Goal: Feedback & Contribution: Contribute content

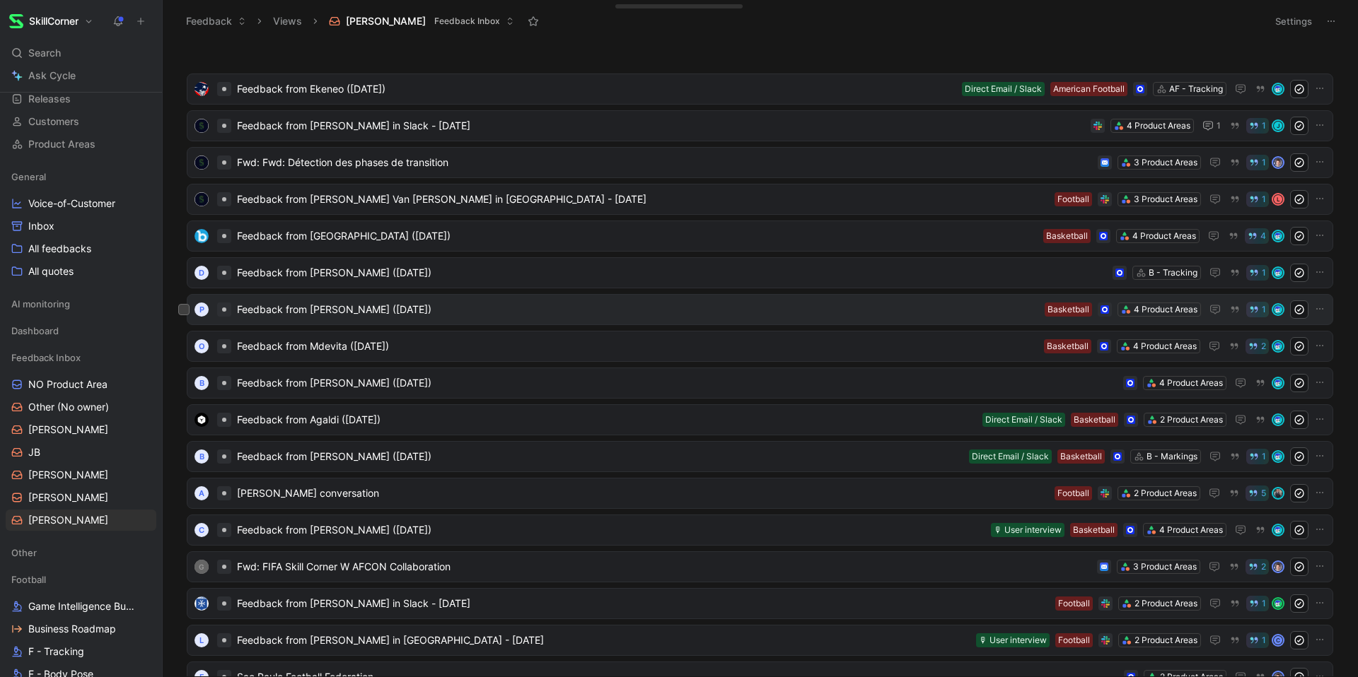
scroll to position [92, 0]
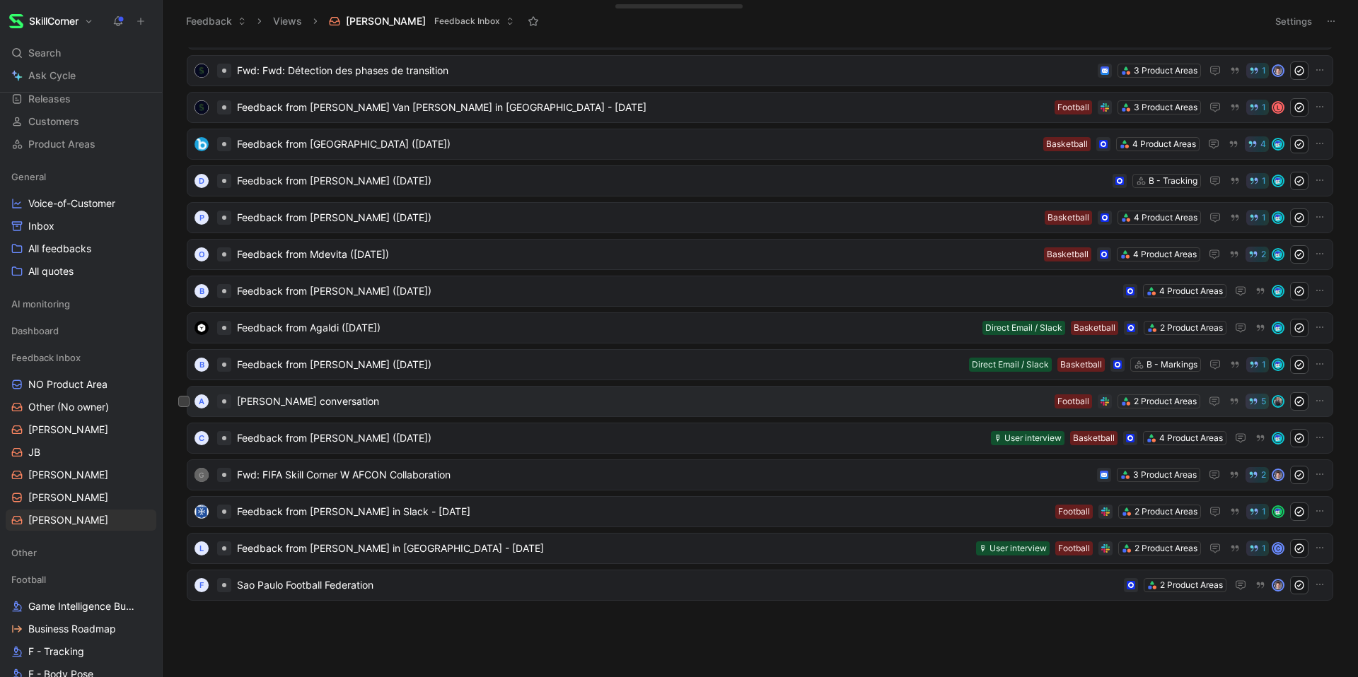
click at [392, 393] on span "[PERSON_NAME] conversation" at bounding box center [643, 401] width 812 height 17
click at [346, 583] on span "Sao Paulo Football Federation" at bounding box center [677, 585] width 881 height 17
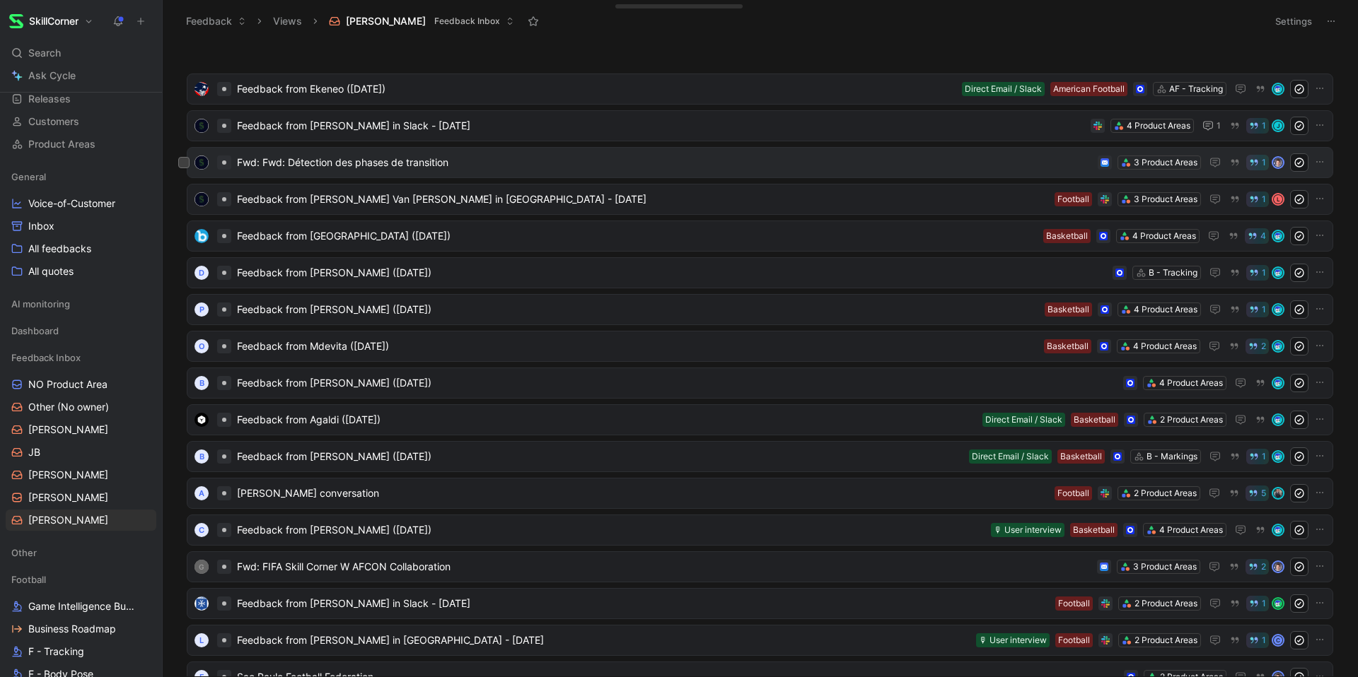
click at [354, 156] on span "Fwd: Fwd: Détection des phases de transition" at bounding box center [664, 162] width 855 height 17
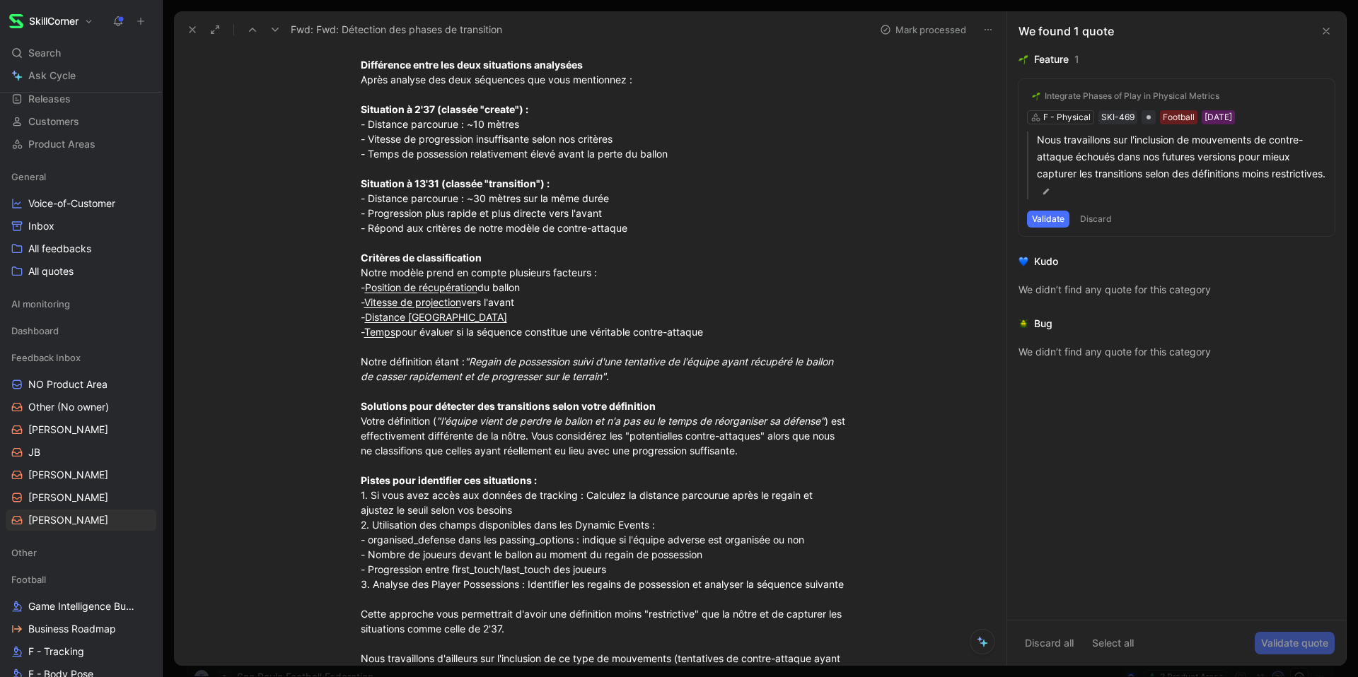
scroll to position [648, 0]
click at [63, 511] on link "[PERSON_NAME]" at bounding box center [81, 520] width 151 height 21
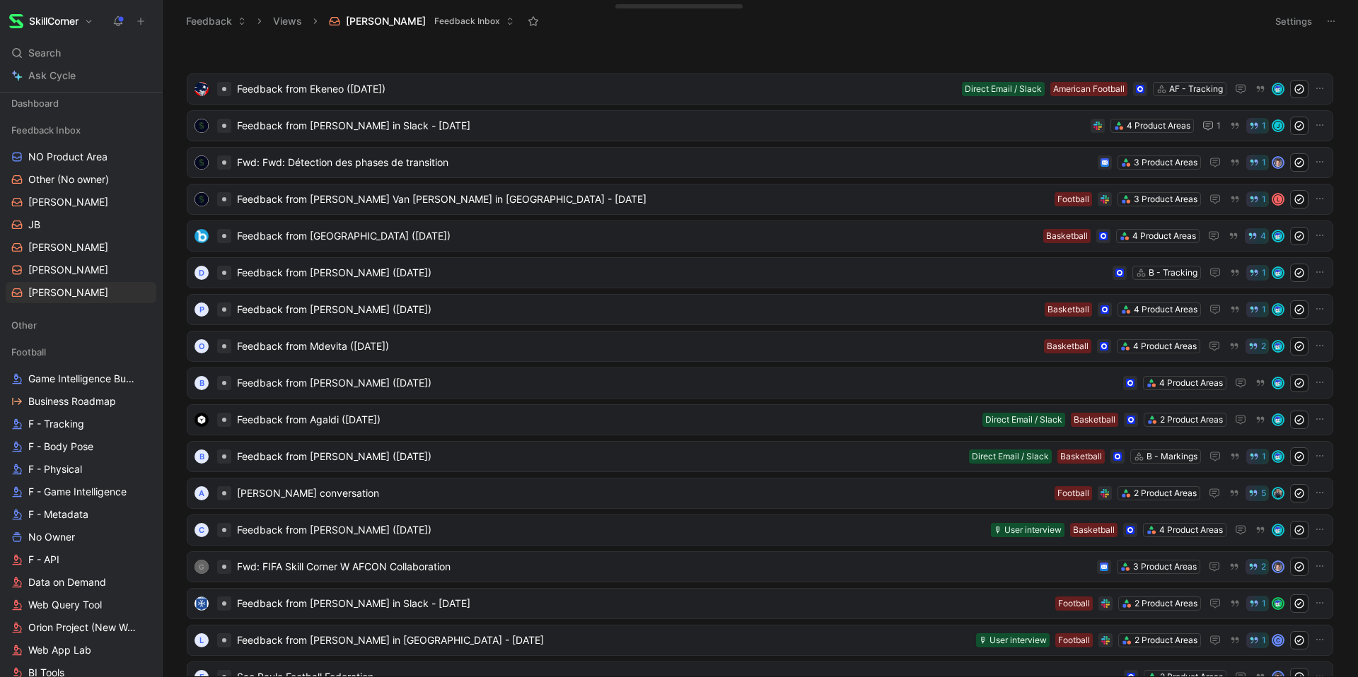
scroll to position [339, 0]
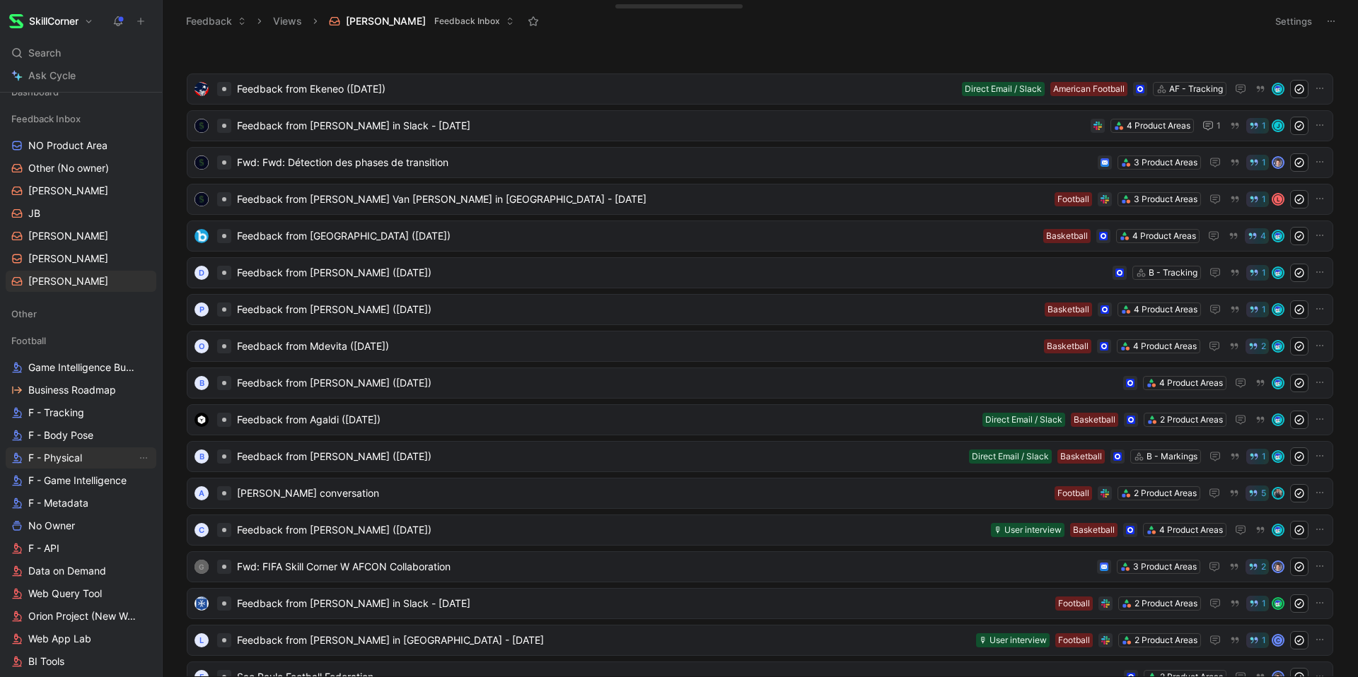
click at [70, 457] on span "F - Physical" at bounding box center [55, 458] width 54 height 14
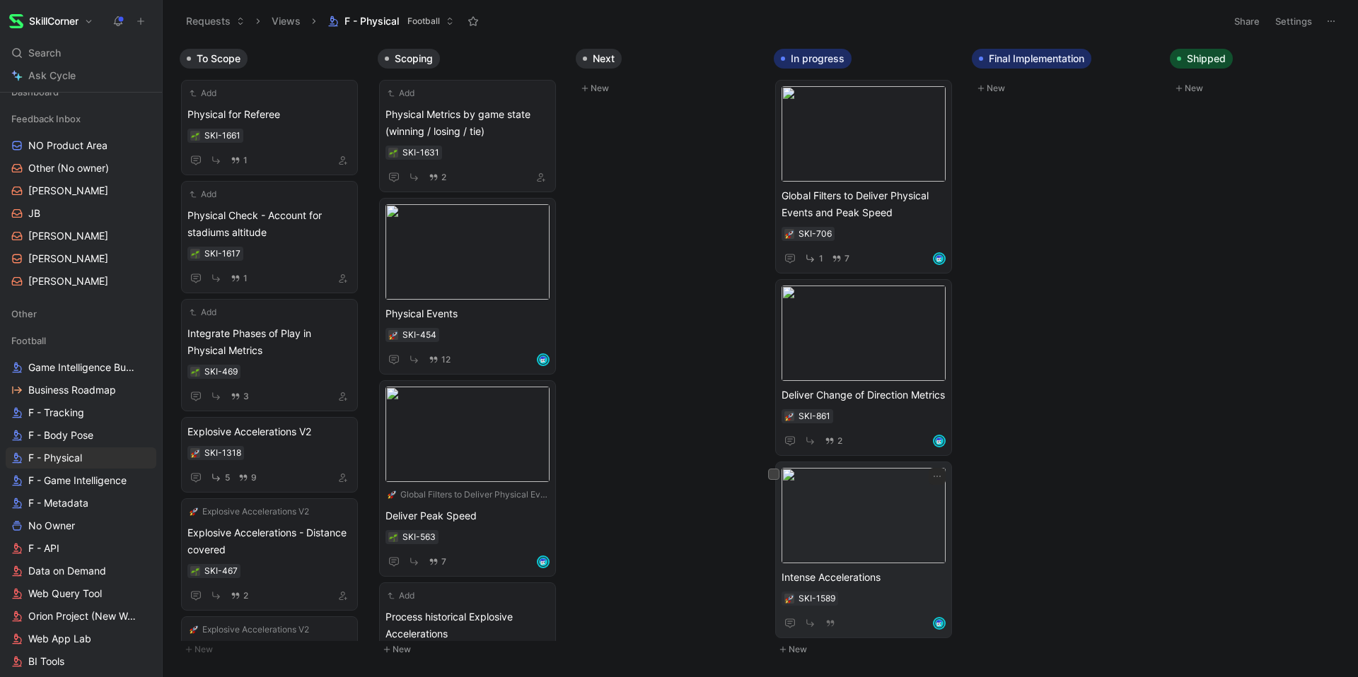
click at [846, 576] on span "Intense Accelerations" at bounding box center [863, 577] width 164 height 17
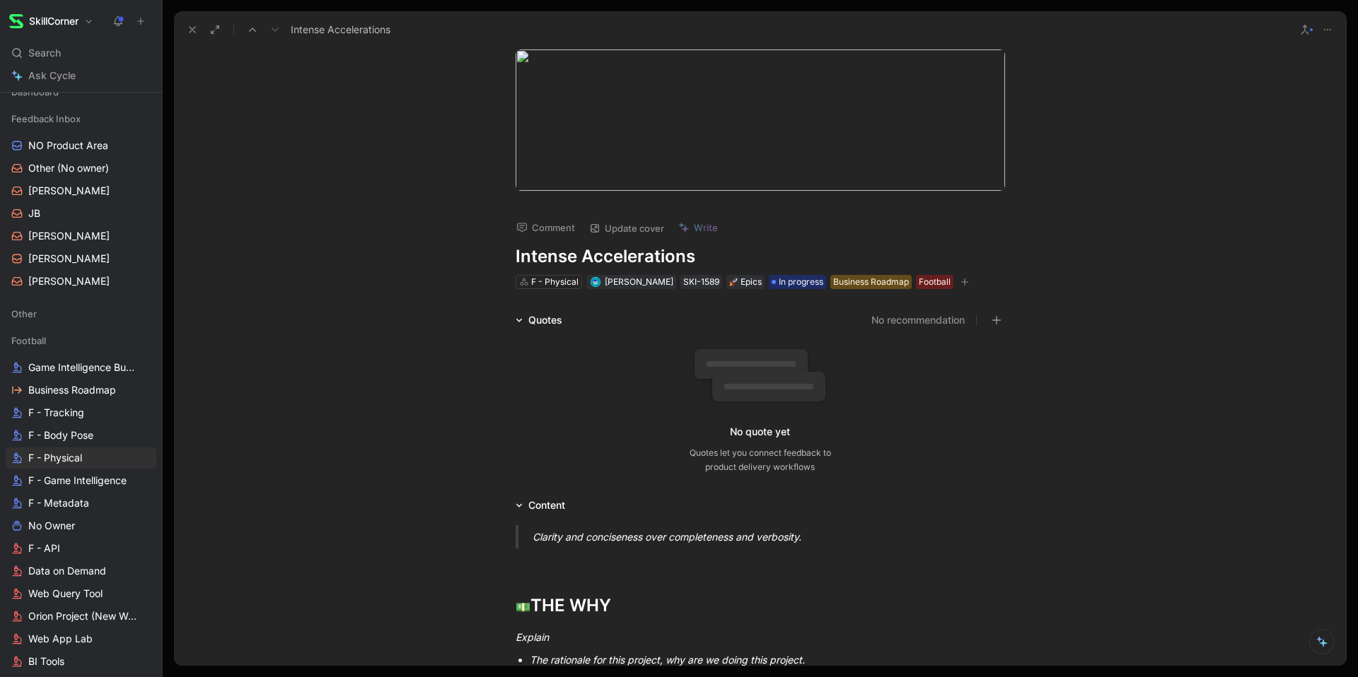
click at [584, 248] on h1 "Intense Accelerations" at bounding box center [759, 256] width 489 height 23
click at [193, 18] on div "Re-Accelerations" at bounding box center [735, 29] width 1108 height 23
click at [193, 20] on button at bounding box center [192, 30] width 20 height 20
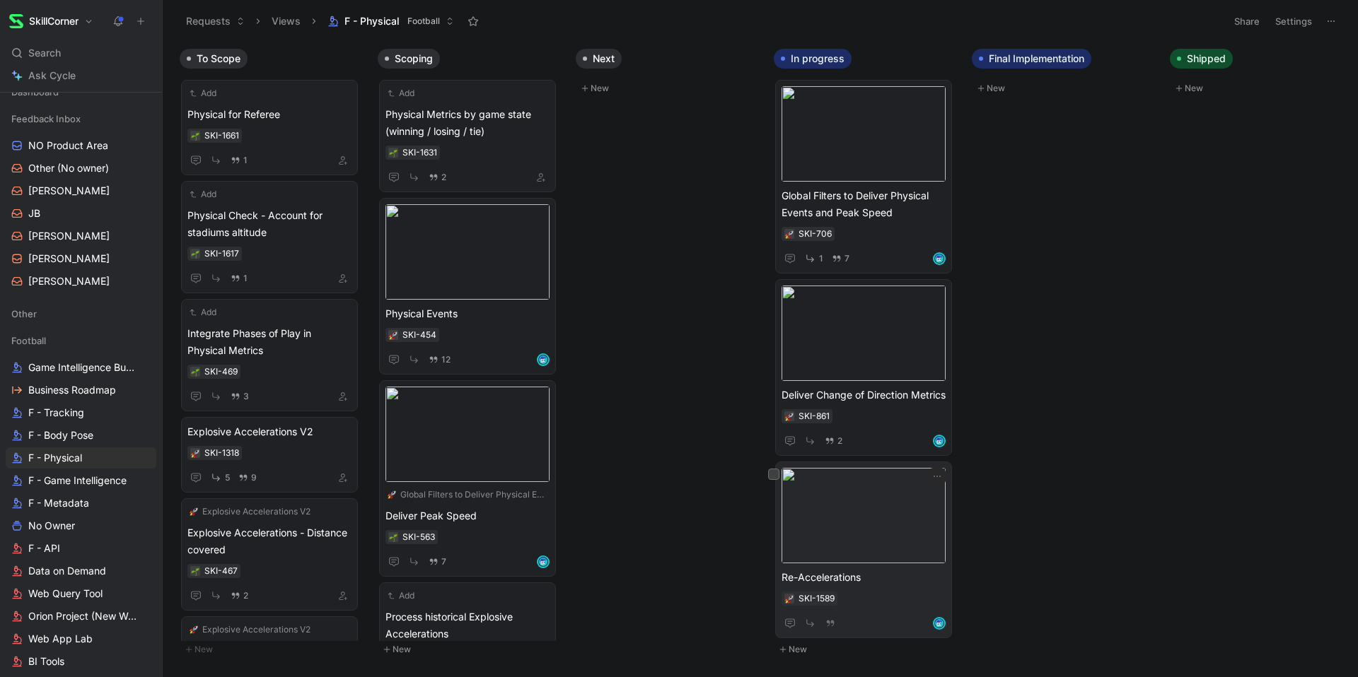
click at [816, 578] on span "Re-Accelerations" at bounding box center [863, 577] width 164 height 17
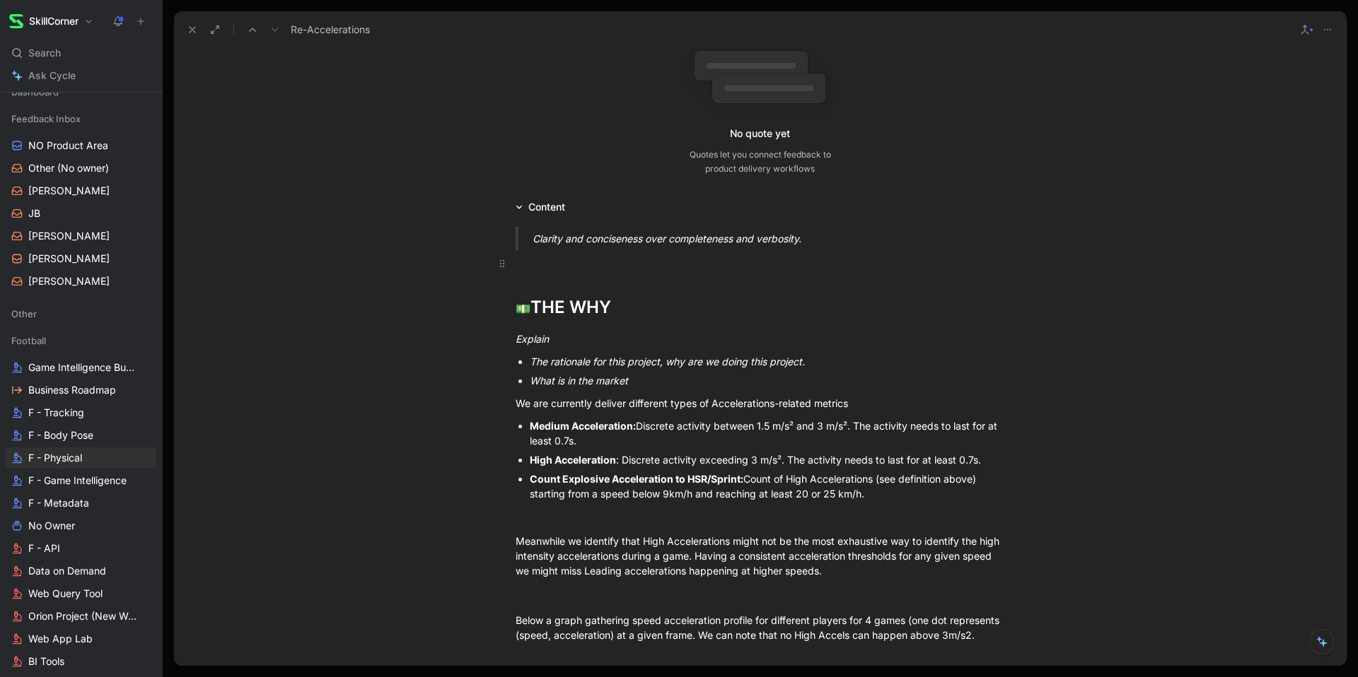
scroll to position [298, 0]
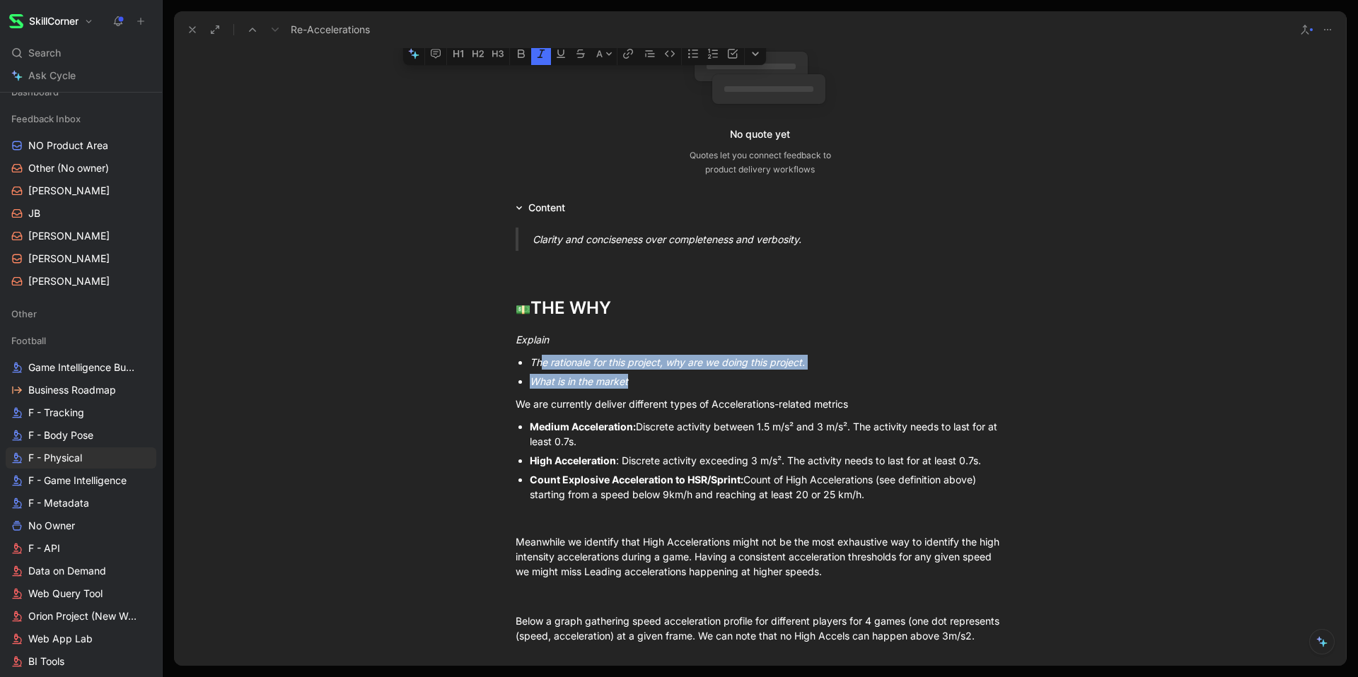
drag, startPoint x: 662, startPoint y: 373, endPoint x: 748, endPoint y: 382, distance: 86.8
click at [748, 382] on ul "The rationale for this project, why are we doing this project. What is in the m…" at bounding box center [760, 372] width 543 height 38
click at [748, 382] on div "What is in the market" at bounding box center [767, 381] width 475 height 15
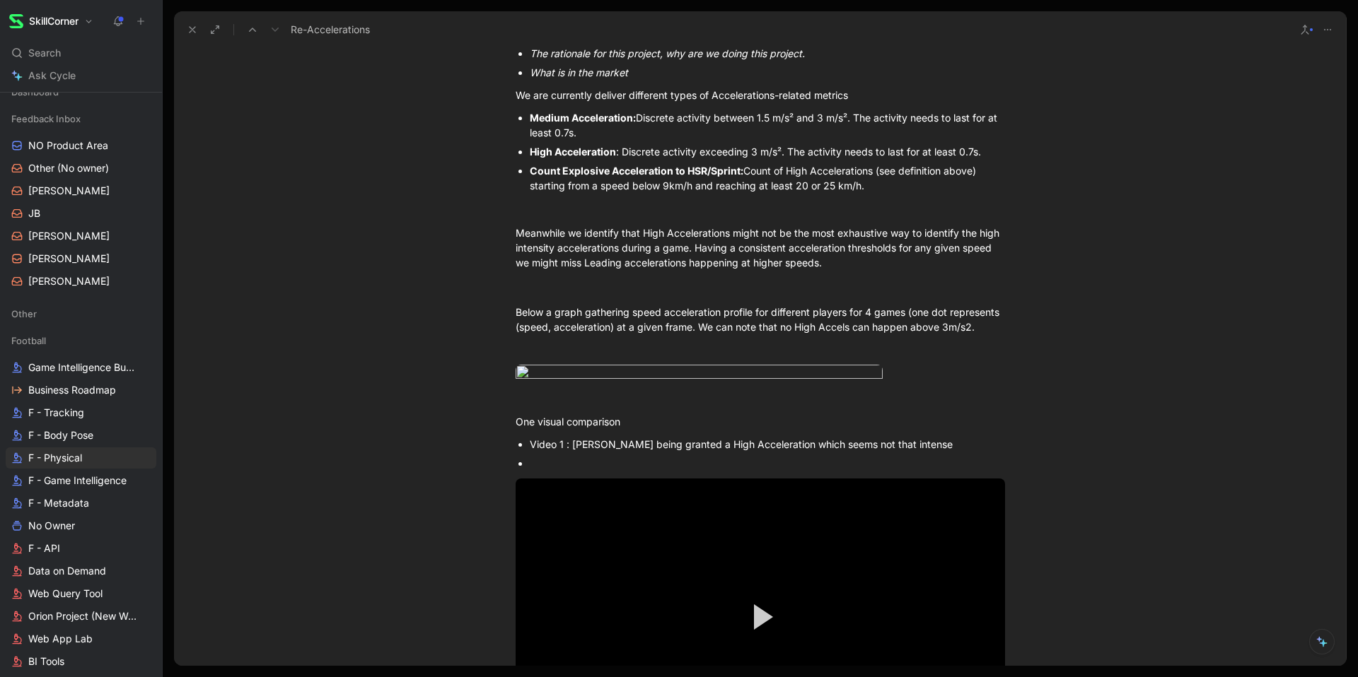
scroll to position [611, 0]
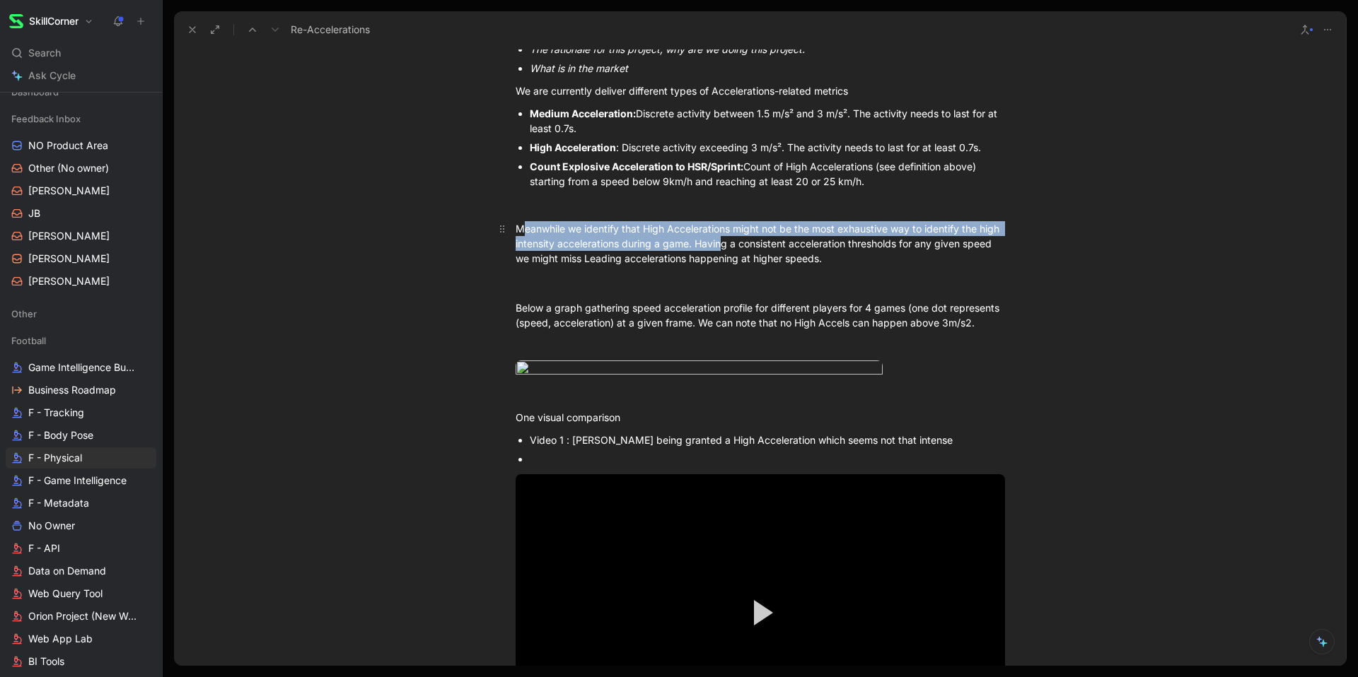
drag, startPoint x: 522, startPoint y: 235, endPoint x: 745, endPoint y: 245, distance: 223.7
click at [745, 245] on div "Meanwhile we identify that High Accelerations might not be the most exhaustive …" at bounding box center [759, 243] width 489 height 45
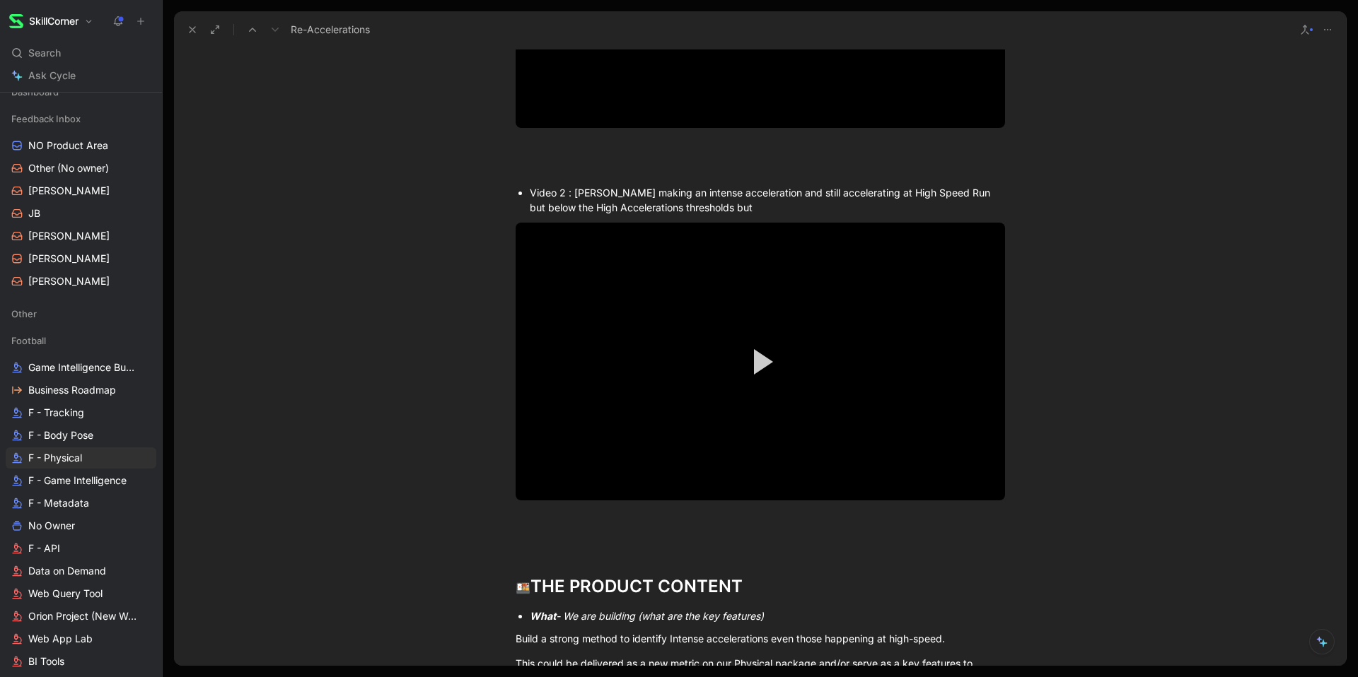
scroll to position [1249, 0]
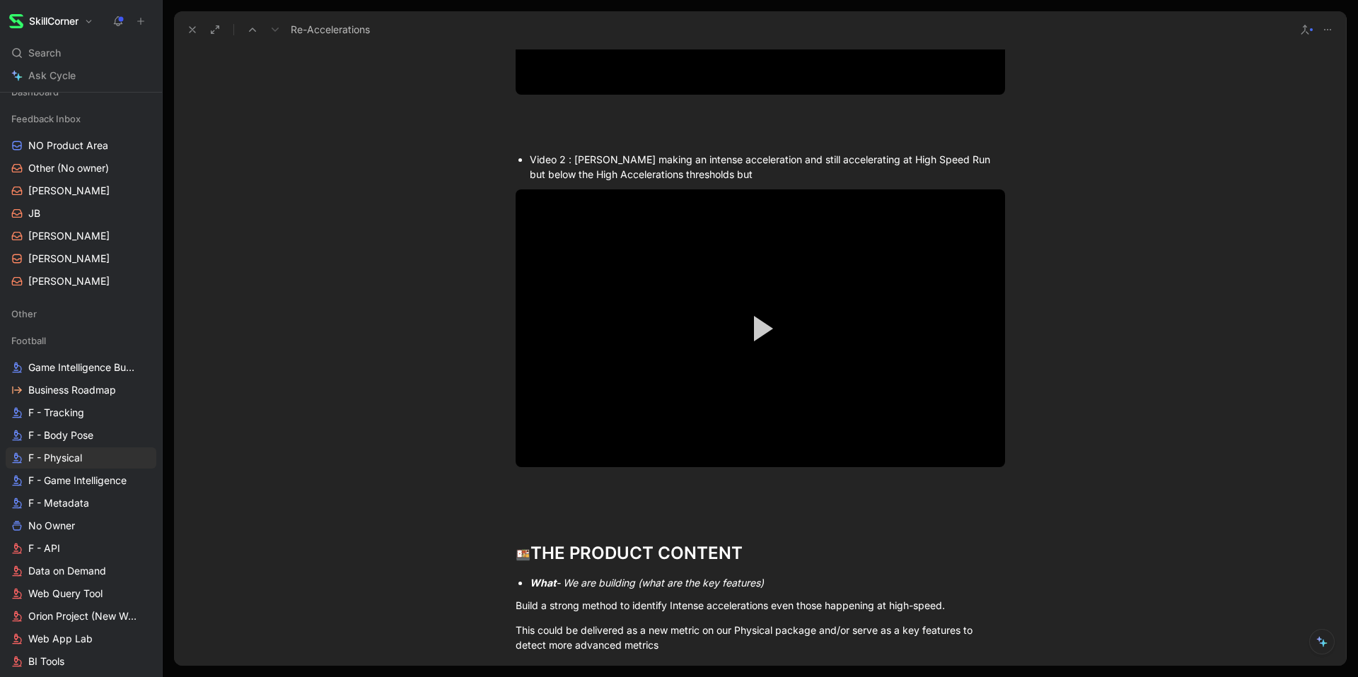
click at [552, 467] on video "Video Player" at bounding box center [759, 328] width 489 height 277
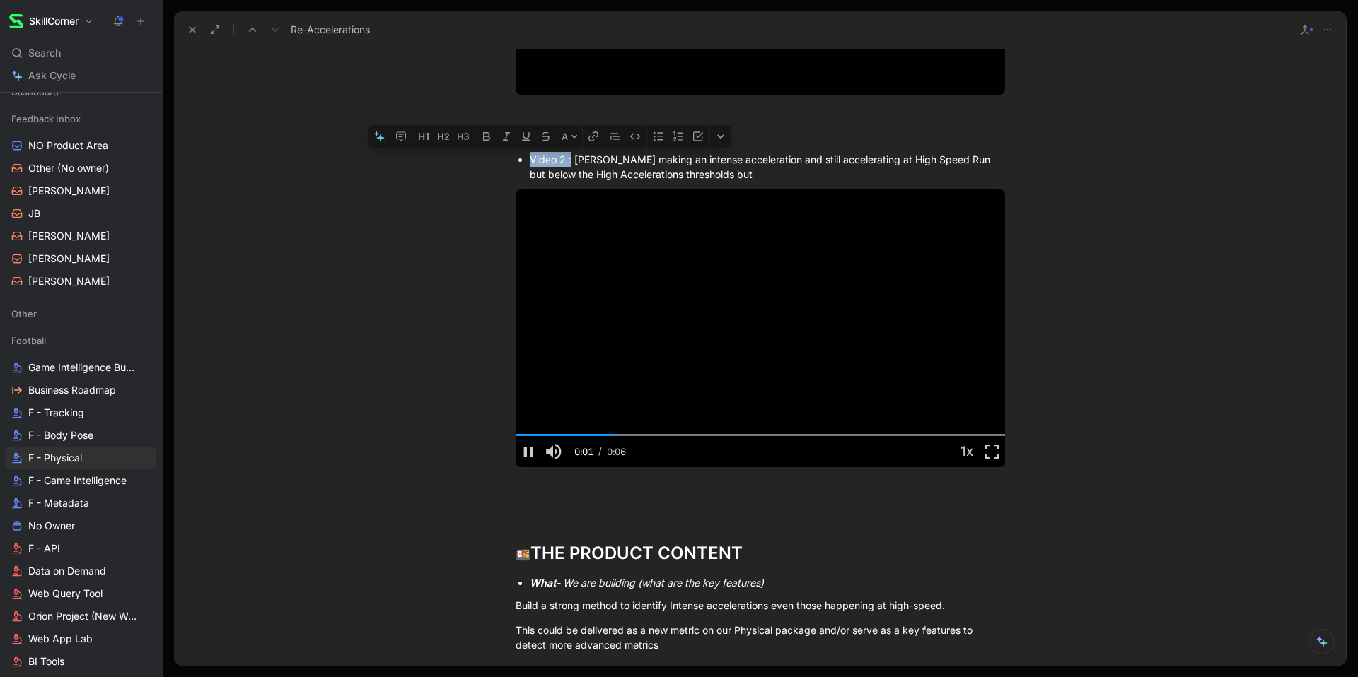
drag, startPoint x: 530, startPoint y: 449, endPoint x: 572, endPoint y: 453, distance: 42.6
click at [572, 182] on div "Video 2 : Luis Diaz making an intense acceleration and still accelerating at Hi…" at bounding box center [767, 167] width 475 height 30
click at [596, 467] on video "Video Player" at bounding box center [759, 328] width 489 height 277
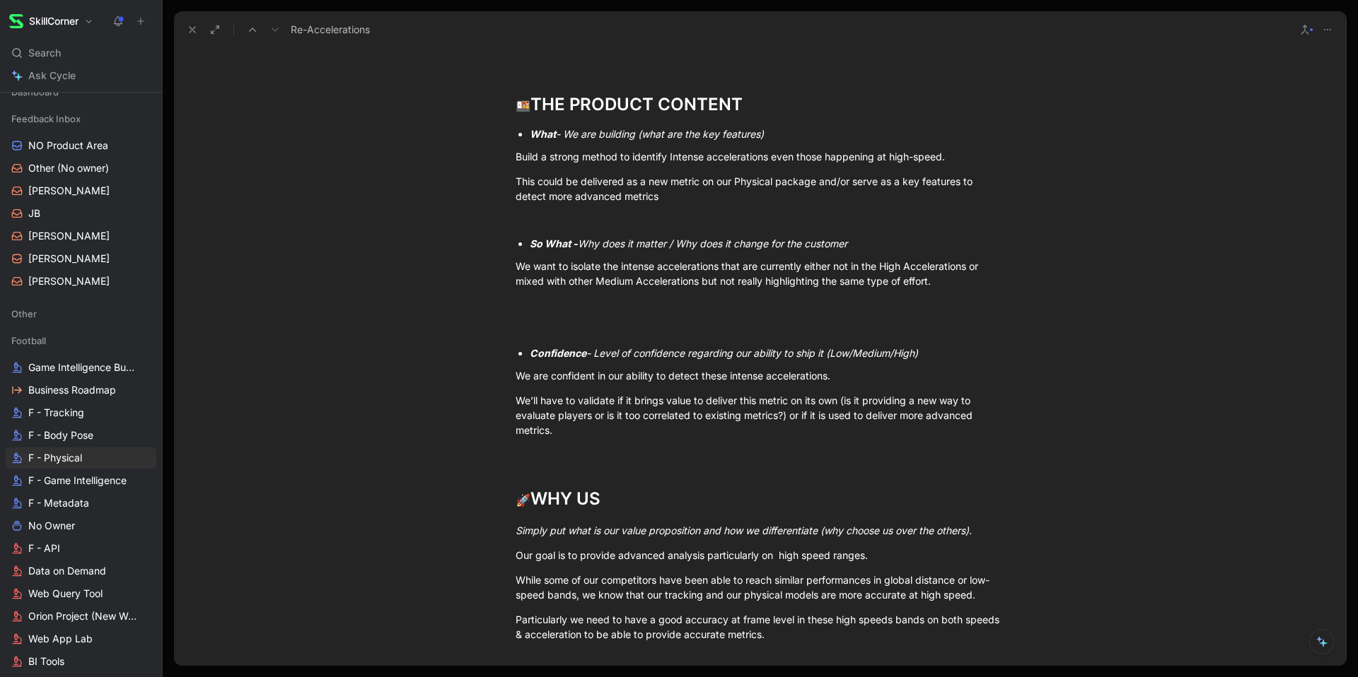
scroll to position [1698, 0]
click at [660, 140] on em "- We are building (what are the key features)" at bounding box center [660, 134] width 208 height 12
click at [667, 164] on div "Build a strong method to identify Intense accelerations even those happening at…" at bounding box center [759, 156] width 489 height 15
click at [640, 68] on div at bounding box center [759, 60] width 489 height 15
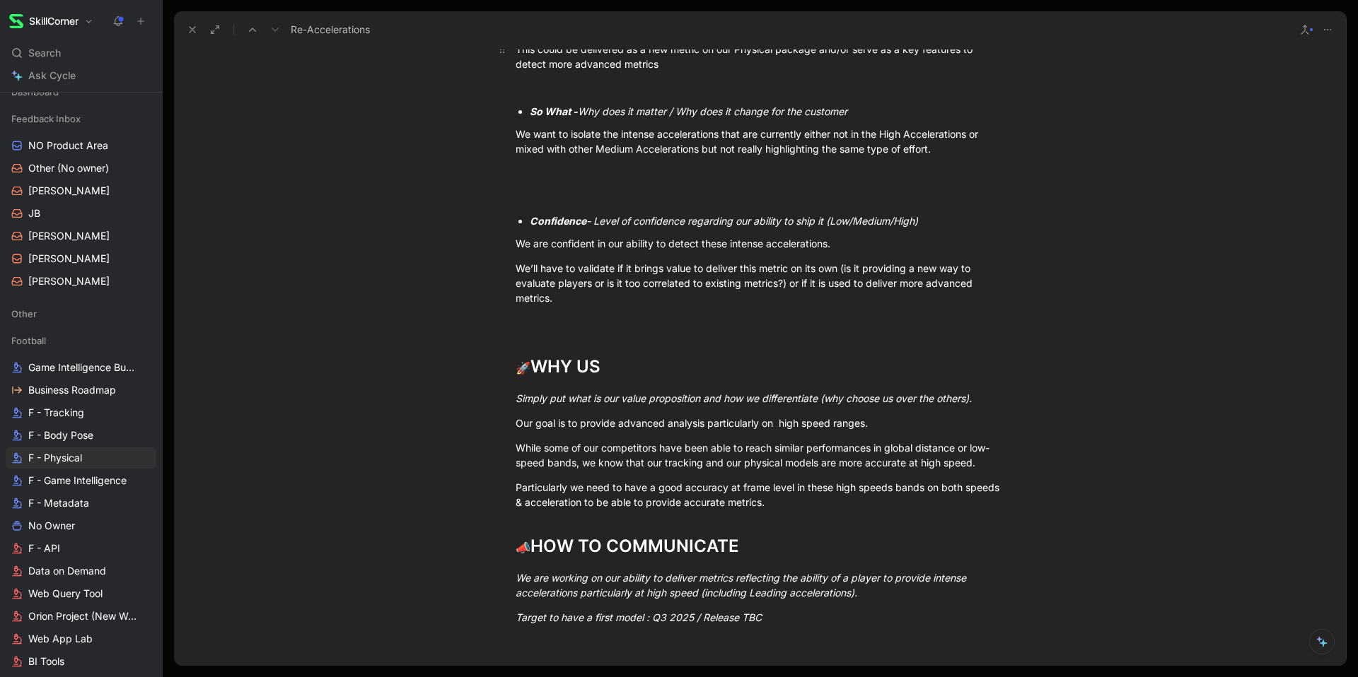
scroll to position [1832, 0]
click at [566, 69] on div "This could be delivered as a new metric on our Physical package and/or serve as…" at bounding box center [759, 55] width 489 height 30
click at [663, 69] on div "This could be delivered as a new metric on our Physical package and/or serve as…" at bounding box center [759, 55] width 489 height 30
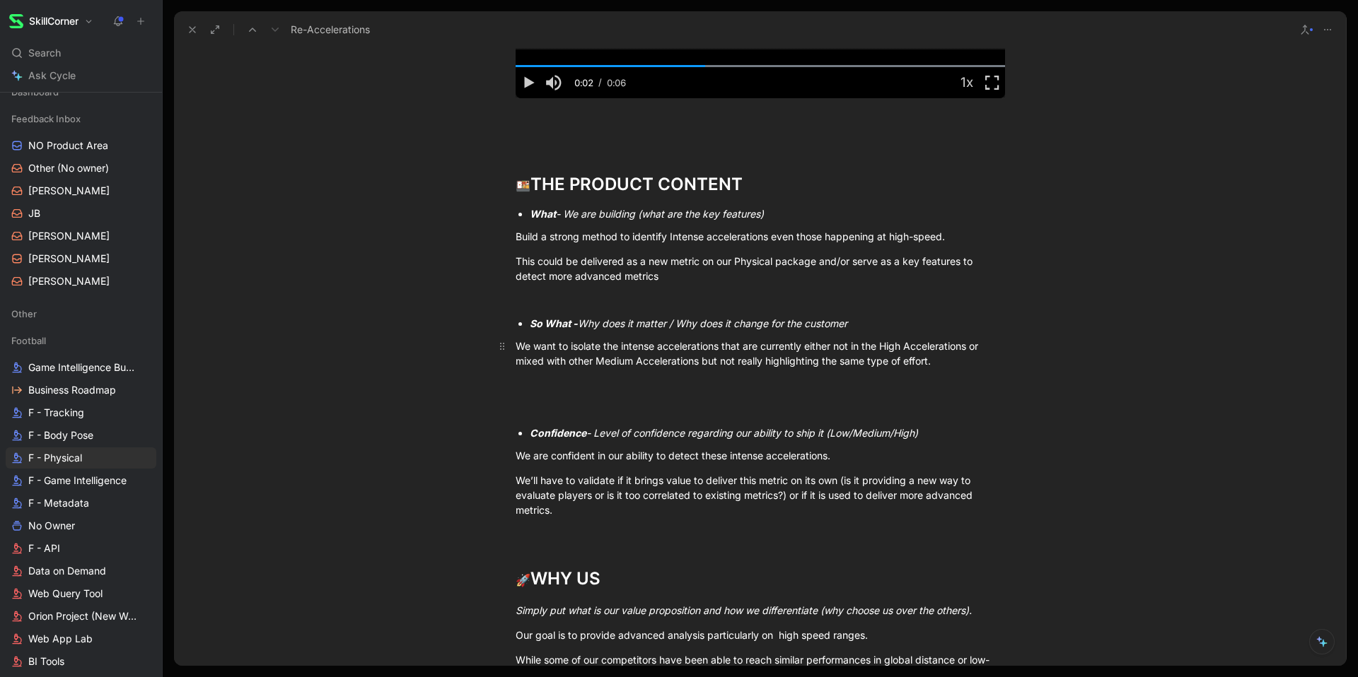
scroll to position [1619, 0]
click at [520, 287] on p "This could be delivered as a new metric on our Physical package and/or serve as…" at bounding box center [760, 268] width 543 height 38
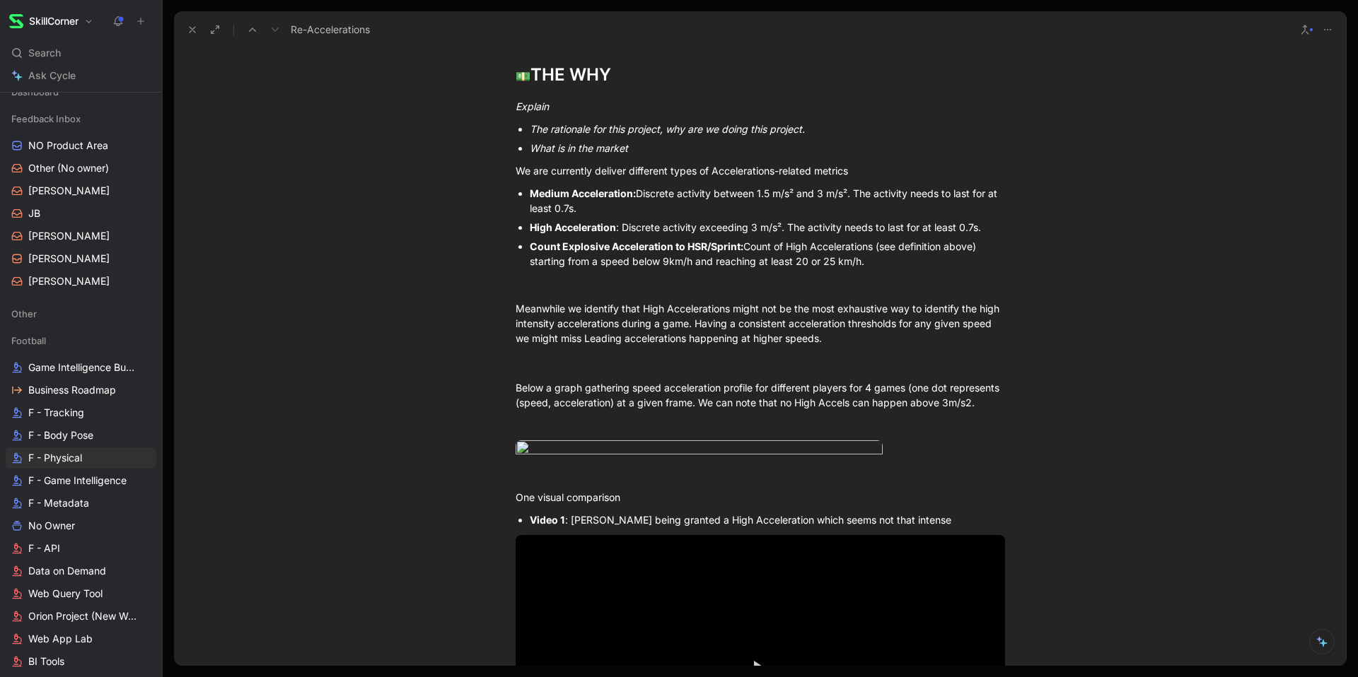
scroll to position [537, 0]
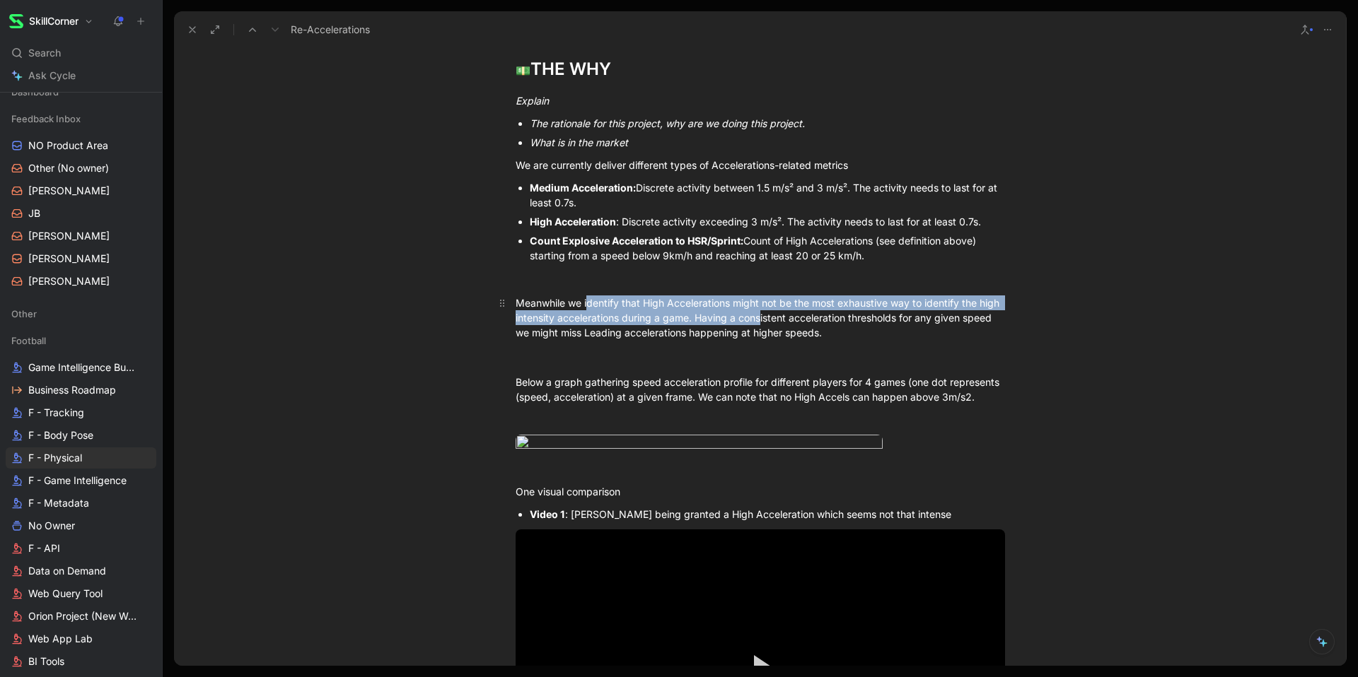
drag, startPoint x: 588, startPoint y: 305, endPoint x: 790, endPoint y: 308, distance: 202.2
click at [788, 311] on div "Meanwhile we identify that High Accelerations might not be the most exhaustive …" at bounding box center [759, 318] width 489 height 45
click at [790, 308] on div "Meanwhile we identify that High Accelerations might not be the most exhaustive …" at bounding box center [759, 318] width 489 height 45
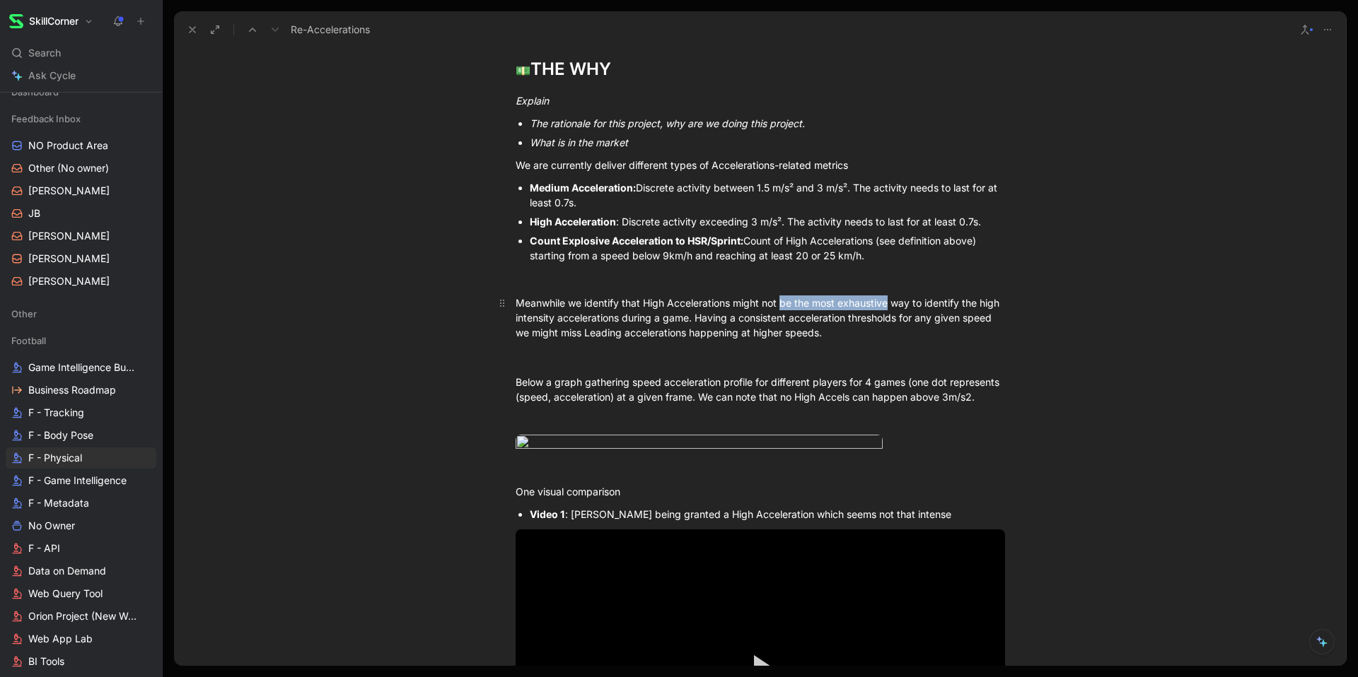
drag, startPoint x: 790, startPoint y: 308, endPoint x: 899, endPoint y: 308, distance: 108.9
click at [897, 308] on div "Meanwhile we identify that High Accelerations might not be the most exhaustive …" at bounding box center [759, 318] width 489 height 45
click at [899, 308] on div "Meanwhile we identify that High Accelerations might not be the most exhaustive …" at bounding box center [759, 318] width 489 height 45
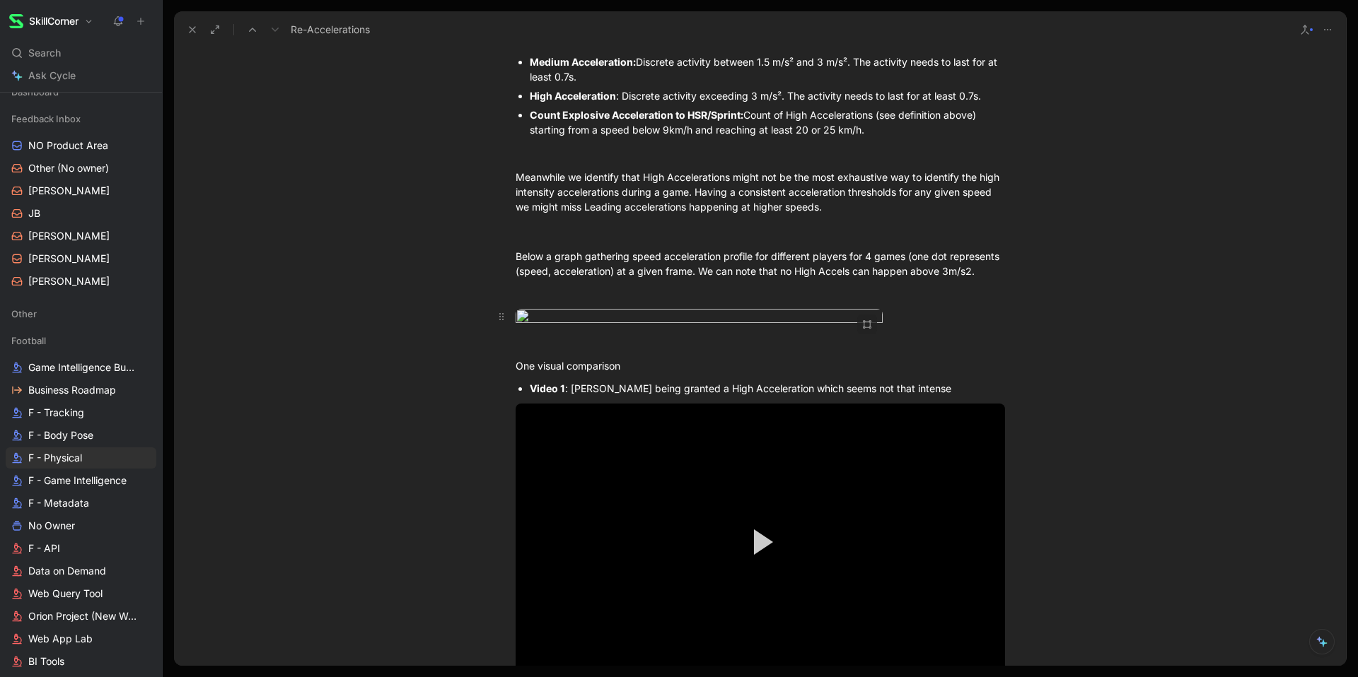
scroll to position [626, 0]
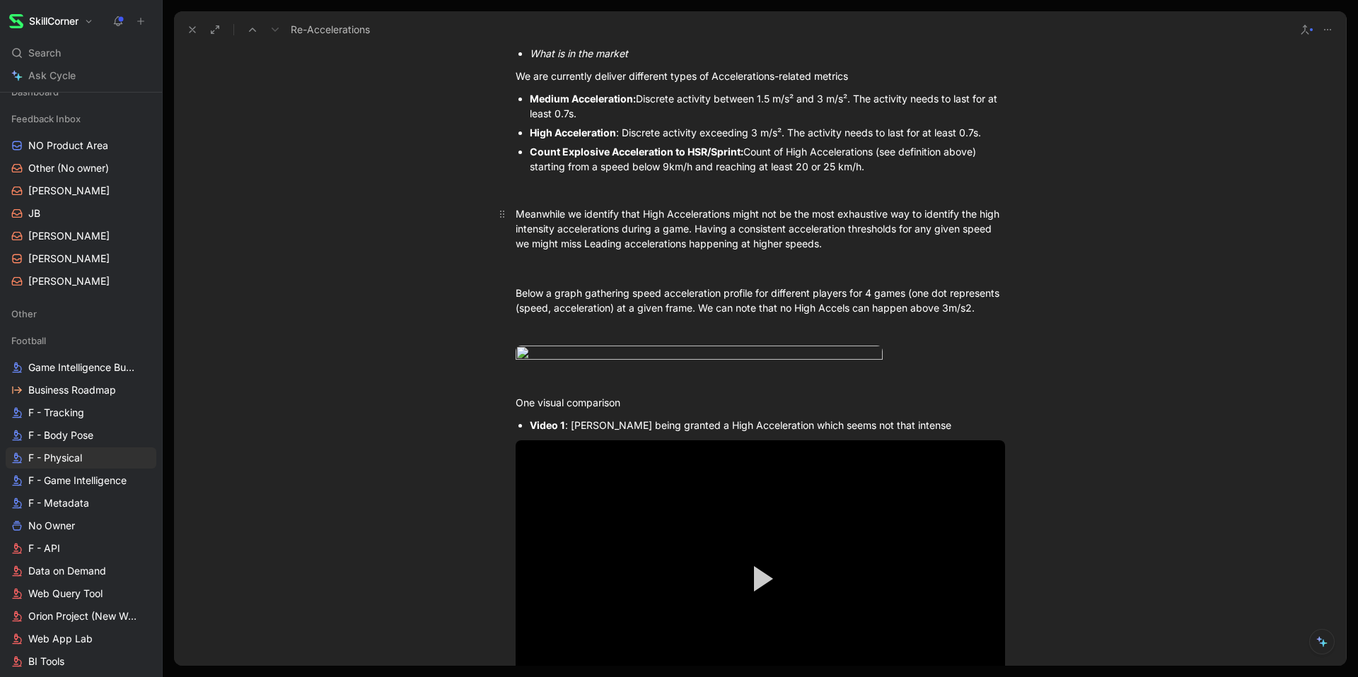
click at [724, 250] on div "Meanwhile we identify that High Accelerations might not be the most exhaustive …" at bounding box center [759, 228] width 489 height 45
click at [709, 277] on p at bounding box center [760, 268] width 543 height 23
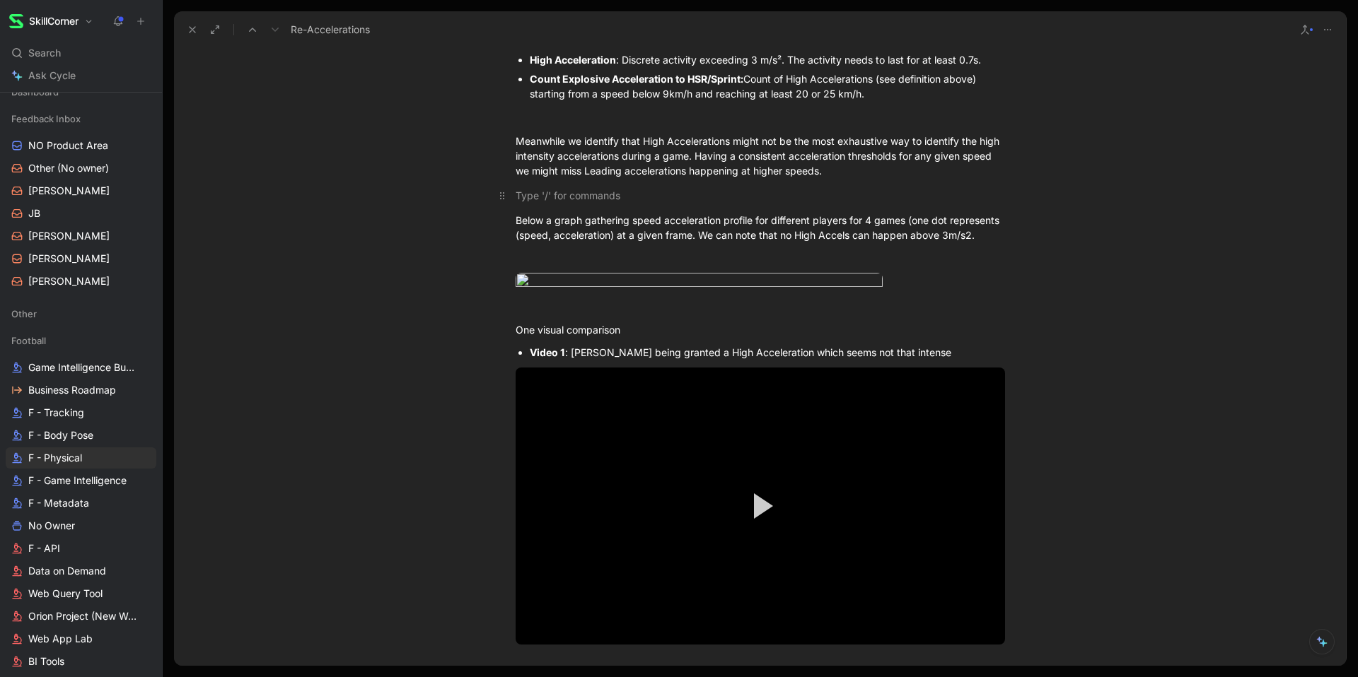
scroll to position [699, 0]
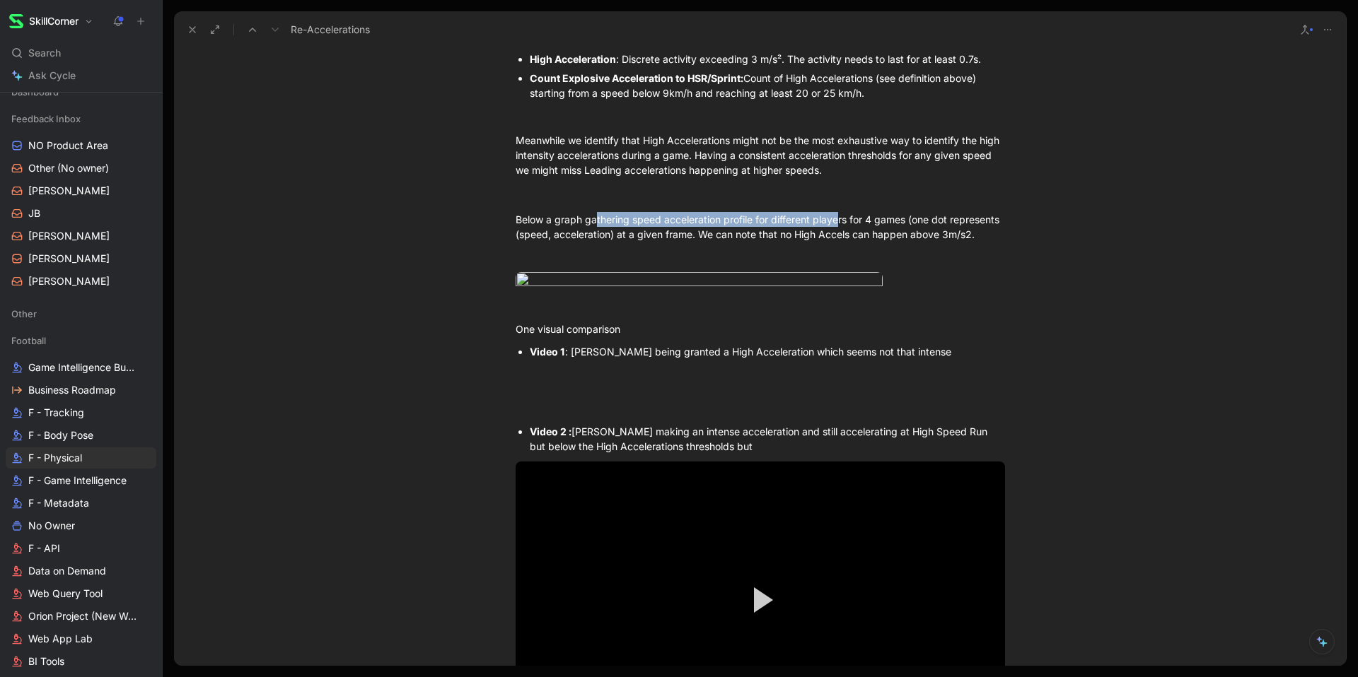
click at [841, 220] on div "Below a graph gathering speed acceleration profile for different players for 4 …" at bounding box center [759, 227] width 489 height 30
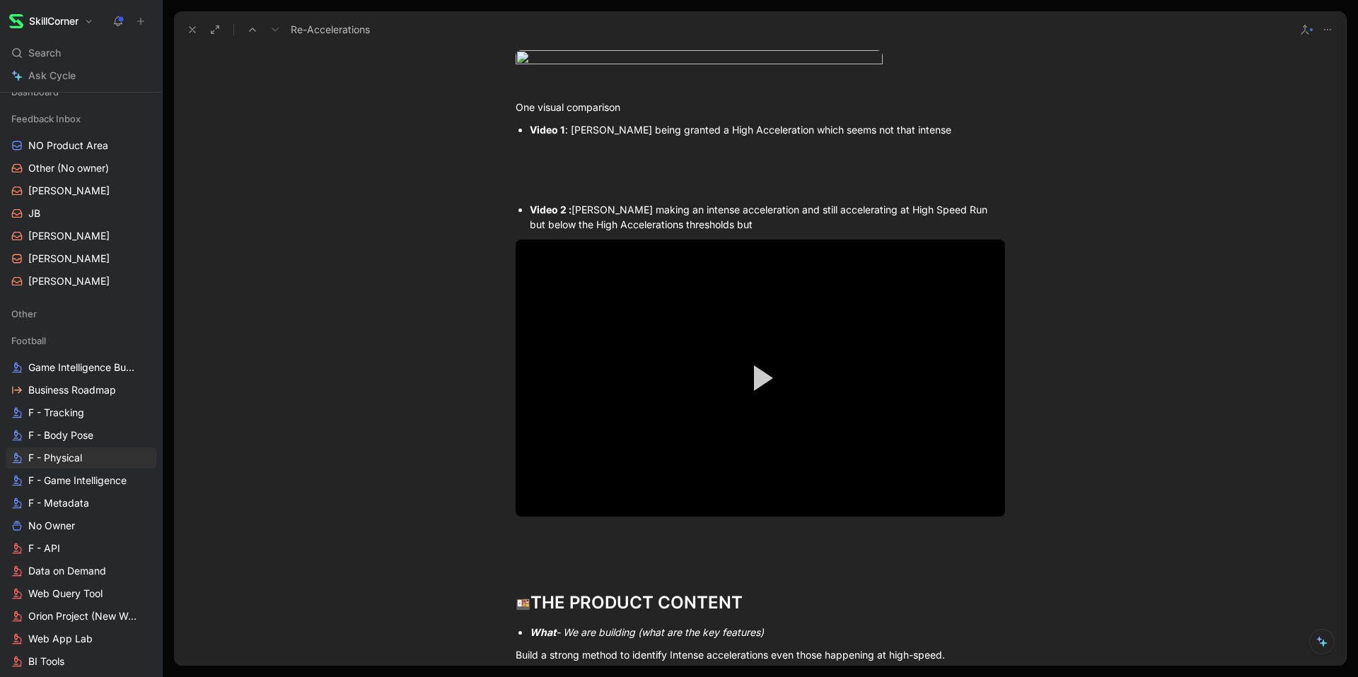
scroll to position [923, 0]
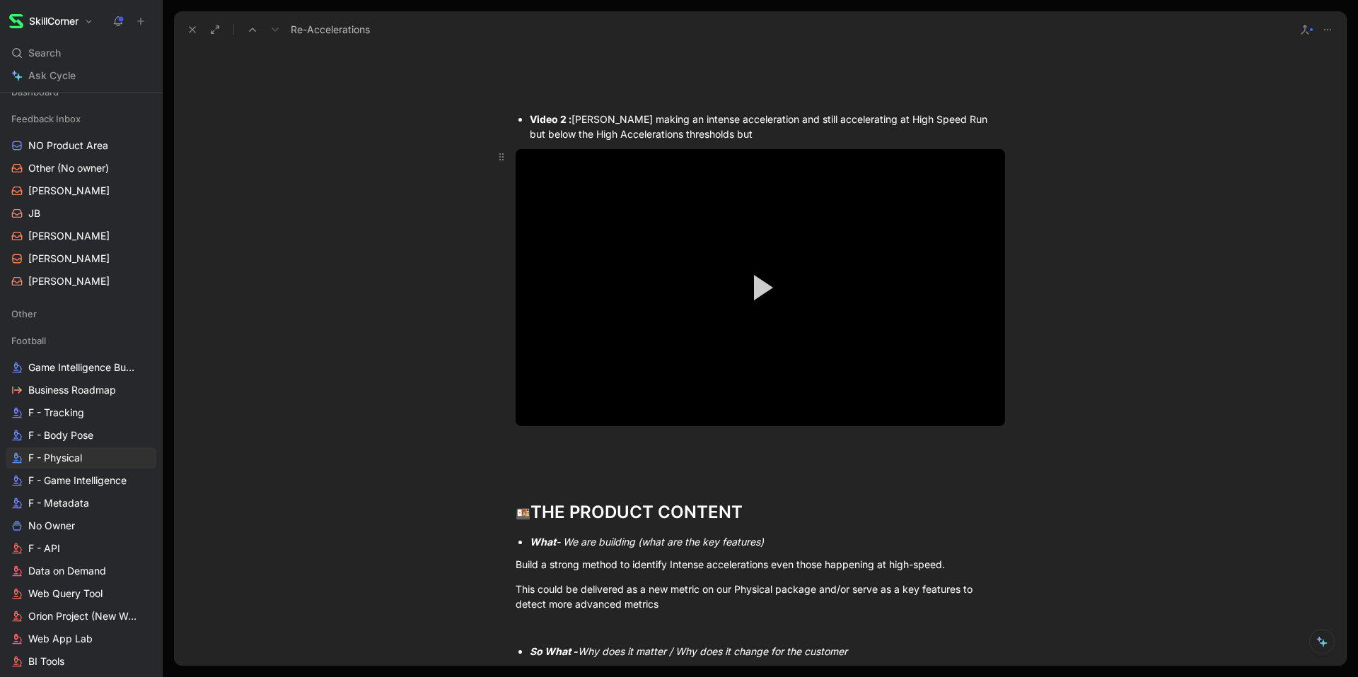
click at [573, 426] on video "Video Player" at bounding box center [759, 287] width 489 height 277
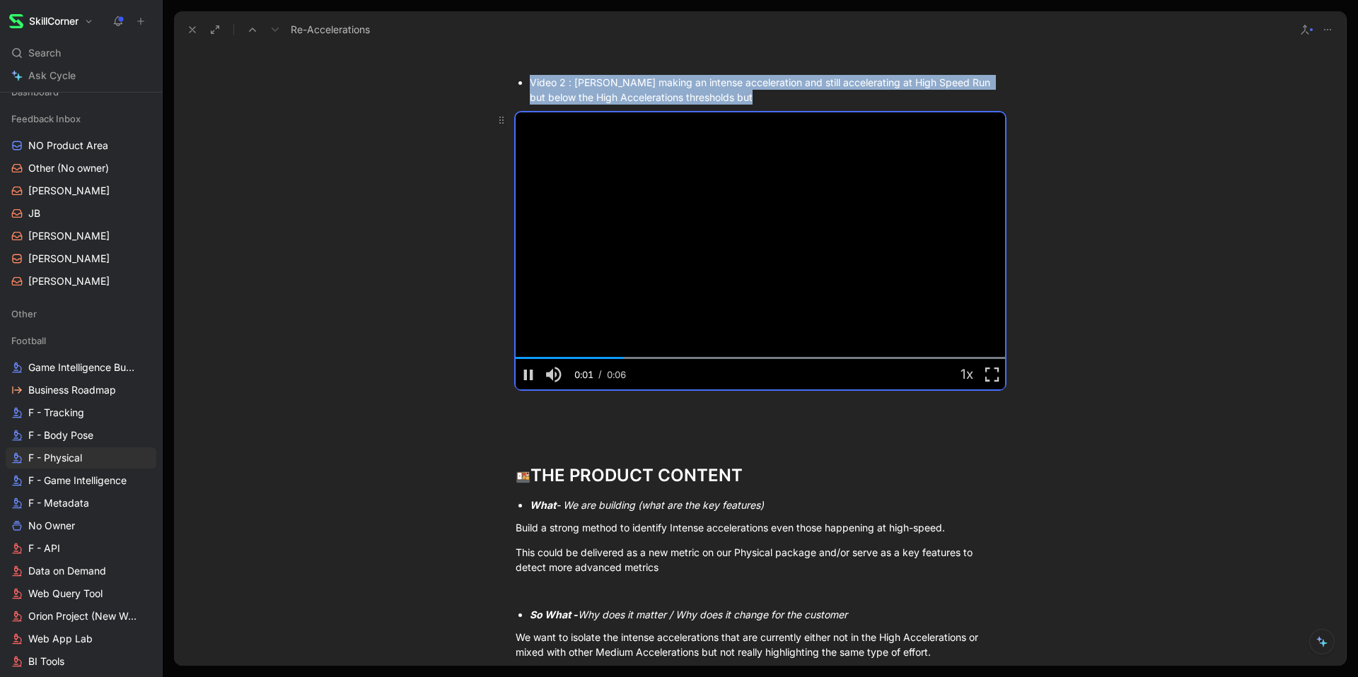
scroll to position [1087, 0]
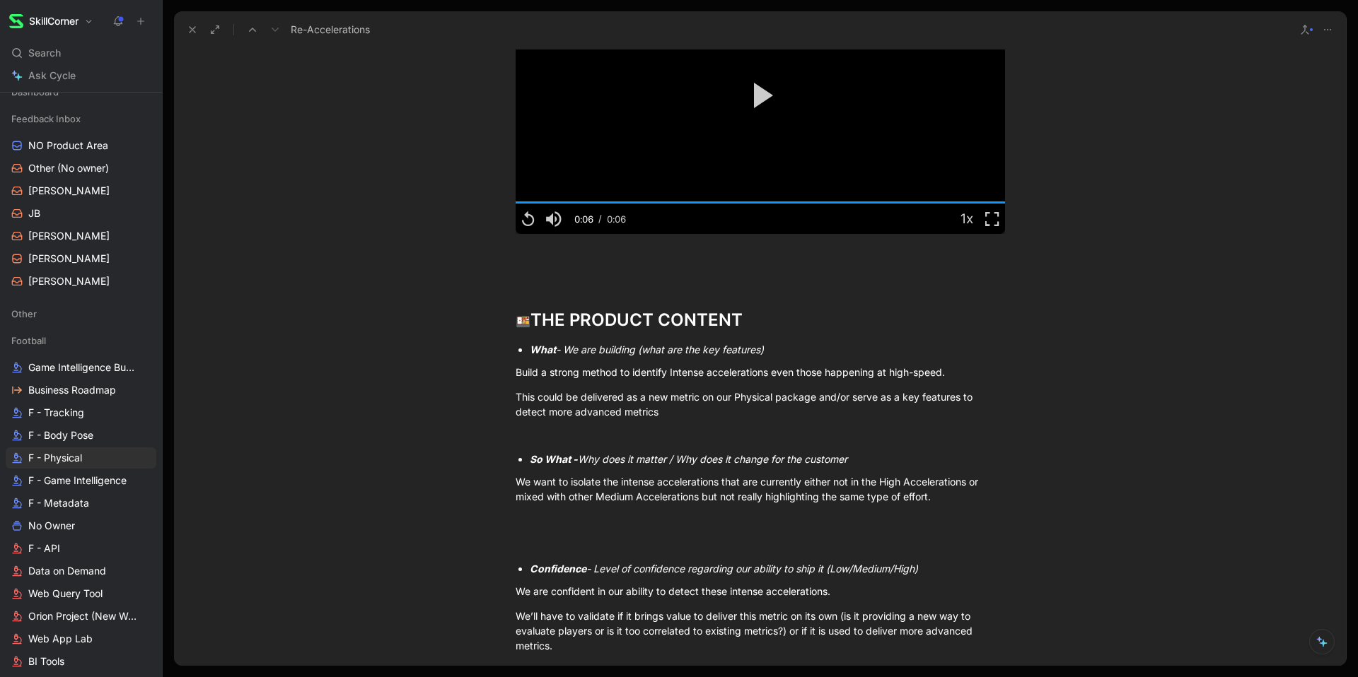
scroll to position [1210, 0]
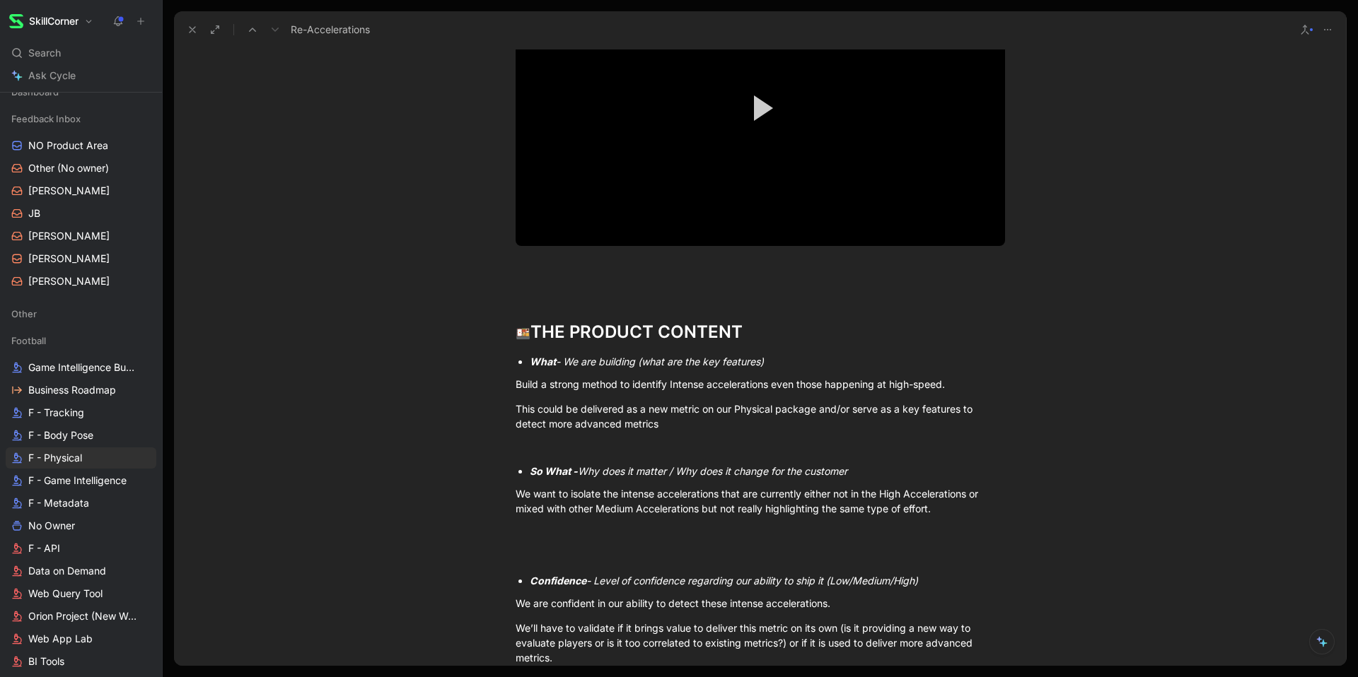
click at [606, 156] on div "Clarity and conciseness over completeness and verbosity. 💵 THE WHY Explain The …" at bounding box center [760, 152] width 1172 height 1696
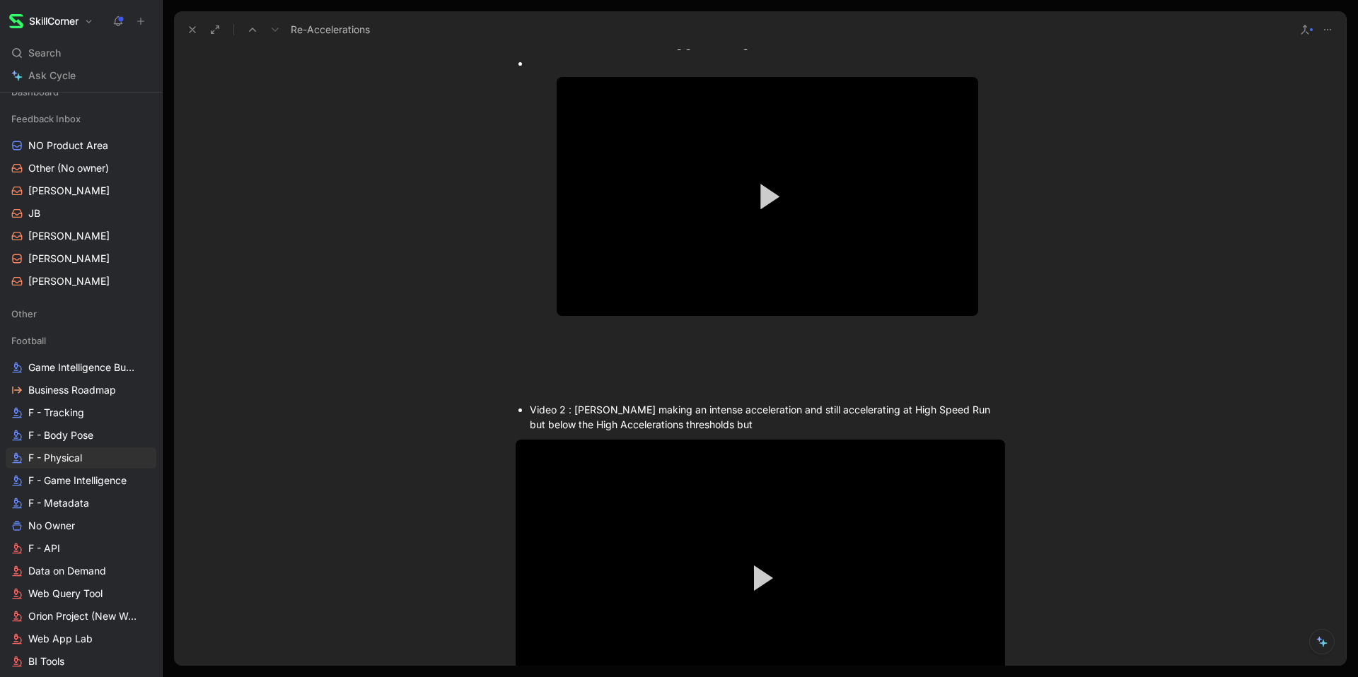
scroll to position [1014, 0]
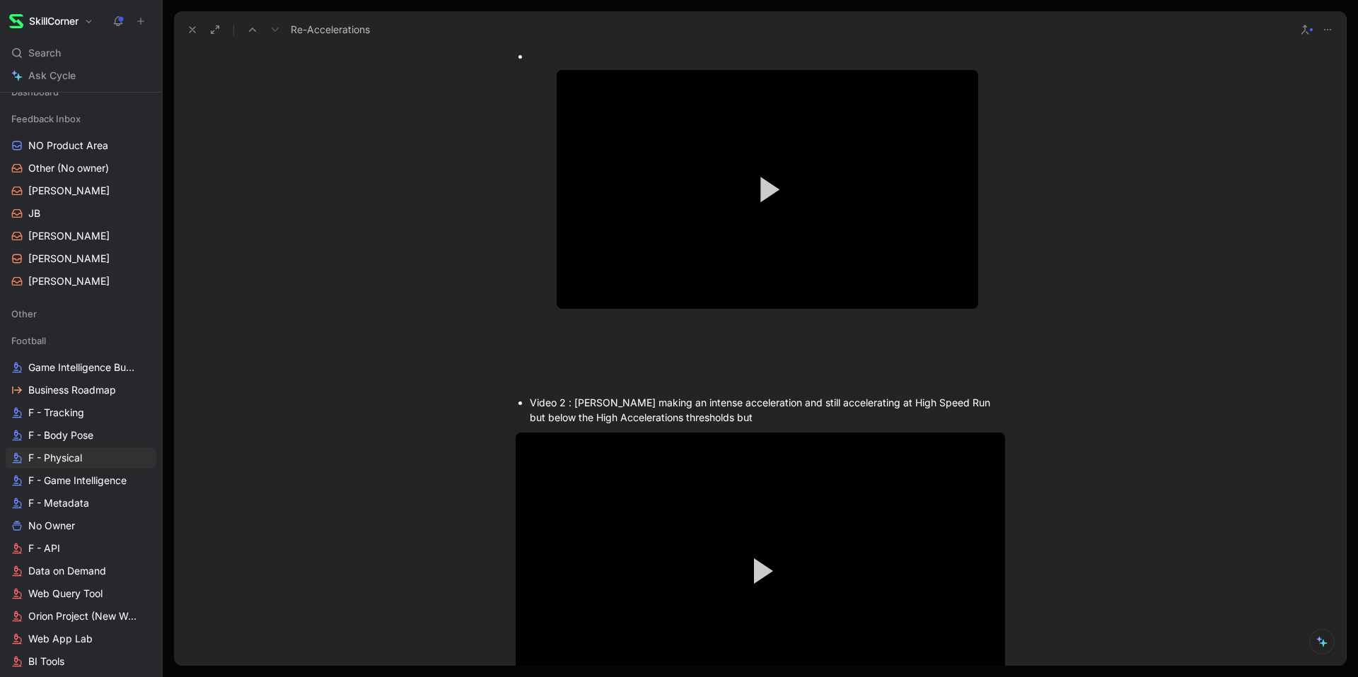
click at [525, 332] on ul "Video 1 : Hojberg being granted a High Acceleration which seems not that intens…" at bounding box center [760, 180] width 543 height 305
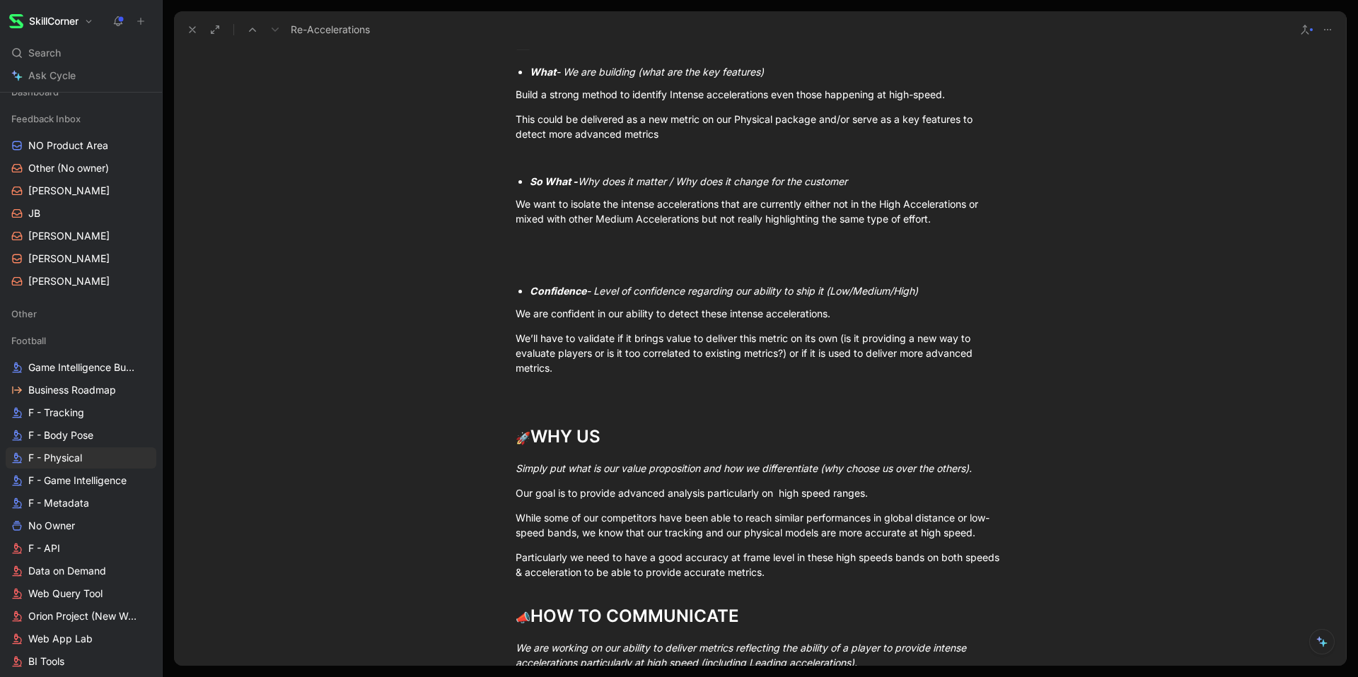
scroll to position [1749, 0]
click at [531, 106] on p "Build a strong method to identify Intense accelerations even those happening at…" at bounding box center [760, 94] width 543 height 23
click at [517, 102] on div "Build a strong method to identify Intense accelerations even those happening at…" at bounding box center [759, 94] width 489 height 15
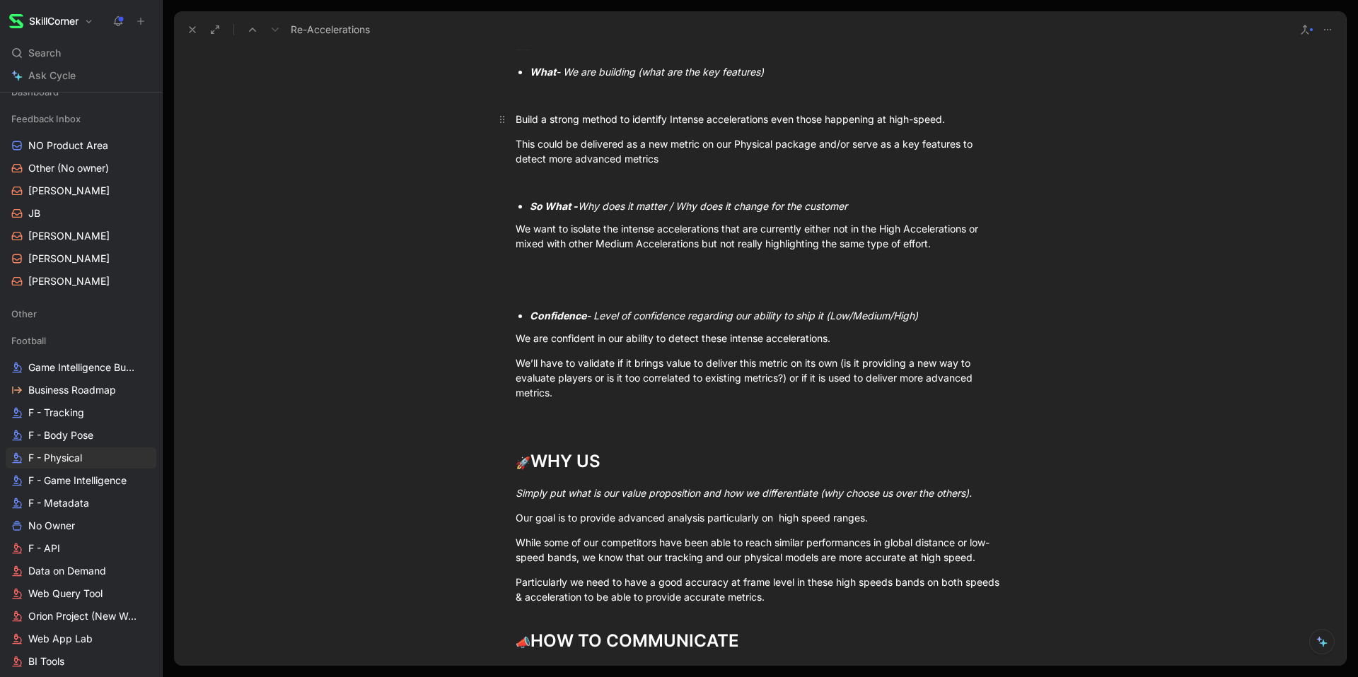
click at [660, 127] on div "Build a strong method to identify Intense accelerations even those happening at…" at bounding box center [759, 119] width 489 height 15
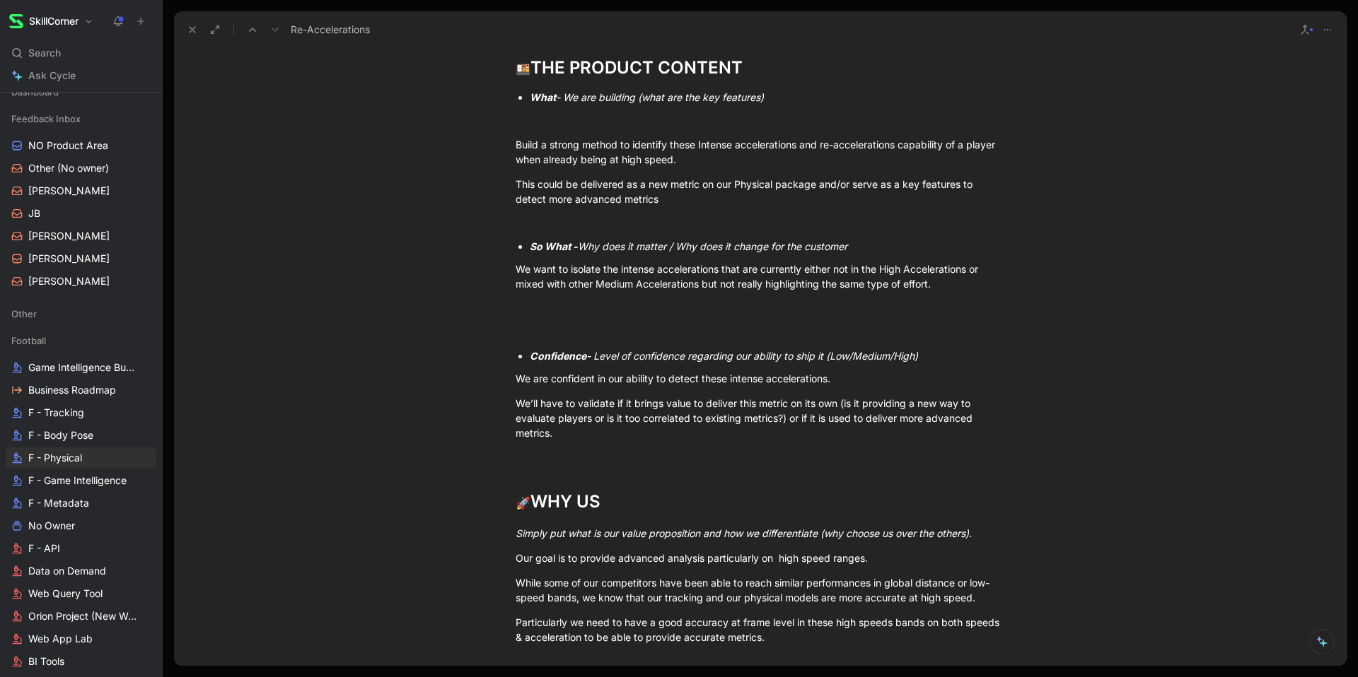
scroll to position [1729, 0]
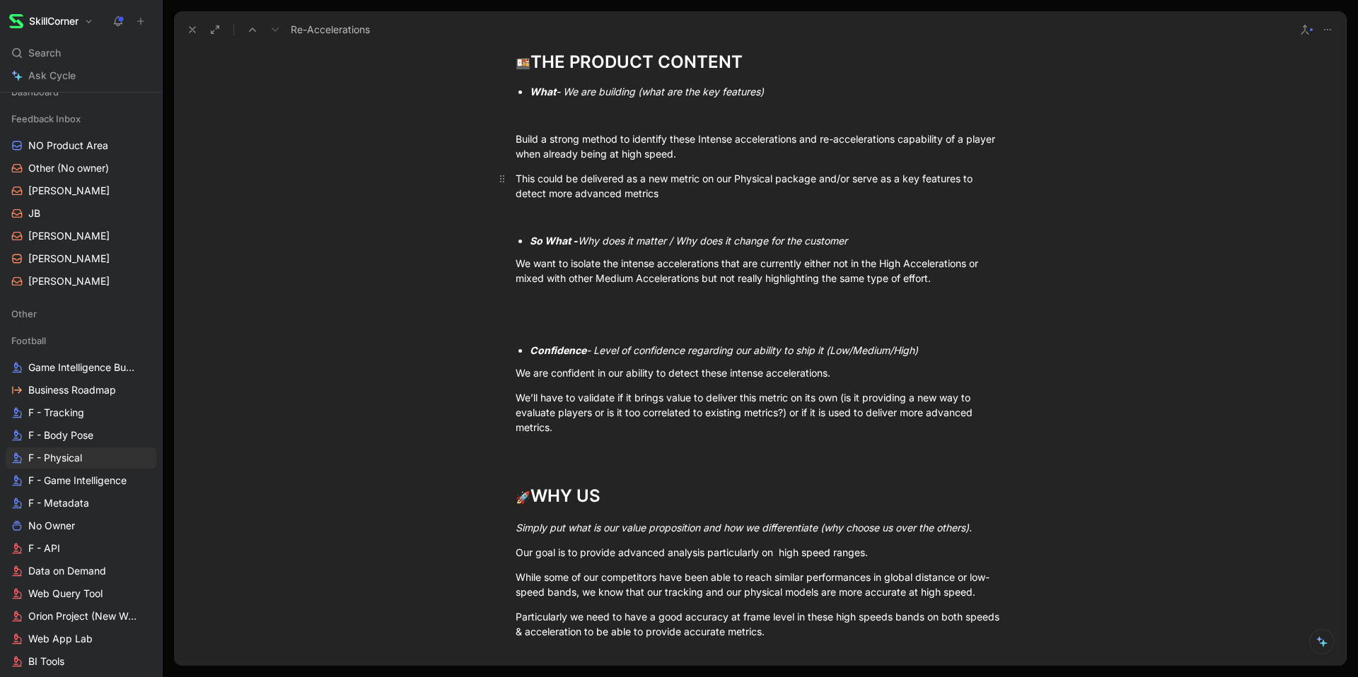
click at [677, 201] on div "This could be delivered as a new metric on our Physical package and/or serve as…" at bounding box center [759, 186] width 489 height 30
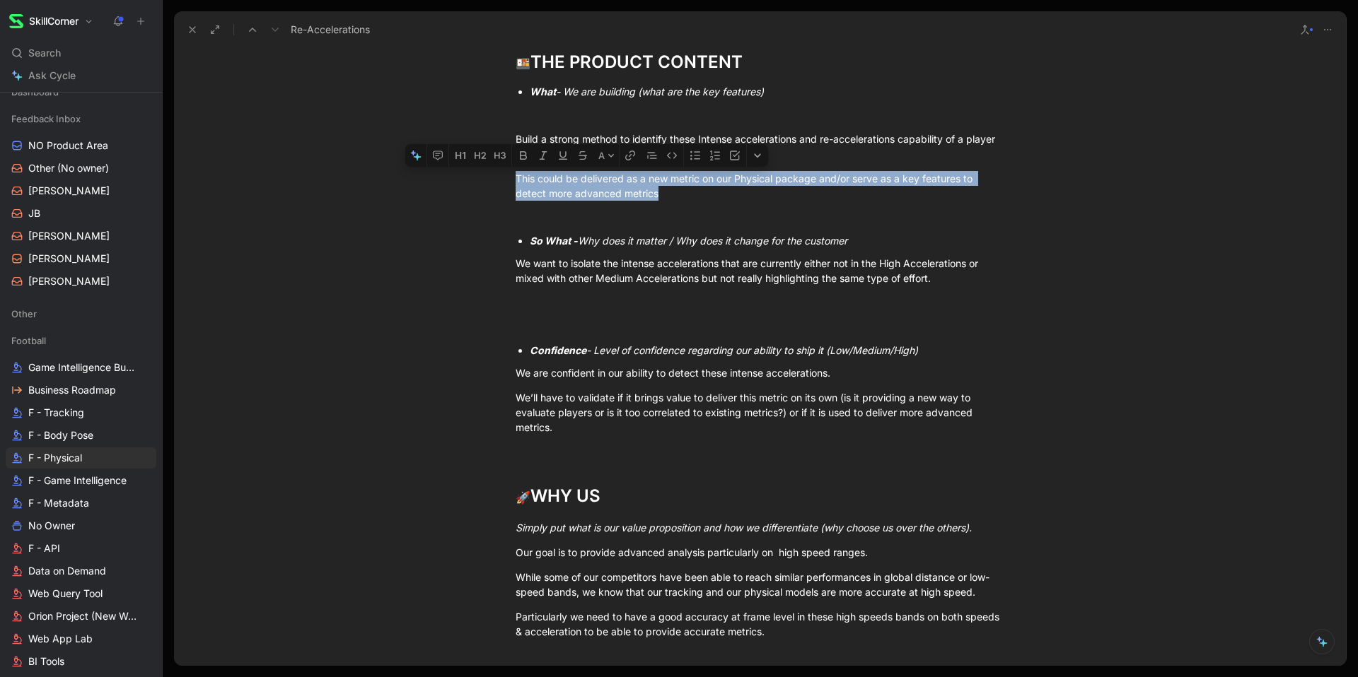
drag, startPoint x: 681, startPoint y: 479, endPoint x: 465, endPoint y: 467, distance: 216.7
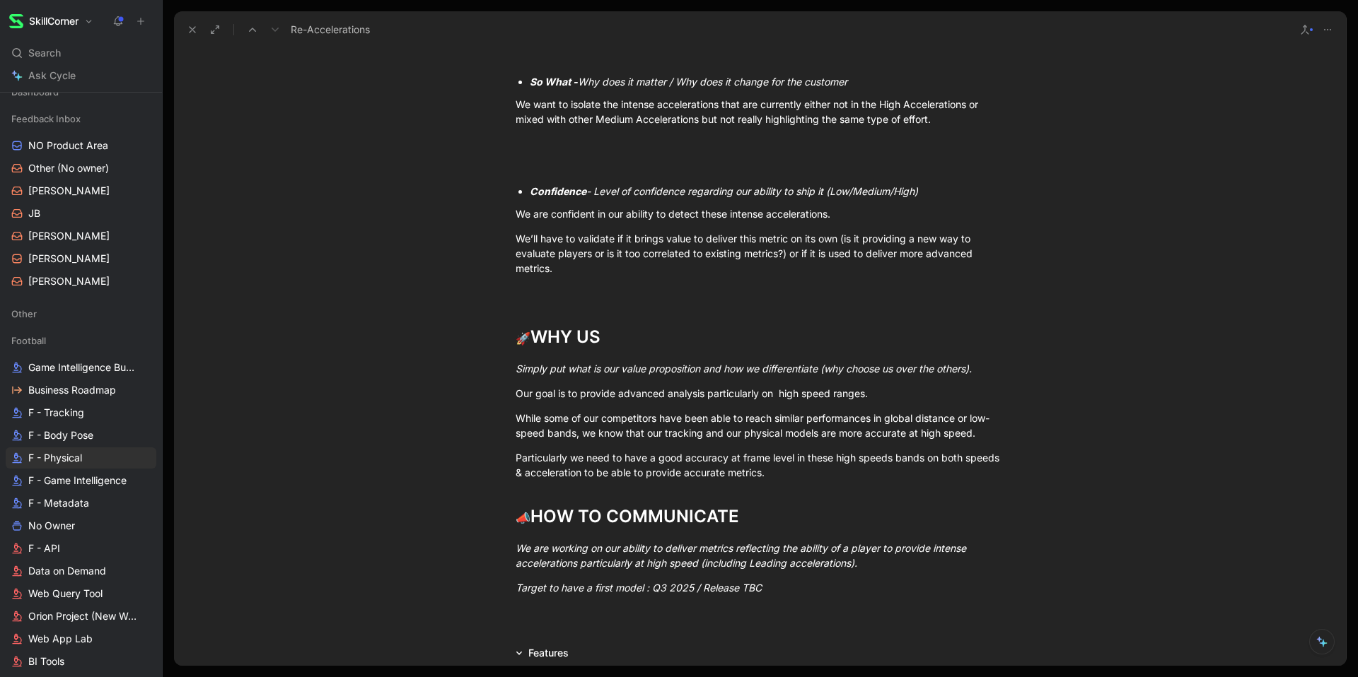
scroll to position [1849, 0]
click at [583, 130] on p "We want to isolate the intense accelerations that are currently either not in t…" at bounding box center [760, 111] width 543 height 38
click at [587, 151] on div at bounding box center [759, 143] width 489 height 15
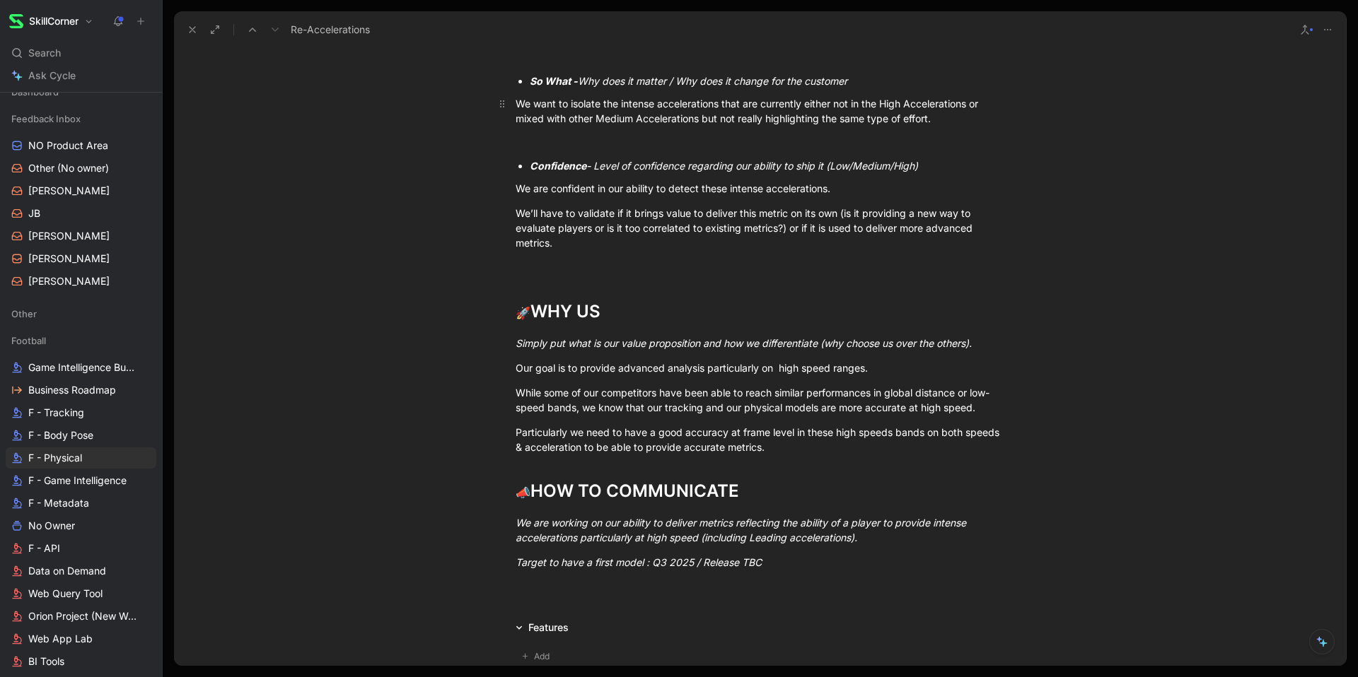
click at [656, 126] on div "We want to isolate the intense accelerations that are currently either not in t…" at bounding box center [759, 111] width 489 height 30
click at [903, 126] on div "We want to isolate the intense re-accelerations that are currently either not i…" at bounding box center [759, 111] width 489 height 30
click at [954, 126] on div "We want to isolate the intense re-accelerations that are currently either not i…" at bounding box center [759, 111] width 489 height 30
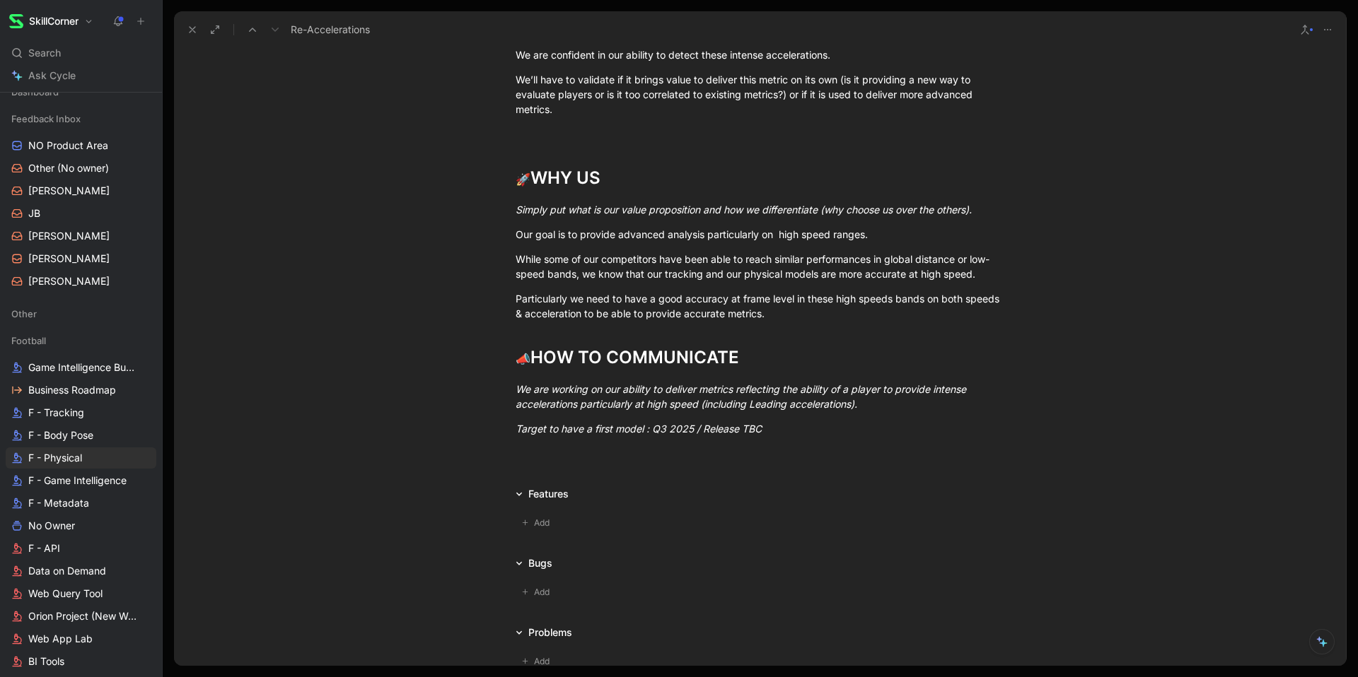
scroll to position [1983, 0]
click at [836, 62] on div "We are confident in our ability to detect these intense accelerations." at bounding box center [759, 54] width 489 height 15
click at [764, 62] on div "We are confident in our ability to detect these intense accelerations." at bounding box center [759, 54] width 489 height 15
click at [878, 116] on div "We’ll have to validate if it brings value to deliver this metric on its own (is…" at bounding box center [759, 93] width 489 height 45
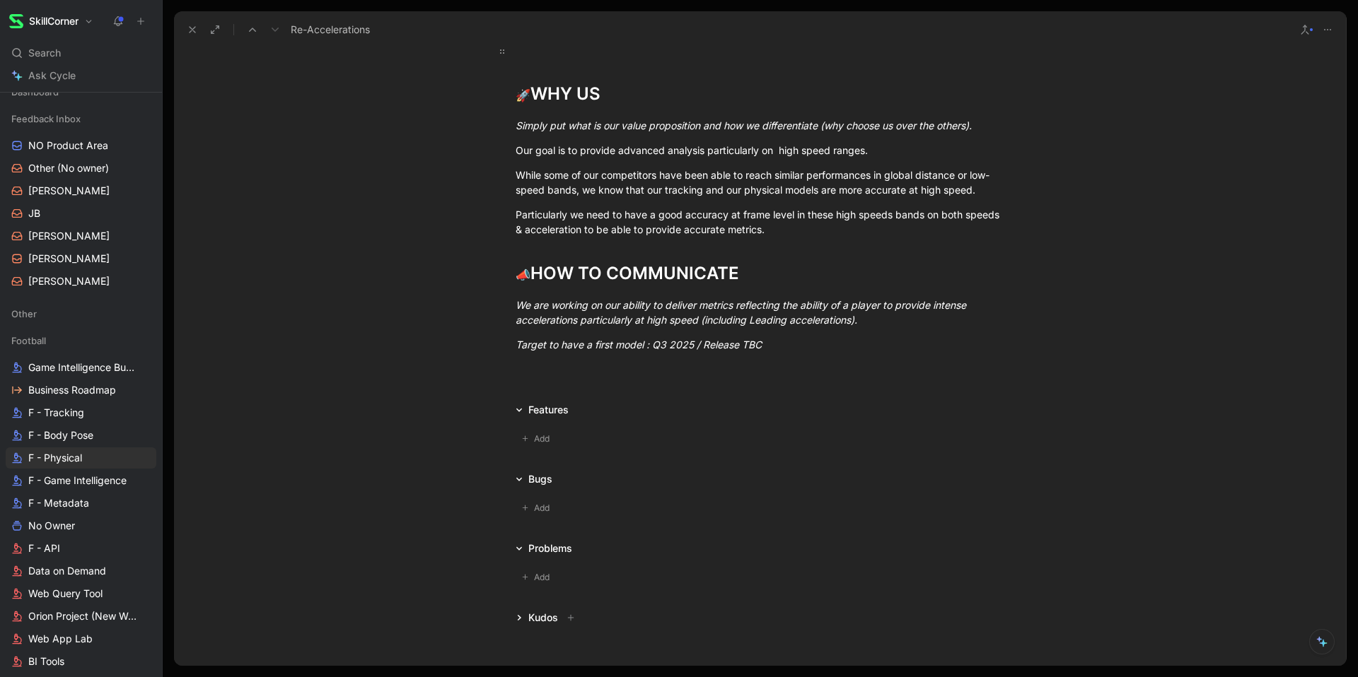
scroll to position [2076, 0]
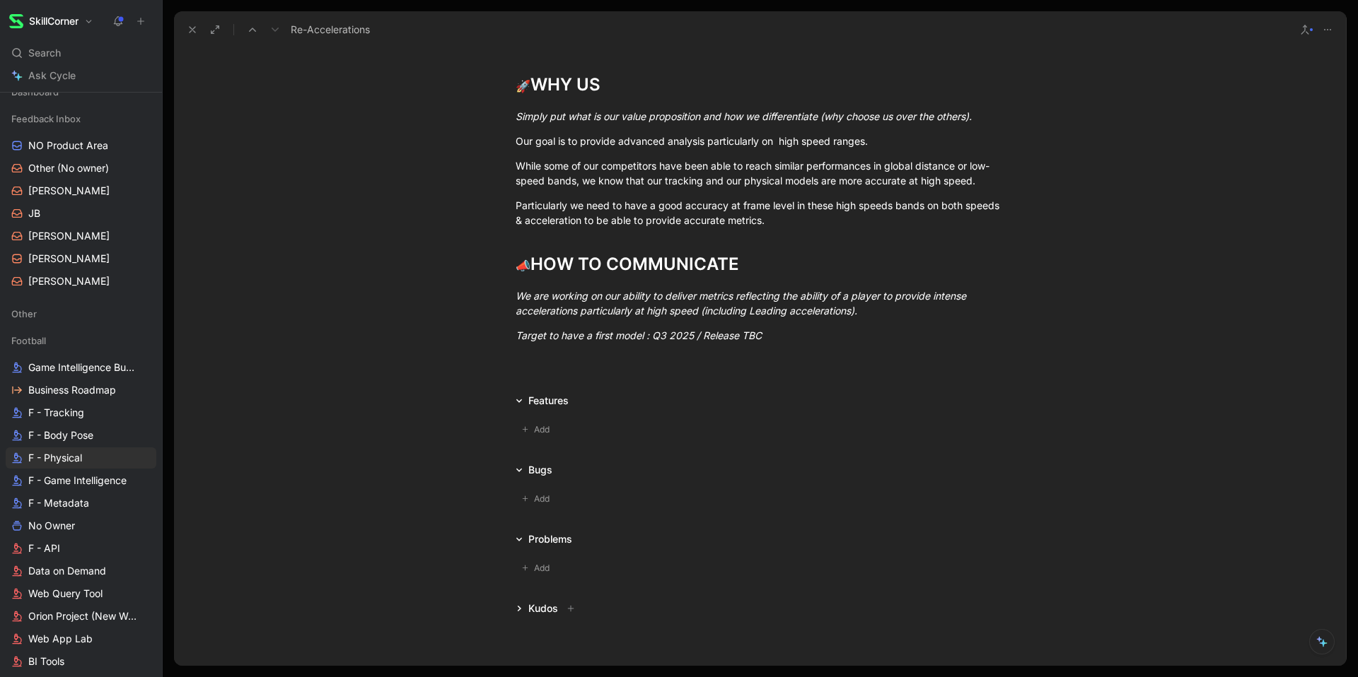
drag, startPoint x: 585, startPoint y: 313, endPoint x: 510, endPoint y: 281, distance: 81.4
click at [509, 28] on p "We’ll have to validate if it brings value to deliver this metric on its own (is…" at bounding box center [760, 1] width 543 height 53
click at [520, 52] on p at bounding box center [760, 40] width 543 height 23
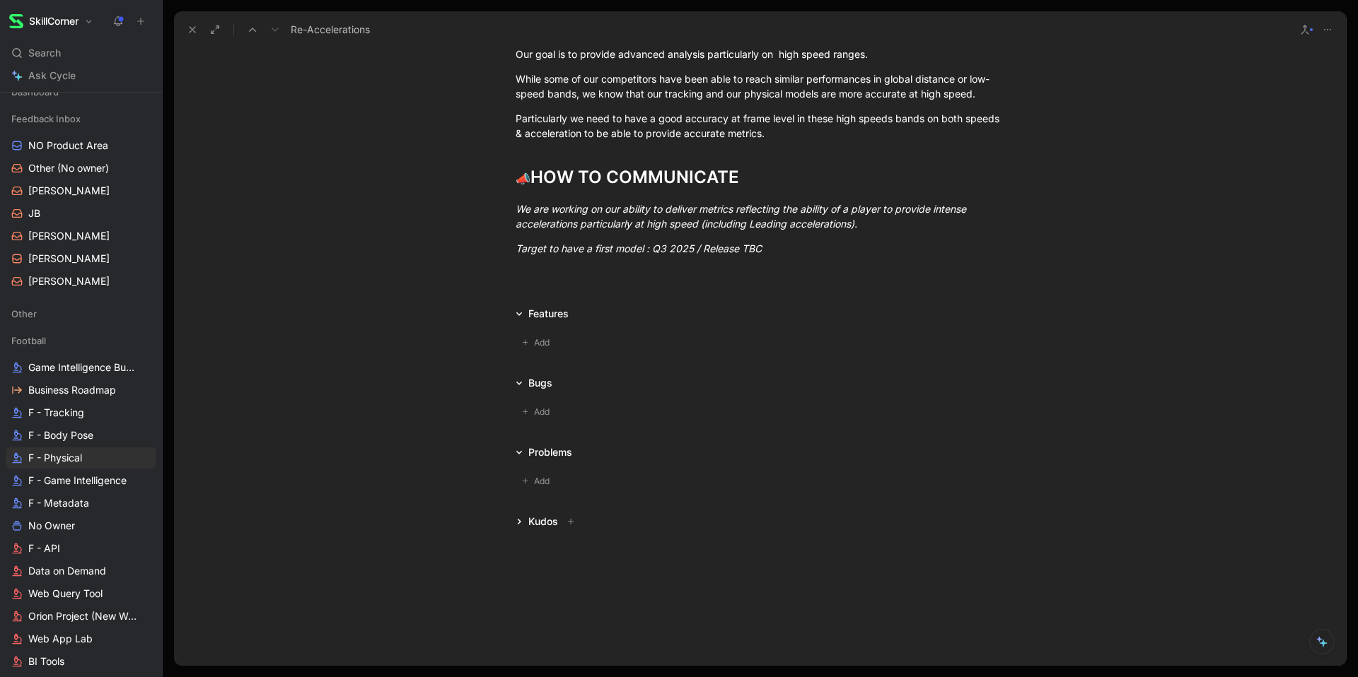
scroll to position [2324, 0]
click at [183, 28] on button at bounding box center [192, 30] width 20 height 20
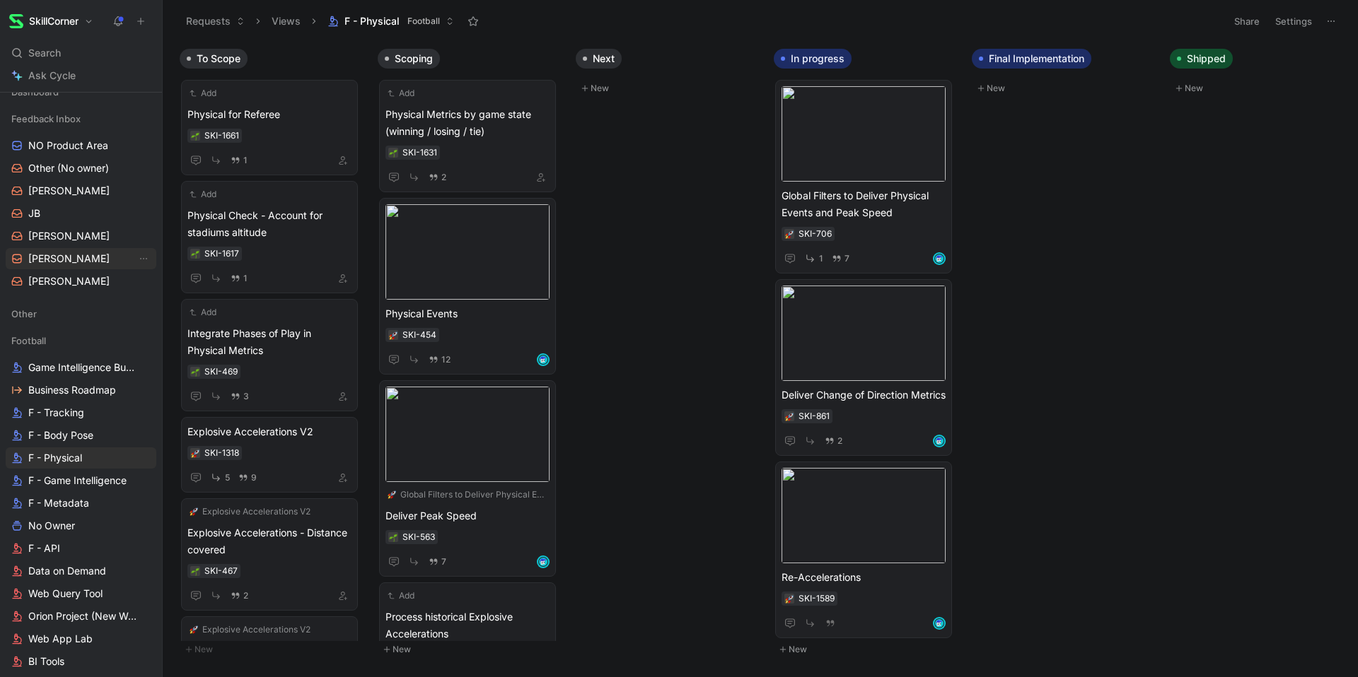
click at [70, 264] on link "[PERSON_NAME]" at bounding box center [81, 258] width 151 height 21
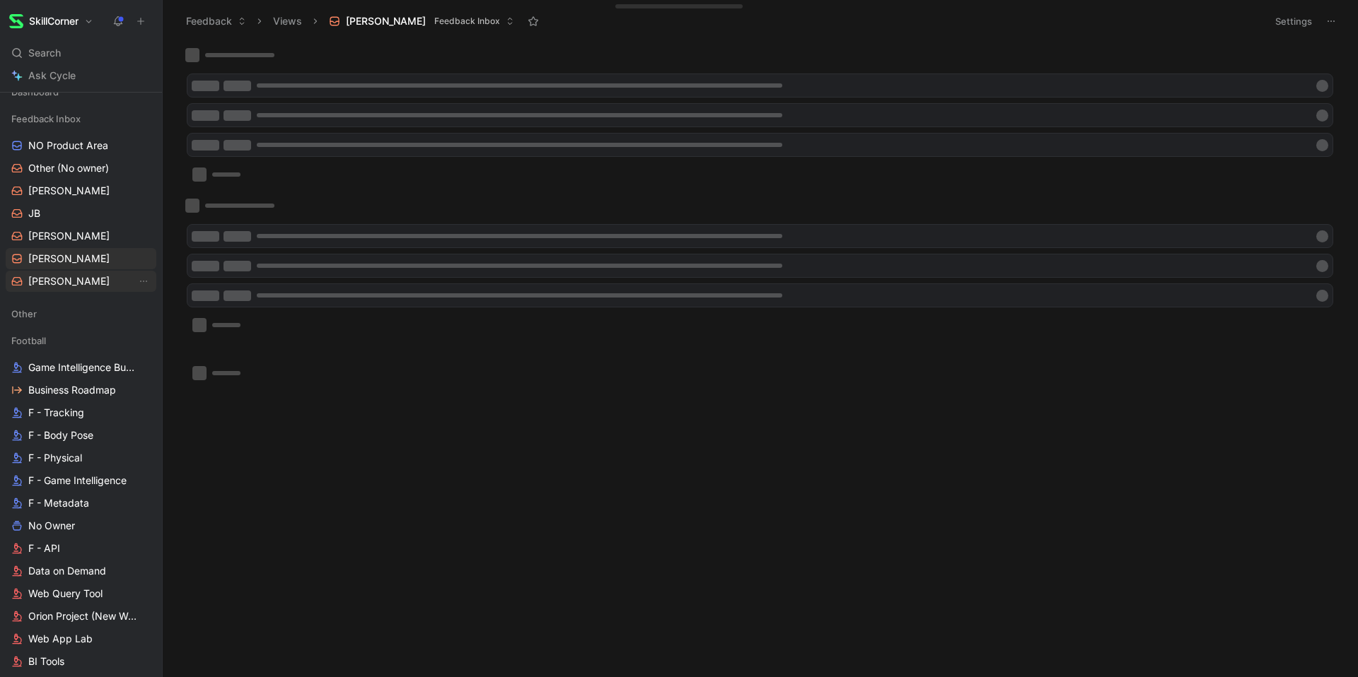
click at [70, 281] on link "[PERSON_NAME]" at bounding box center [81, 281] width 151 height 21
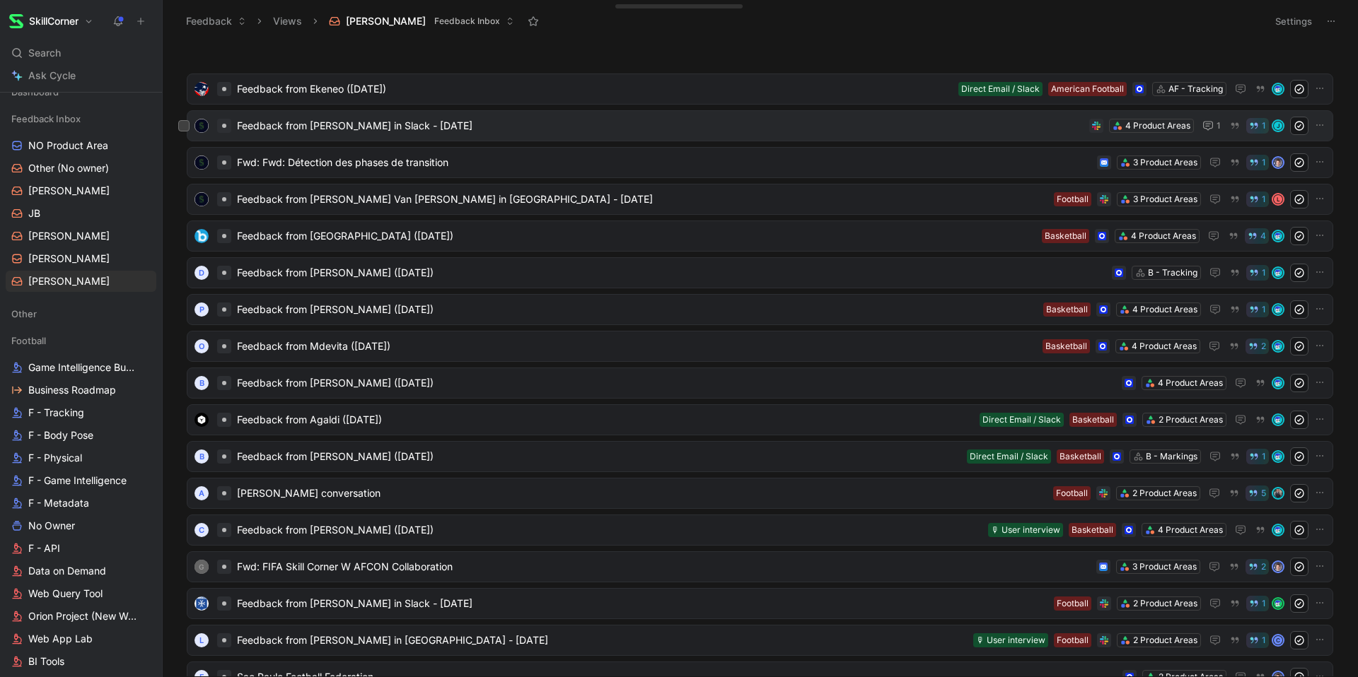
click at [646, 134] on div "Feedback from Jonathan Kuban in Slack - 8/13/2025 4 Product Areas 1 1 J" at bounding box center [760, 126] width 1136 height 18
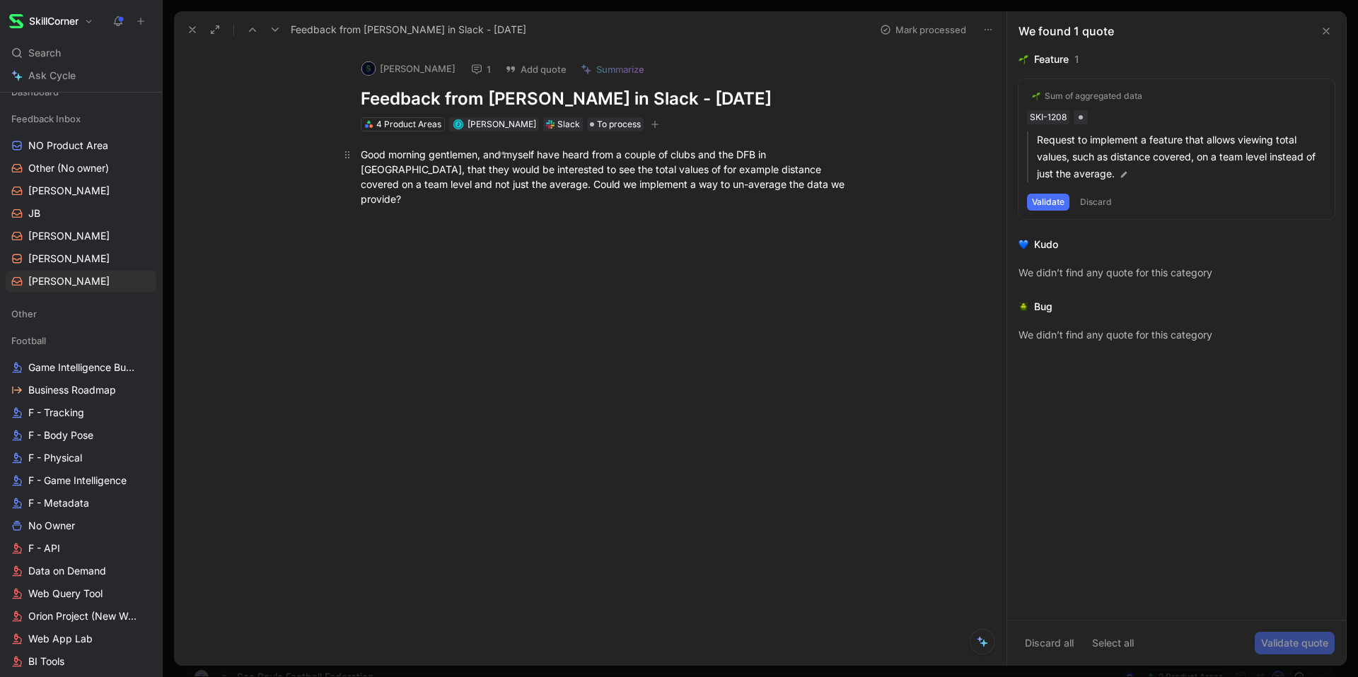
click at [761, 182] on div "Good morning gentlemen, and myself have heard from a couple of clubs and the DF…" at bounding box center [605, 176] width 489 height 59
click at [762, 183] on div "Good morning gentlemen, and myself have heard from a couple of clubs and the DF…" at bounding box center [605, 176] width 489 height 59
click at [1334, 25] on div "We found 1 quote" at bounding box center [1176, 31] width 339 height 40
click at [1332, 29] on button at bounding box center [1325, 31] width 17 height 17
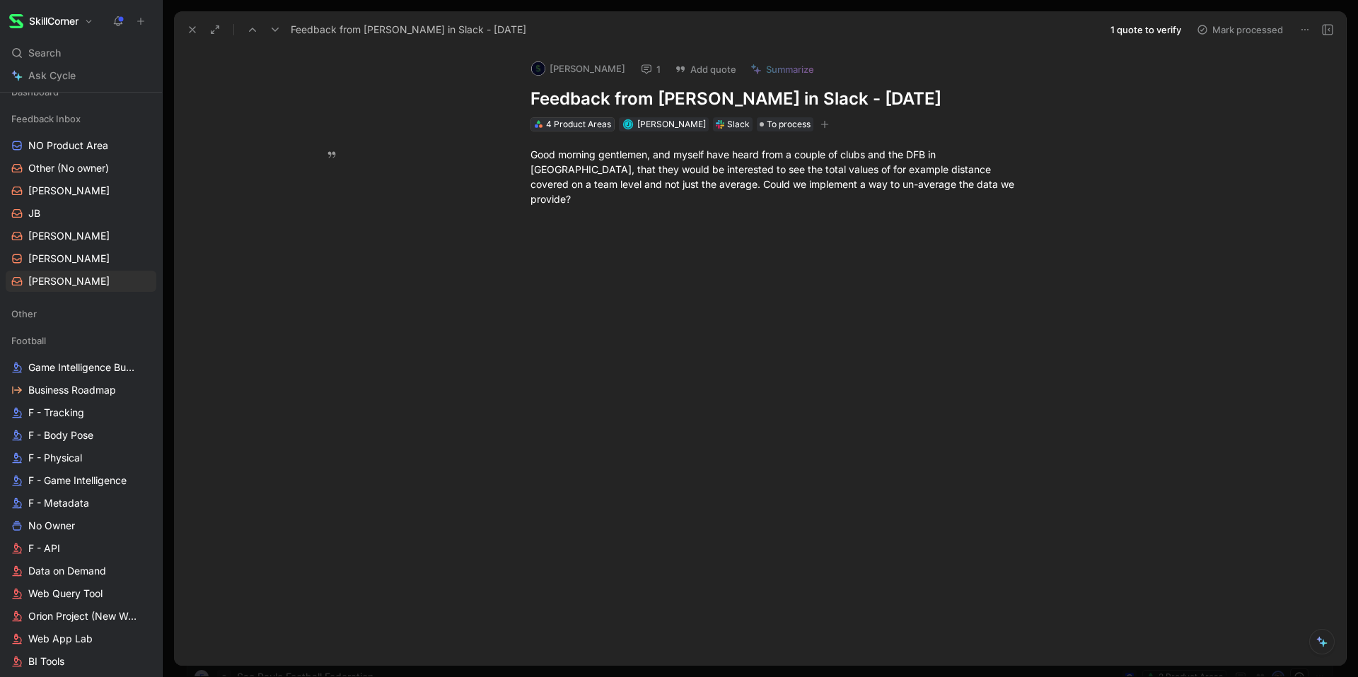
click at [574, 129] on div "4 Product Areas" at bounding box center [578, 124] width 65 height 14
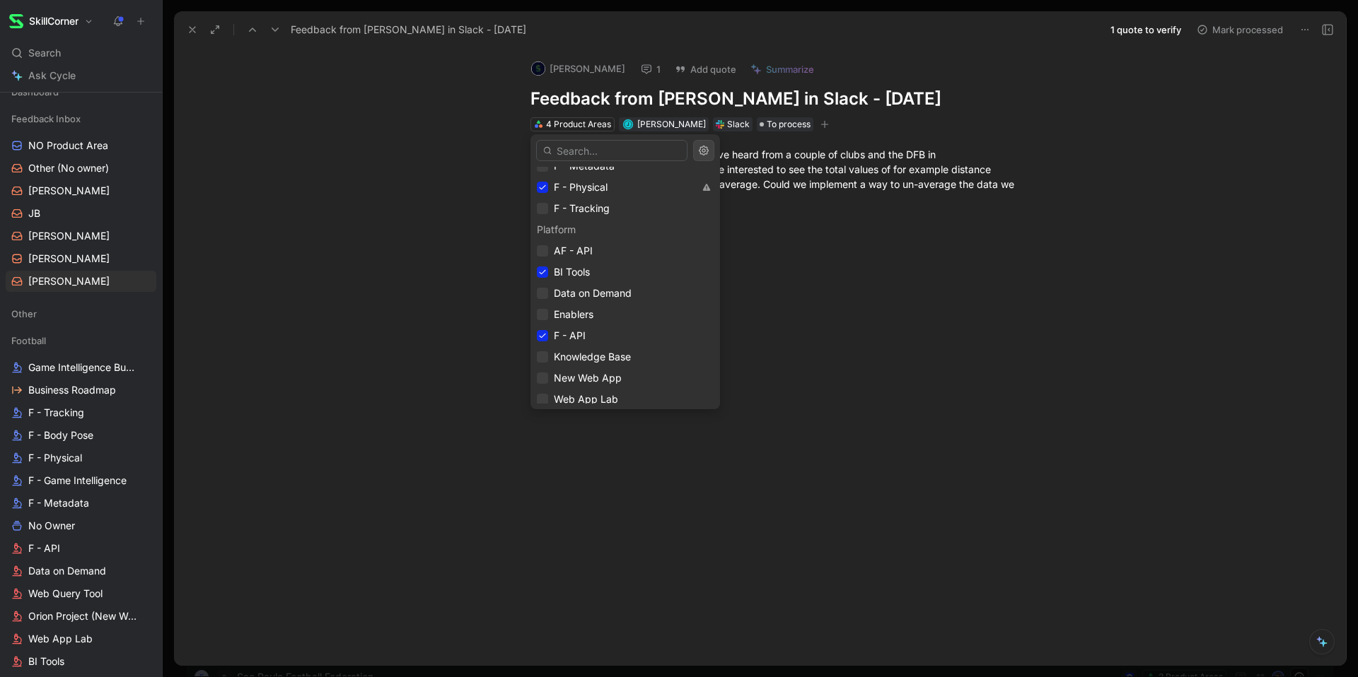
scroll to position [383, 0]
click at [575, 260] on span "BI Tools" at bounding box center [572, 261] width 36 height 12
click at [581, 262] on span "BI Tools" at bounding box center [572, 261] width 36 height 12
click at [573, 325] on span "F - API" at bounding box center [570, 324] width 32 height 12
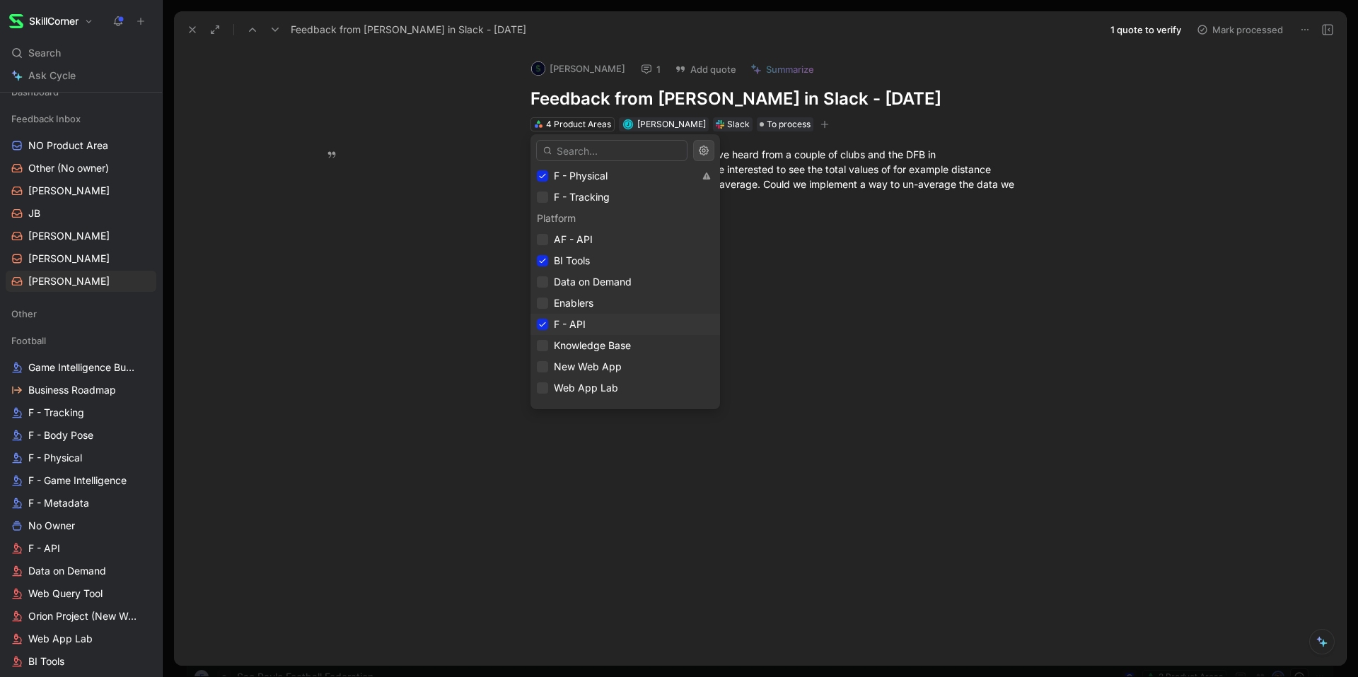
click at [571, 328] on span "F - API" at bounding box center [570, 324] width 32 height 12
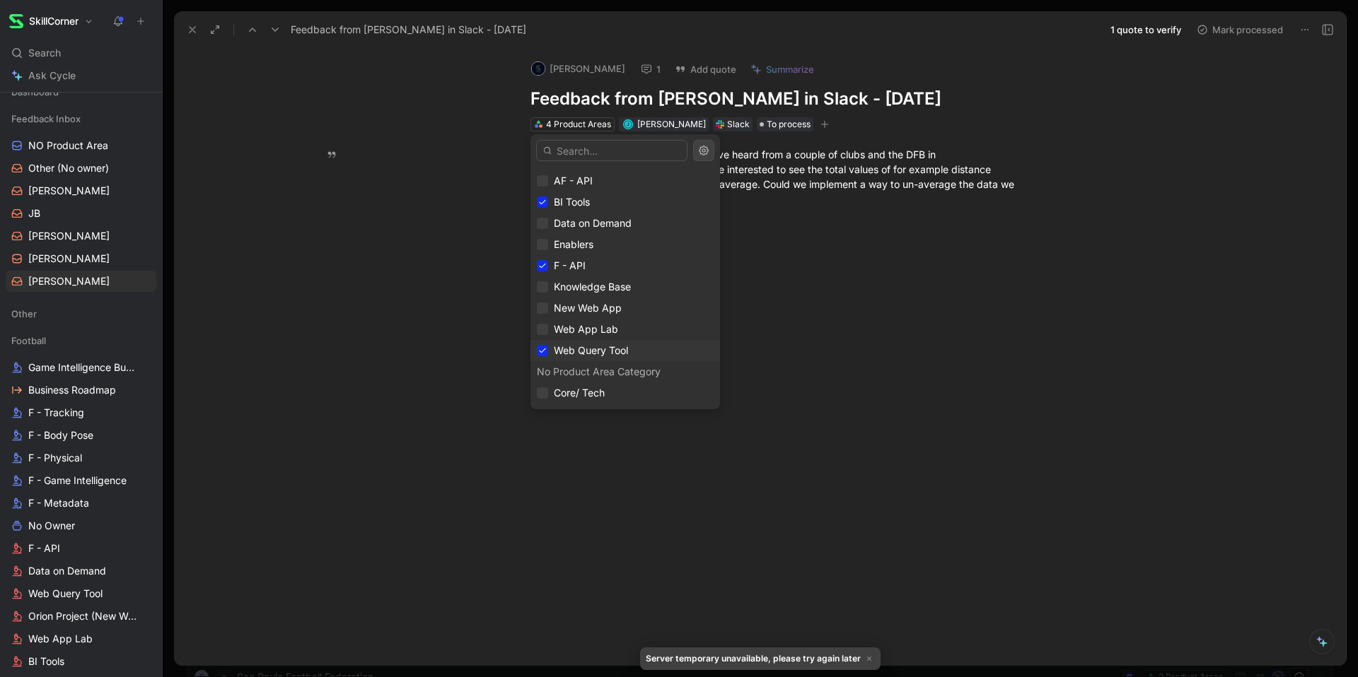
click at [564, 346] on span "Web Query Tool" at bounding box center [591, 350] width 74 height 12
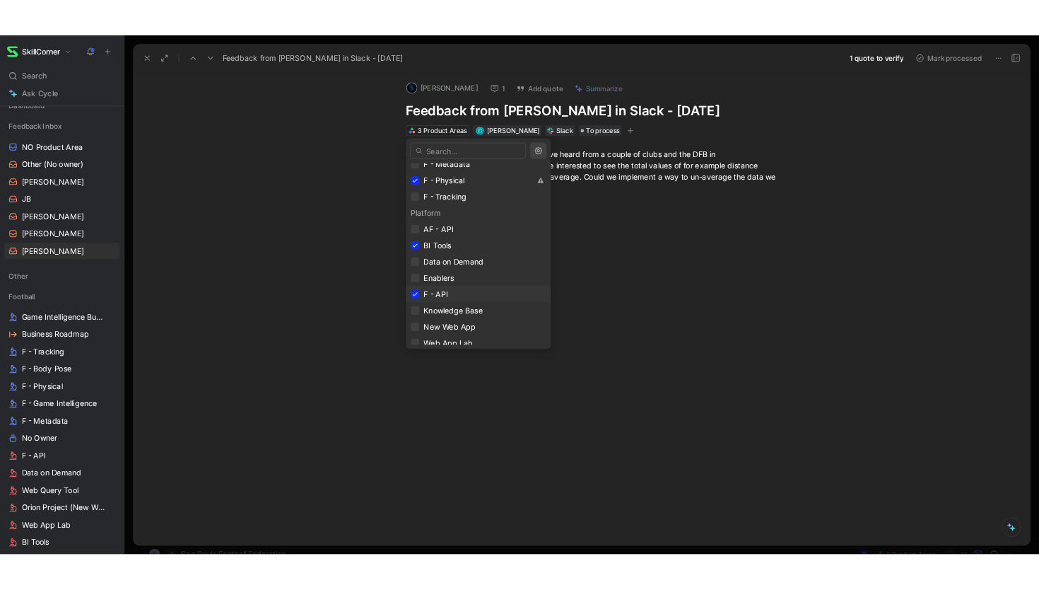
scroll to position [364, 0]
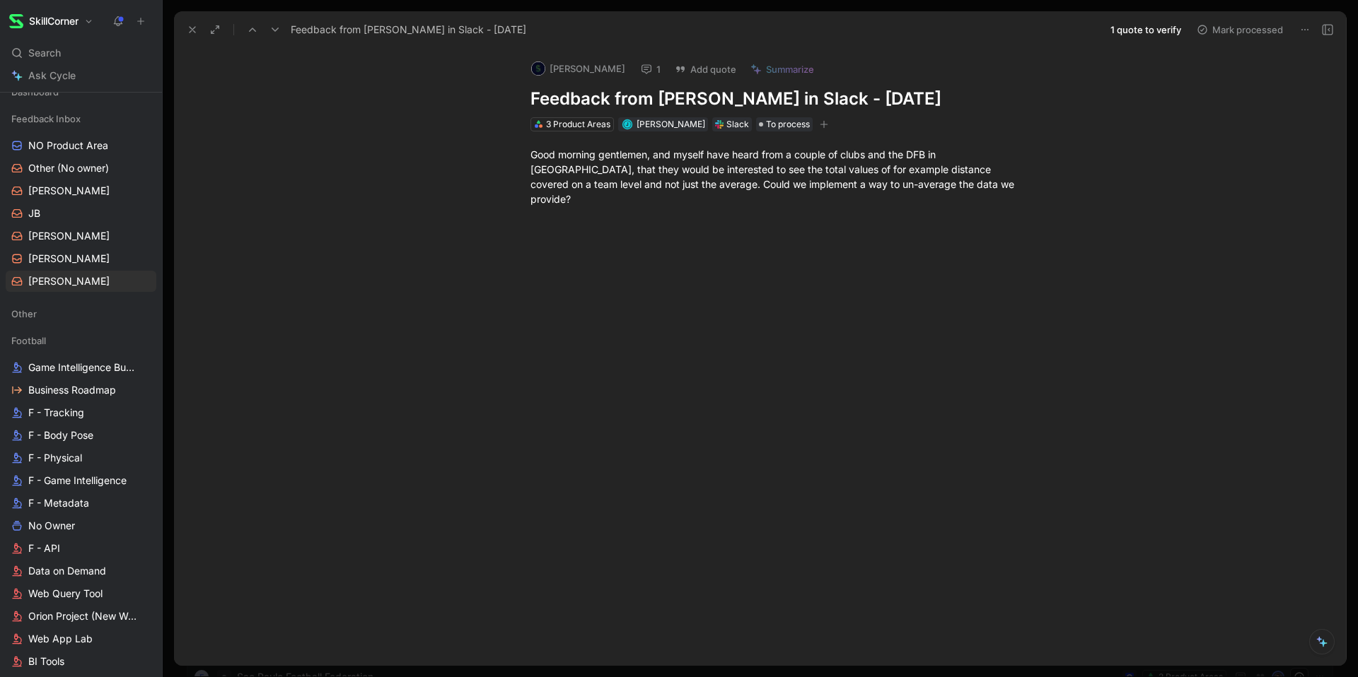
click at [187, 31] on icon at bounding box center [192, 29] width 11 height 11
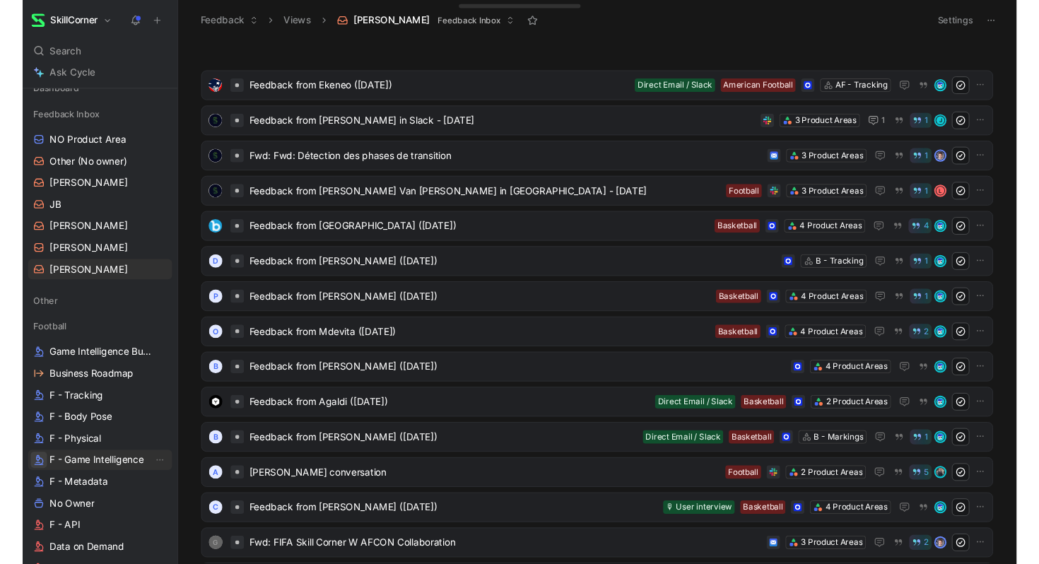
scroll to position [339, 0]
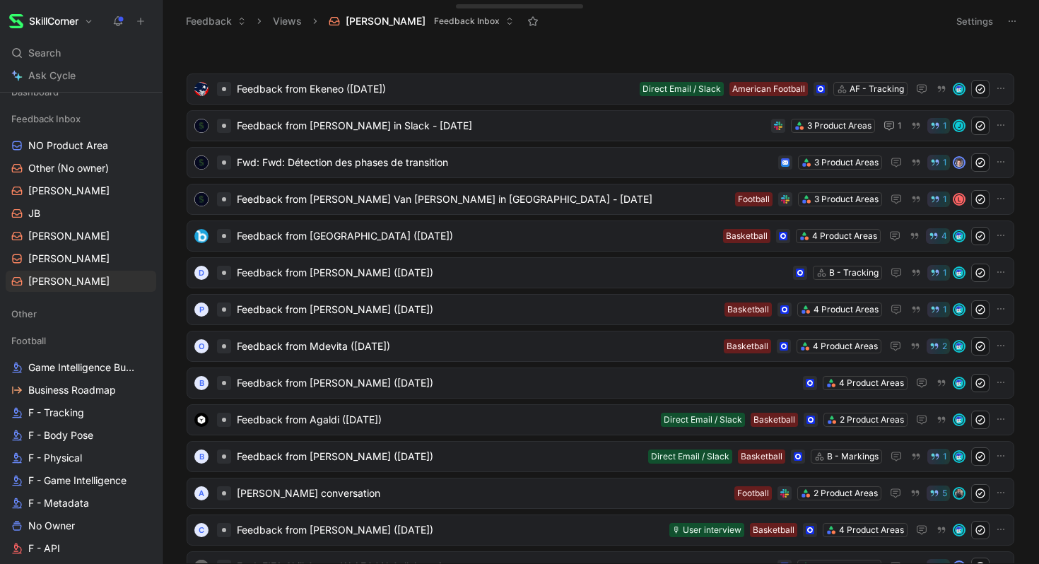
click at [574, 54] on div at bounding box center [601, 55] width 842 height 14
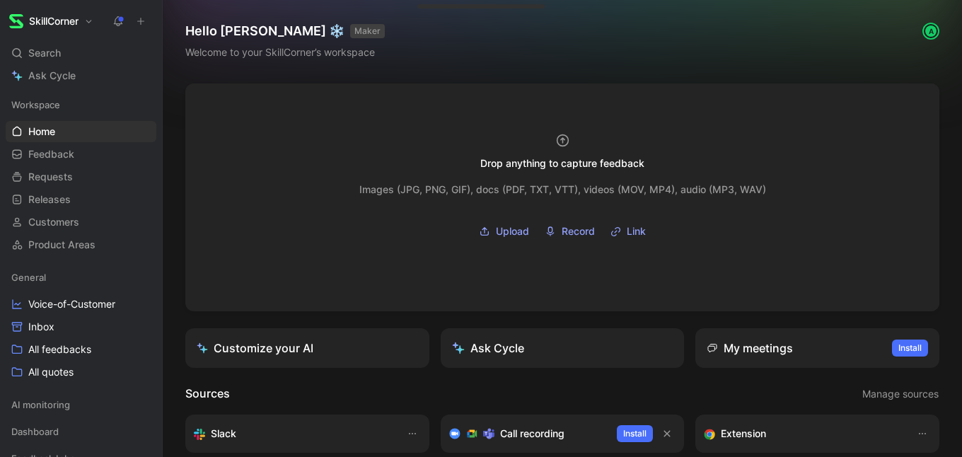
click at [178, 244] on div "Drop anything to capture feedback Images (JPG, PNG, GIF), docs (PDF, TXT, VTT),…" at bounding box center [562, 441] width 799 height 717
click at [99, 153] on div "G" at bounding box center [106, 154] width 14 height 14
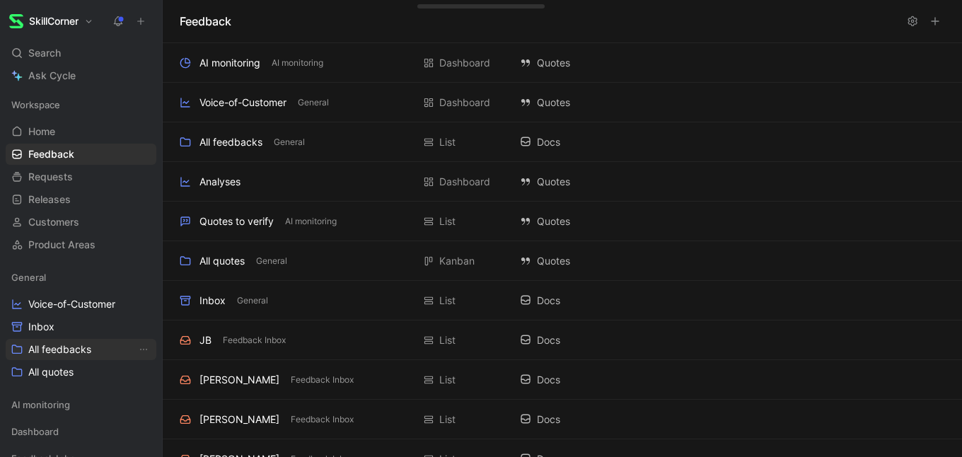
click at [52, 339] on link "All feedbacks" at bounding box center [81, 349] width 151 height 21
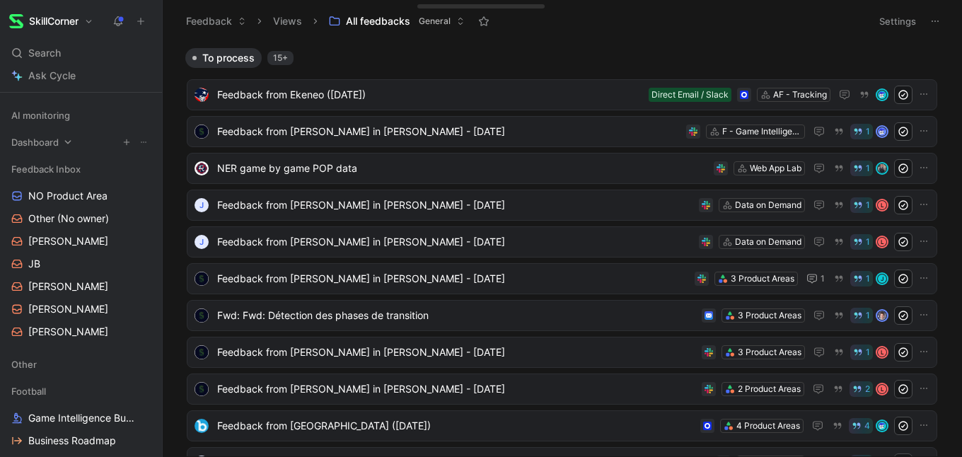
scroll to position [294, 0]
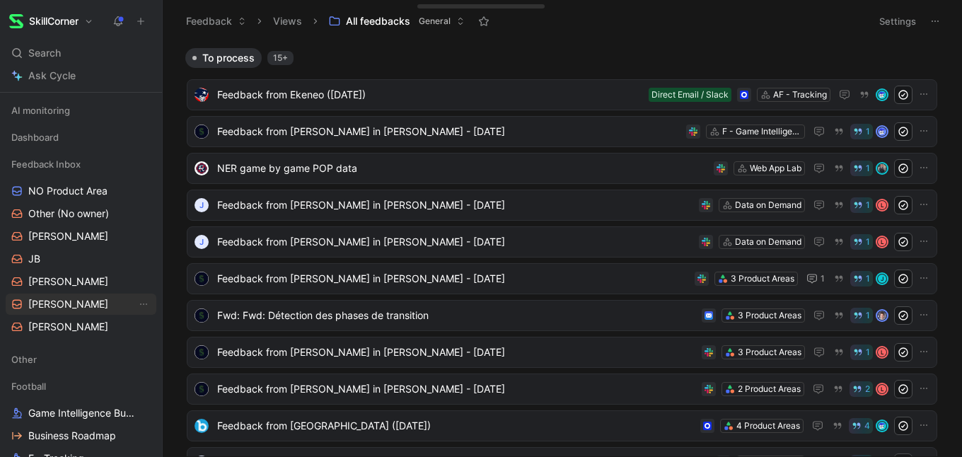
click at [46, 308] on span "[PERSON_NAME]" at bounding box center [68, 304] width 80 height 14
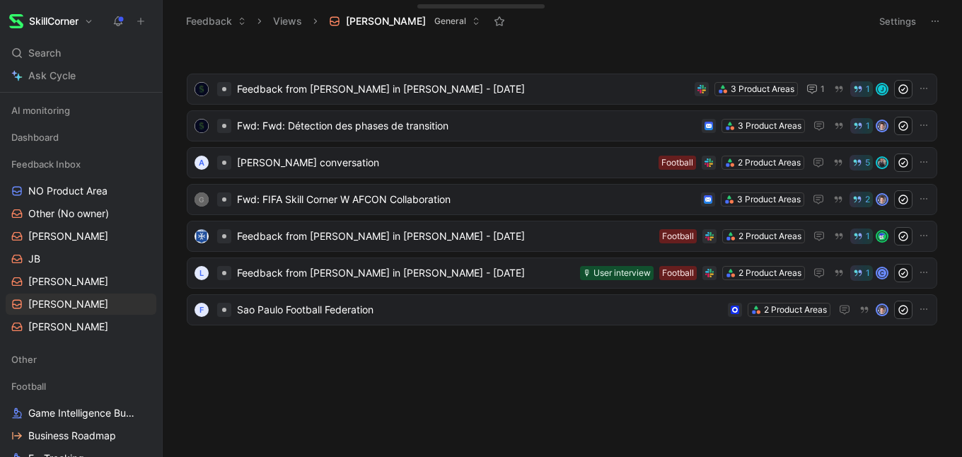
click at [289, 372] on body "SkillCorner Search ⌘ K Ask Cycle Workspace Home G then H Feedback G then F Requ…" at bounding box center [481, 228] width 962 height 457
click at [320, 87] on span "Feedback from [PERSON_NAME] in [PERSON_NAME] - [DATE]" at bounding box center [463, 89] width 452 height 17
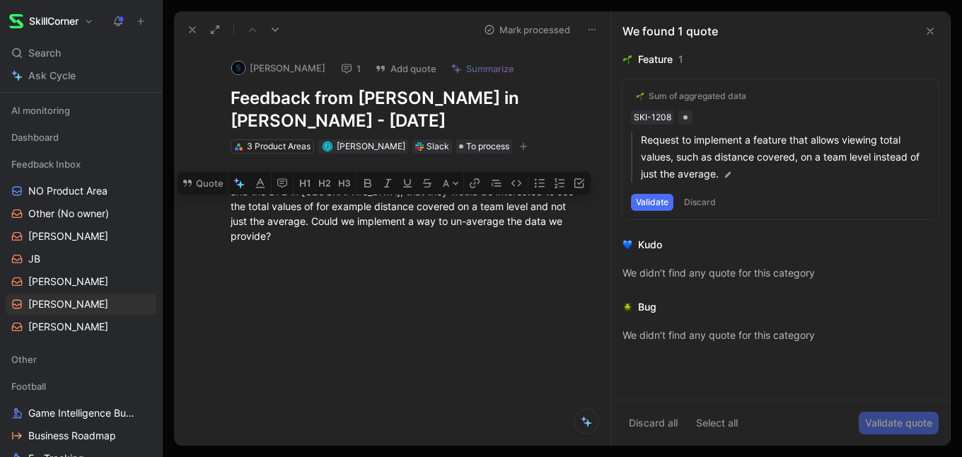
drag, startPoint x: 350, startPoint y: 194, endPoint x: 272, endPoint y: 223, distance: 83.3
click at [272, 223] on div "Good morning gentlemen, and myself have heard from a couple of clubs and the DF…" at bounding box center [407, 206] width 353 height 74
click at [331, 393] on div at bounding box center [407, 352] width 407 height 137
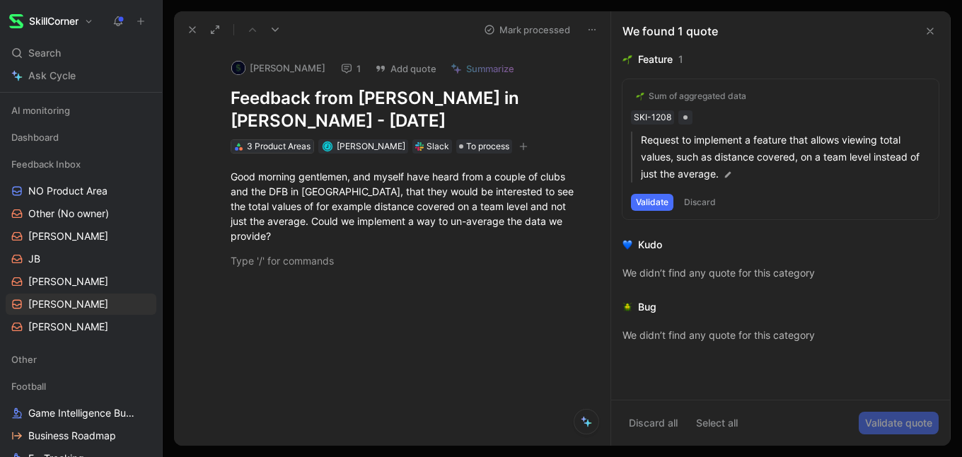
click at [262, 145] on div "3 Product Areas" at bounding box center [279, 146] width 64 height 14
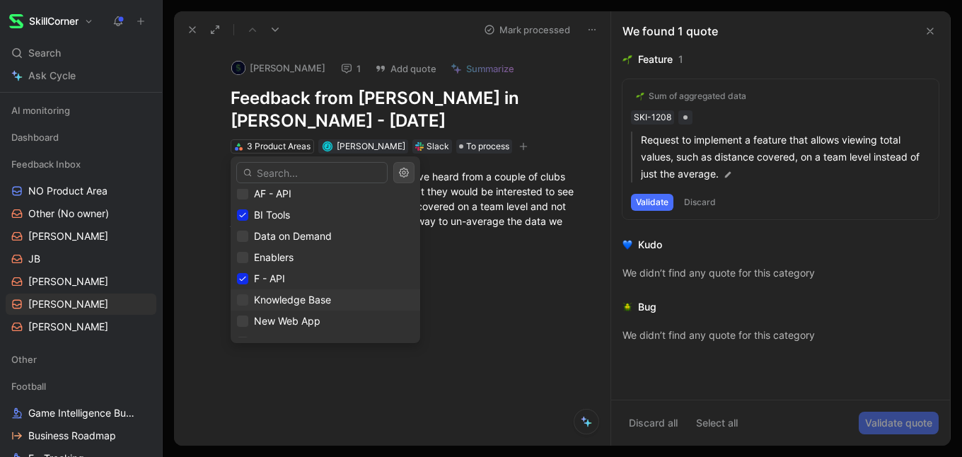
scroll to position [448, 0]
click at [258, 223] on span "BI Tools" at bounding box center [272, 218] width 36 height 12
click at [261, 278] on span "F - API" at bounding box center [269, 282] width 31 height 12
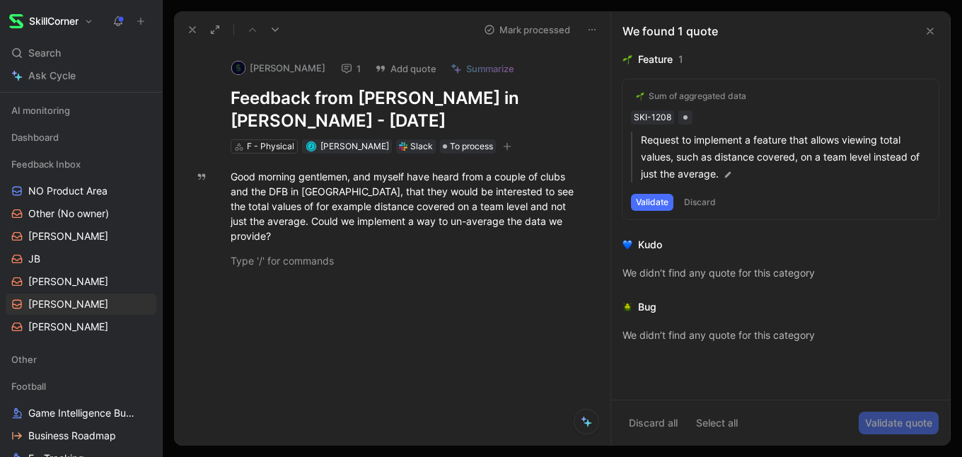
click at [926, 25] on button at bounding box center [929, 31] width 17 height 17
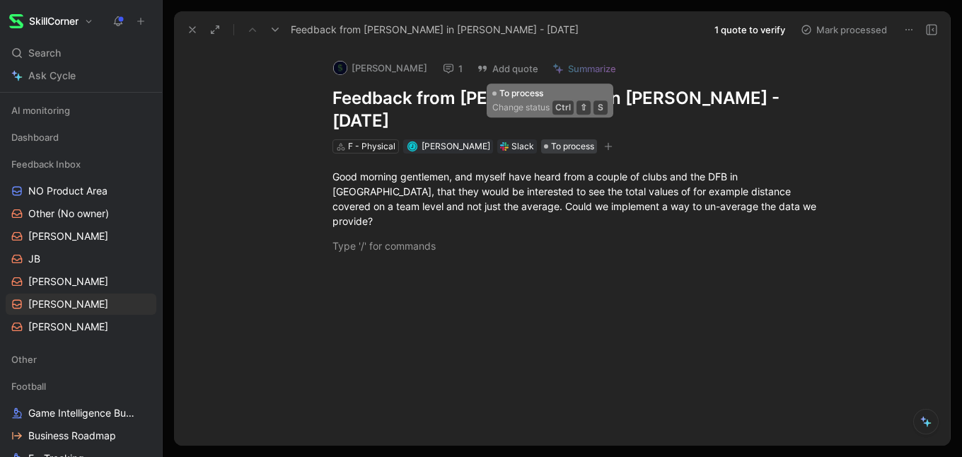
click at [553, 139] on span "To process" at bounding box center [572, 146] width 43 height 14
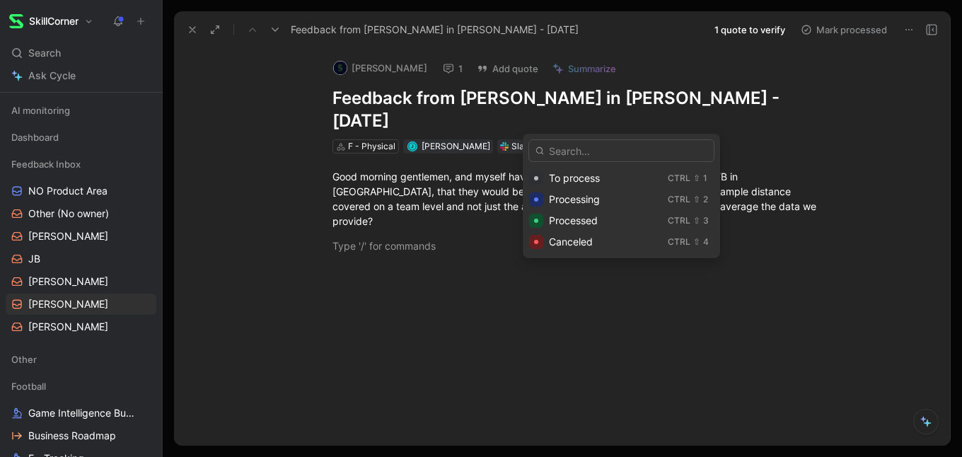
drag, startPoint x: 380, startPoint y: 280, endPoint x: 391, endPoint y: 271, distance: 14.0
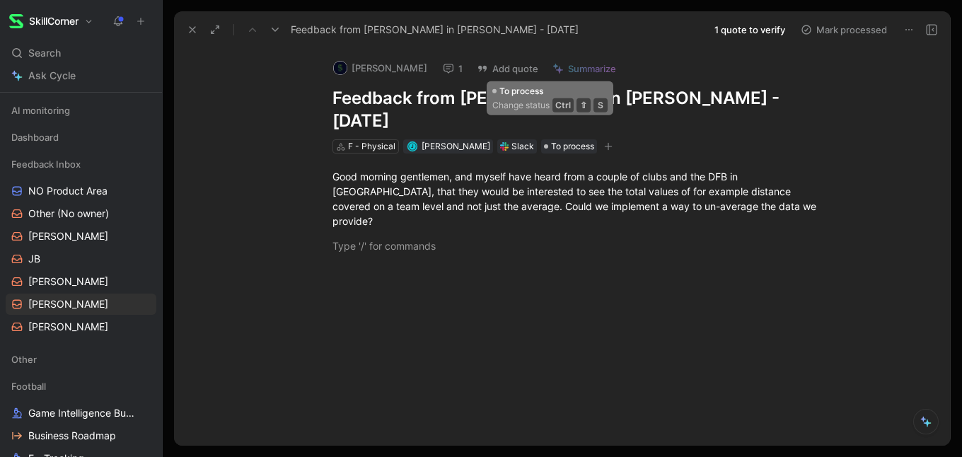
click at [604, 142] on icon "button" at bounding box center [608, 146] width 8 height 8
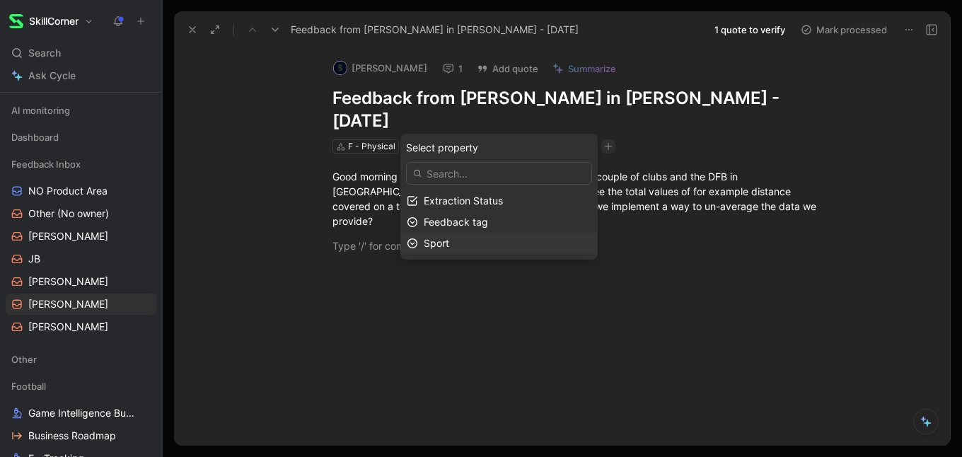
click at [449, 242] on span "Sport" at bounding box center [436, 243] width 25 height 12
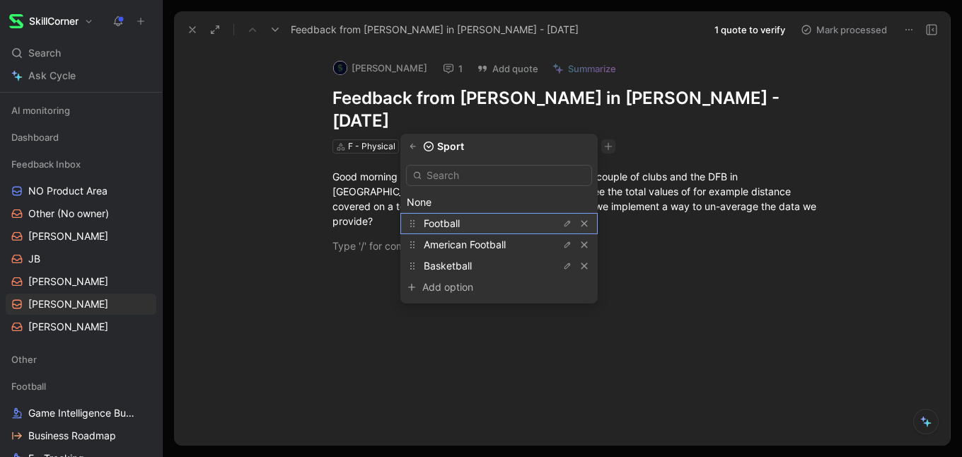
click at [441, 227] on span "Football" at bounding box center [442, 223] width 36 height 12
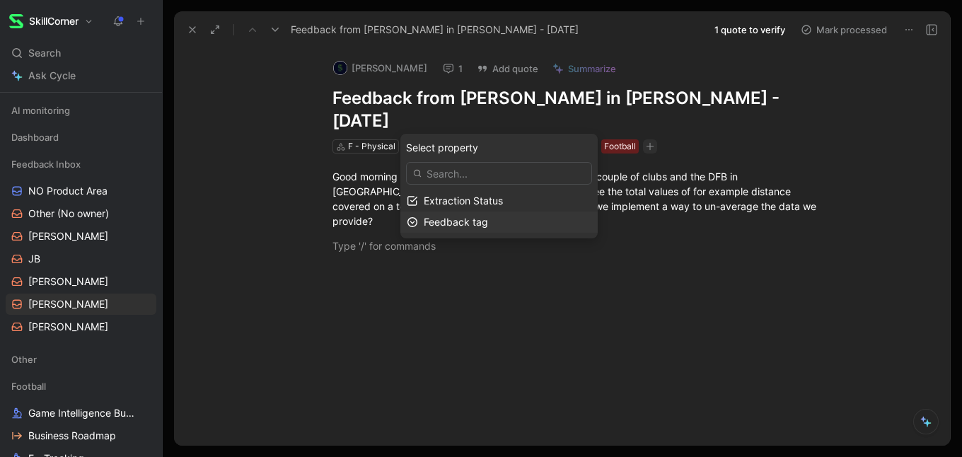
click at [488, 222] on span "Feedback tag" at bounding box center [456, 222] width 64 height 12
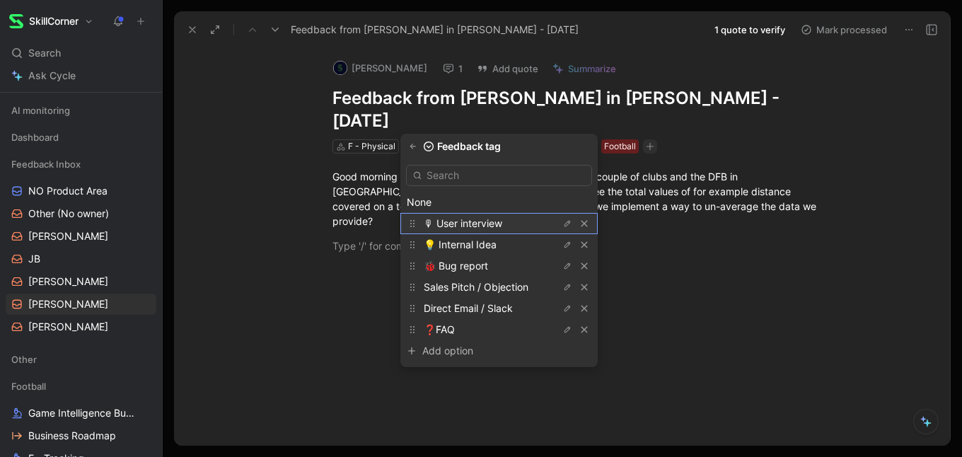
click at [473, 224] on span "🎙 User interview" at bounding box center [463, 223] width 78 height 12
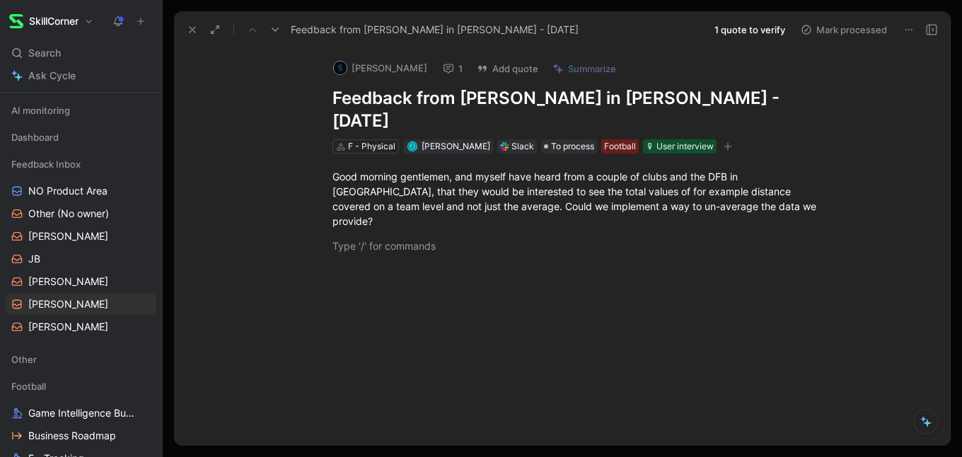
click at [721, 139] on button "button" at bounding box center [728, 146] width 14 height 14
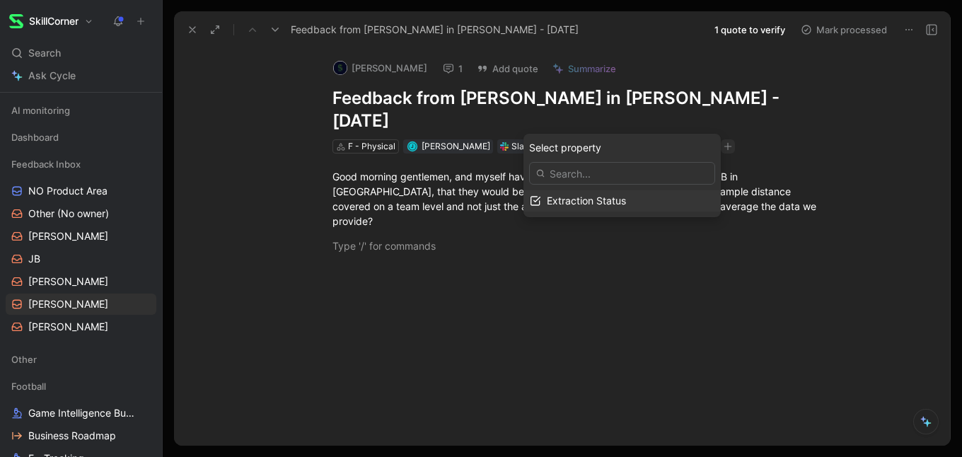
click at [592, 206] on span "Extraction Status" at bounding box center [586, 200] width 79 height 12
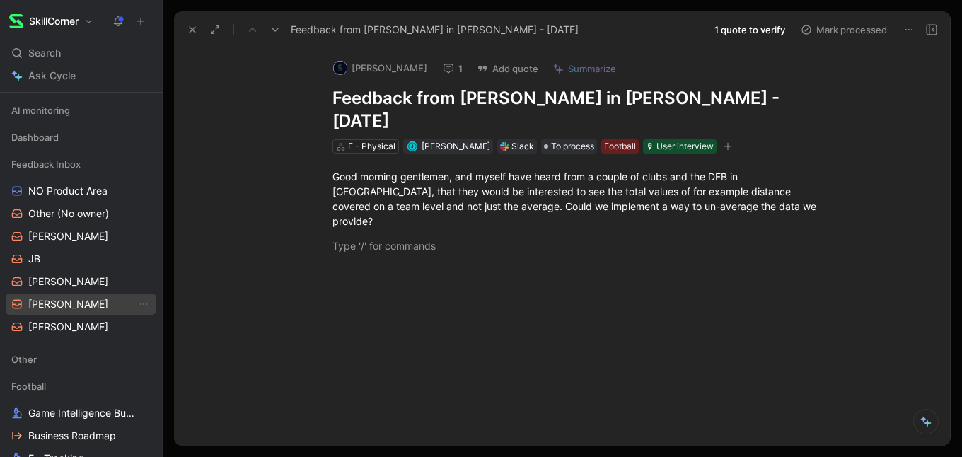
click at [67, 310] on link "[PERSON_NAME]" at bounding box center [81, 303] width 151 height 21
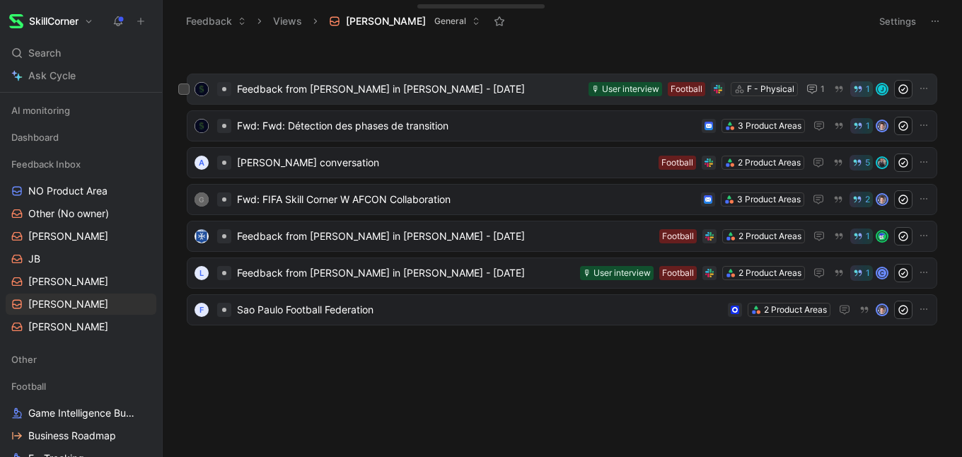
click at [291, 77] on div "Feedback from [PERSON_NAME] in [PERSON_NAME] - [DATE] F - Physical Football 🎙 U…" at bounding box center [562, 89] width 750 height 31
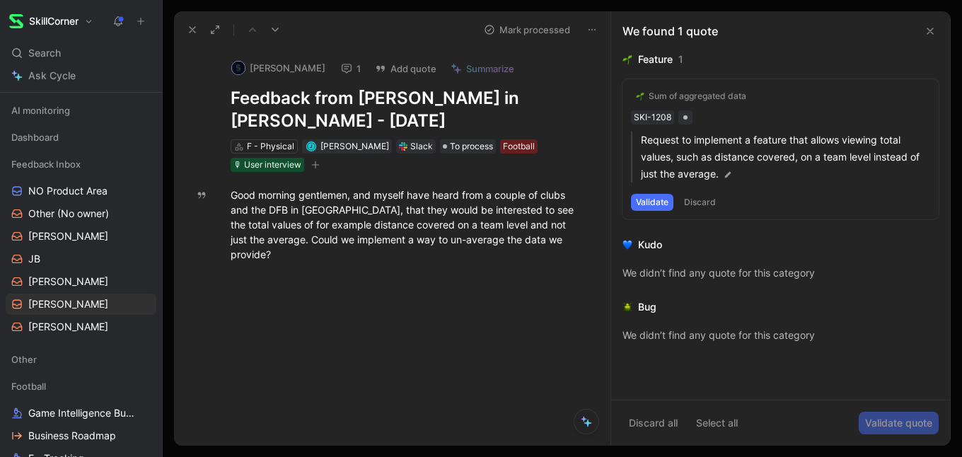
click at [704, 93] on div "Sum of aggregated data" at bounding box center [697, 96] width 98 height 11
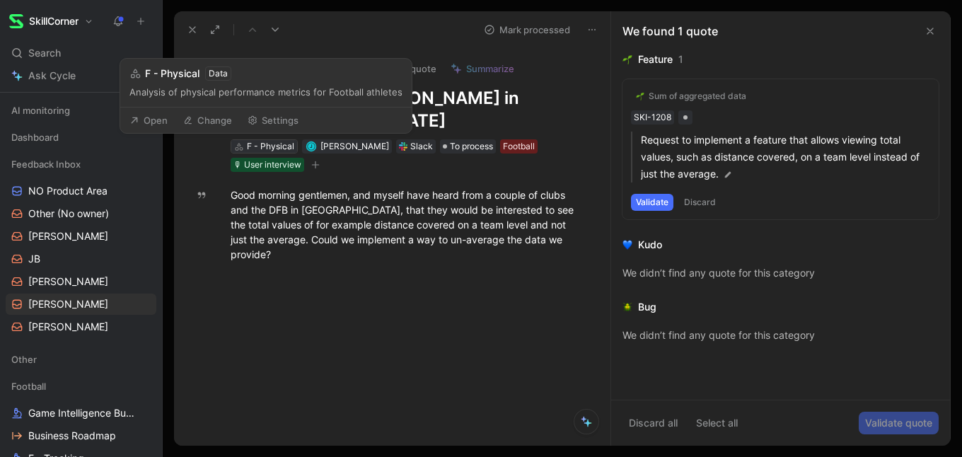
click at [274, 147] on div "F - Physical" at bounding box center [270, 146] width 47 height 14
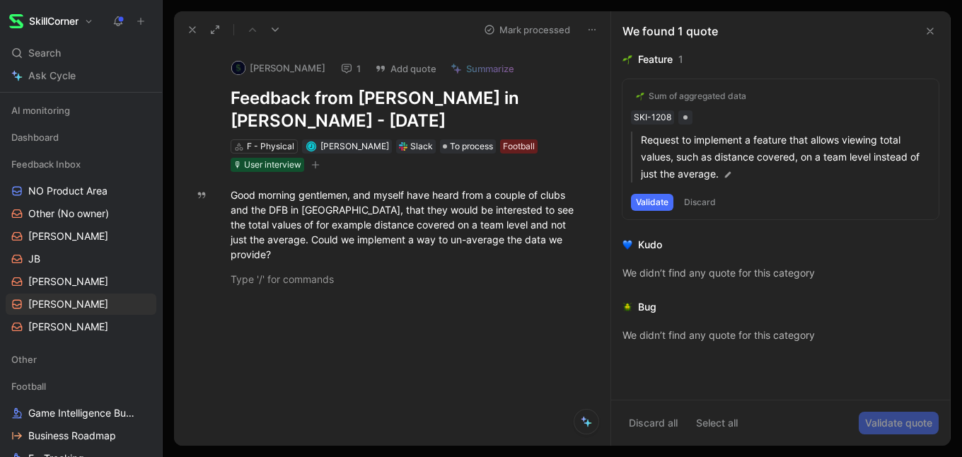
click at [926, 31] on icon at bounding box center [929, 30] width 11 height 11
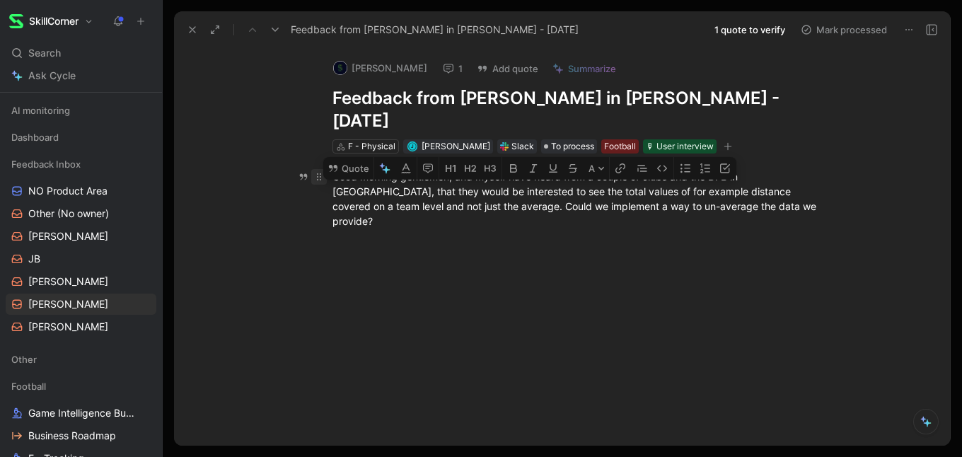
drag, startPoint x: 738, startPoint y: 182, endPoint x: 316, endPoint y: 150, distance: 423.3
click at [316, 165] on p "Good morning gentlemen, and myself have heard from a couple of clubs and the DF…" at bounding box center [576, 199] width 543 height 68
click at [339, 157] on button "Quote" at bounding box center [348, 168] width 50 height 23
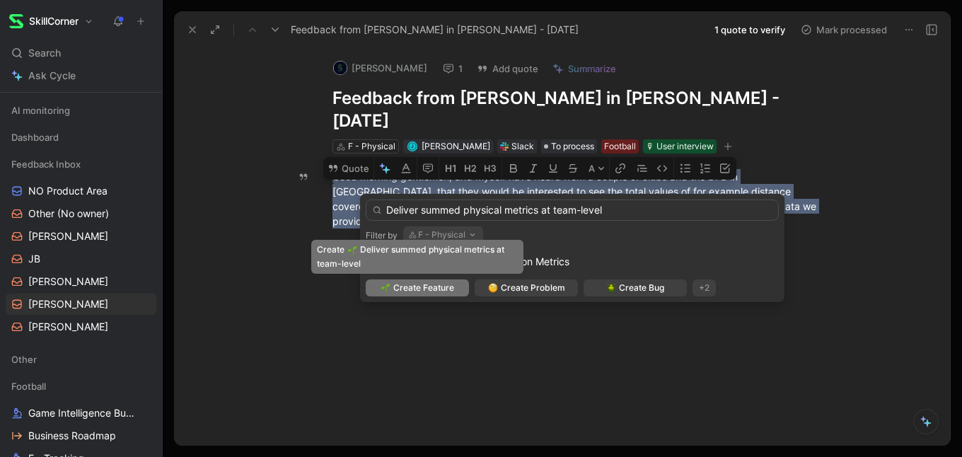
type input "Deliver summed physical metrics at team-level"
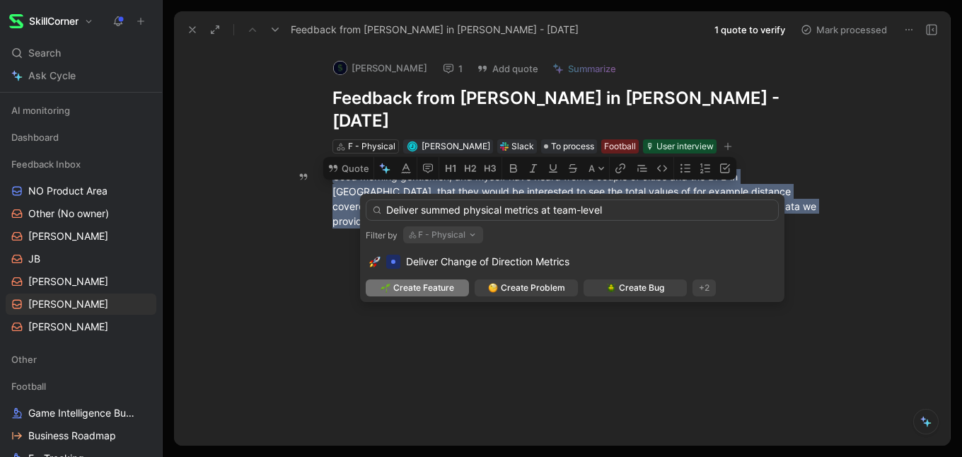
click at [441, 292] on span "Create Feature" at bounding box center [423, 288] width 61 height 14
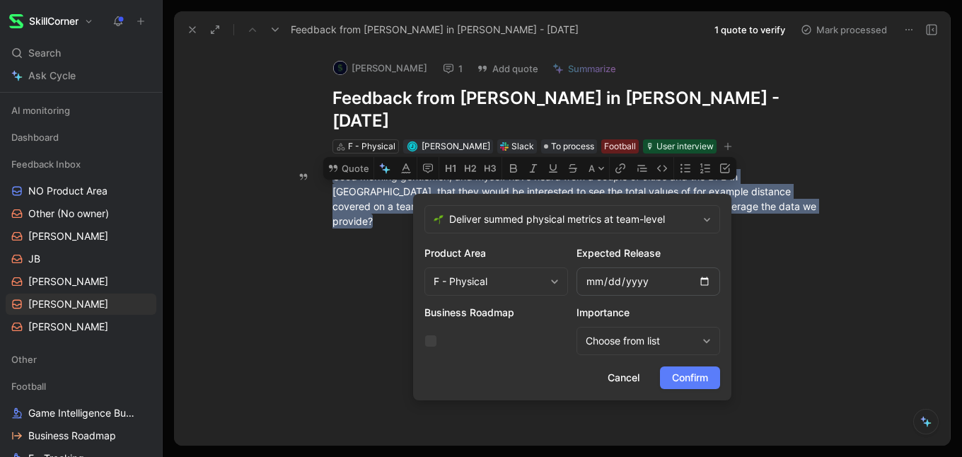
click at [690, 375] on span "Confirm" at bounding box center [690, 377] width 36 height 17
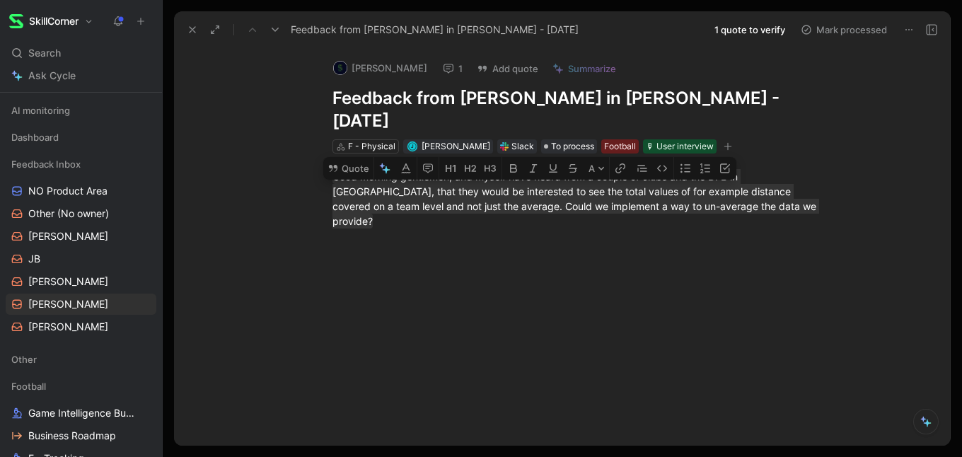
click at [541, 399] on div "[PERSON_NAME] 1 Add quote Summarize Feedback from [PERSON_NAME] in [PERSON_NAME…" at bounding box center [562, 246] width 776 height 398
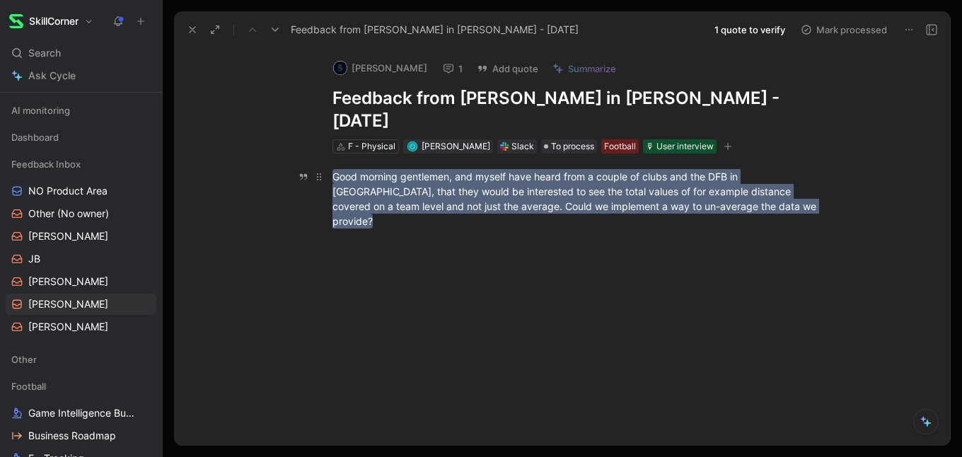
click at [562, 191] on p "Good morning gentlemen, and myself have heard from a couple of clubs and the DF…" at bounding box center [576, 199] width 543 height 68
click at [569, 190] on div "Good morning gentlemen, and myself have heard from a couple of clubs and the DF…" at bounding box center [576, 198] width 489 height 59
click at [576, 177] on mark "Good morning gentlemen, and myself have heard from a couple of clubs and the DF…" at bounding box center [575, 198] width 486 height 59
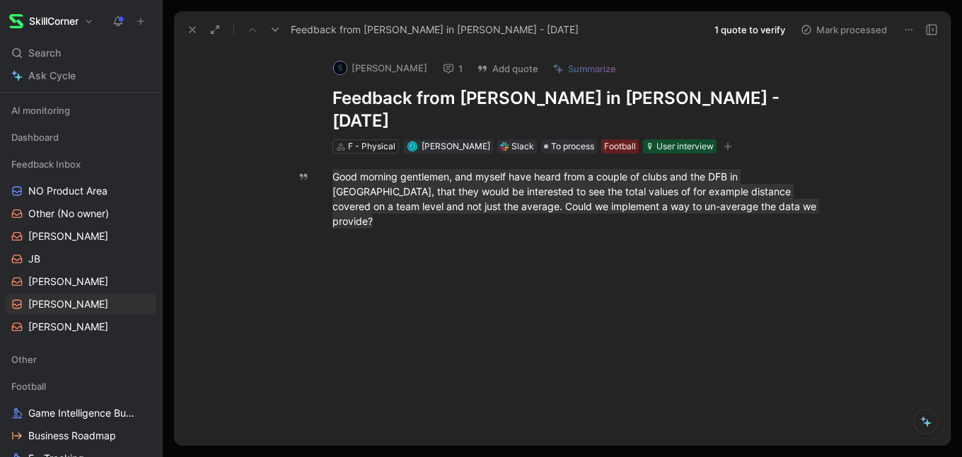
click at [734, 30] on button "1 quote to verify" at bounding box center [749, 30] width 83 height 20
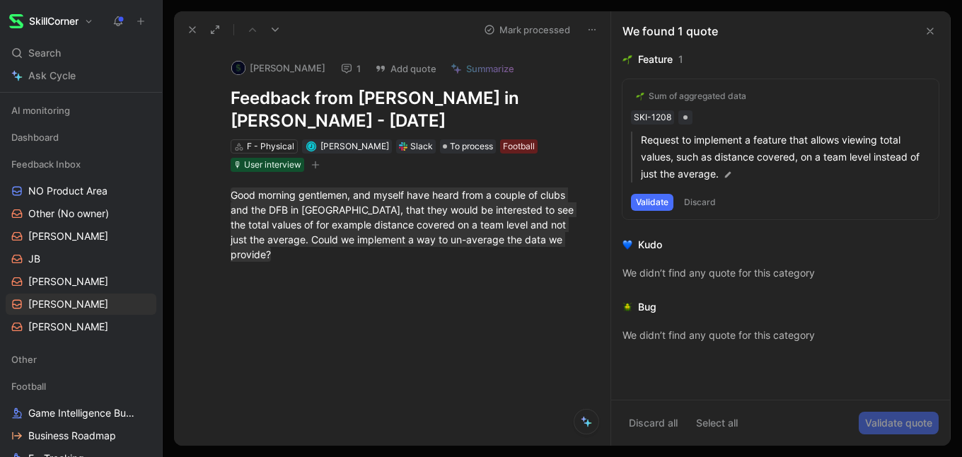
click at [708, 204] on button "Discard" at bounding box center [700, 202] width 42 height 17
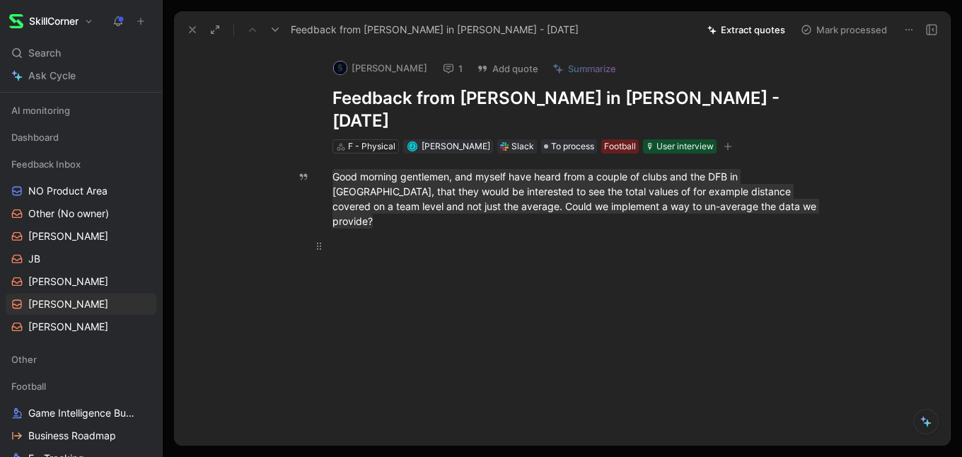
click at [767, 234] on p at bounding box center [576, 245] width 543 height 23
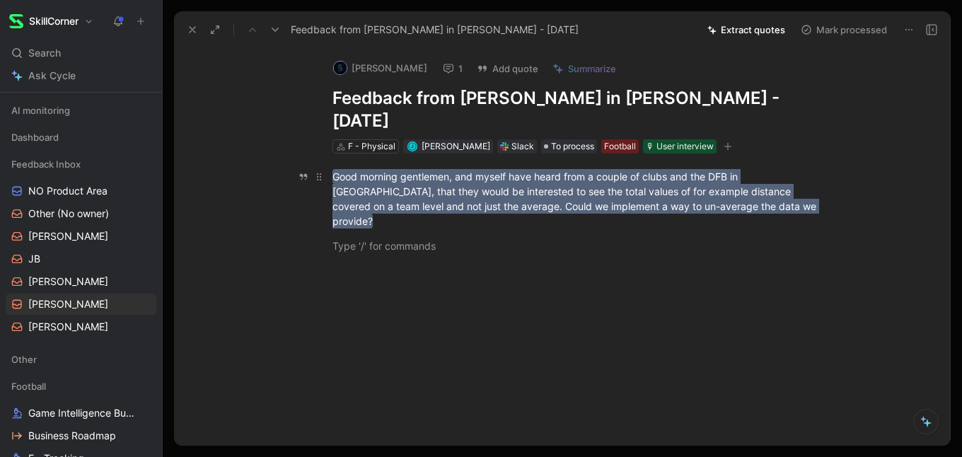
click at [759, 174] on mark "Good morning gentlemen, and myself have heard from a couple of clubs and the DF…" at bounding box center [575, 198] width 486 height 59
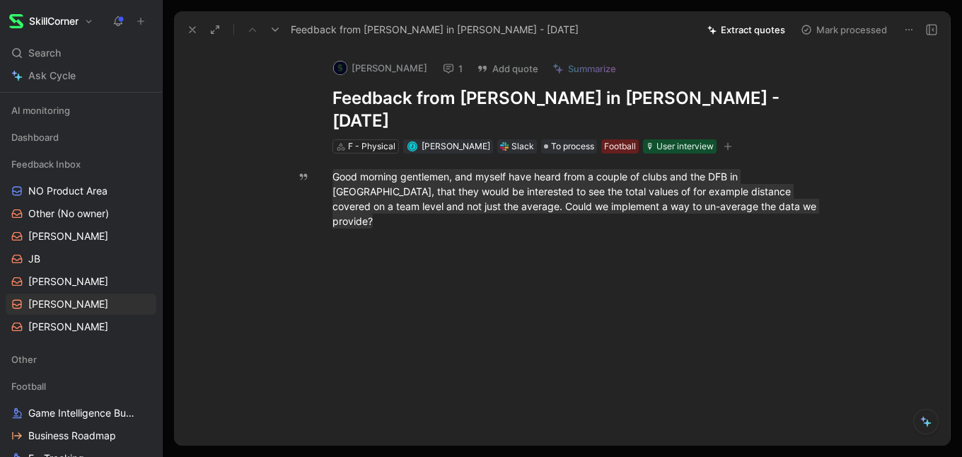
click at [926, 23] on button at bounding box center [931, 30] width 20 height 20
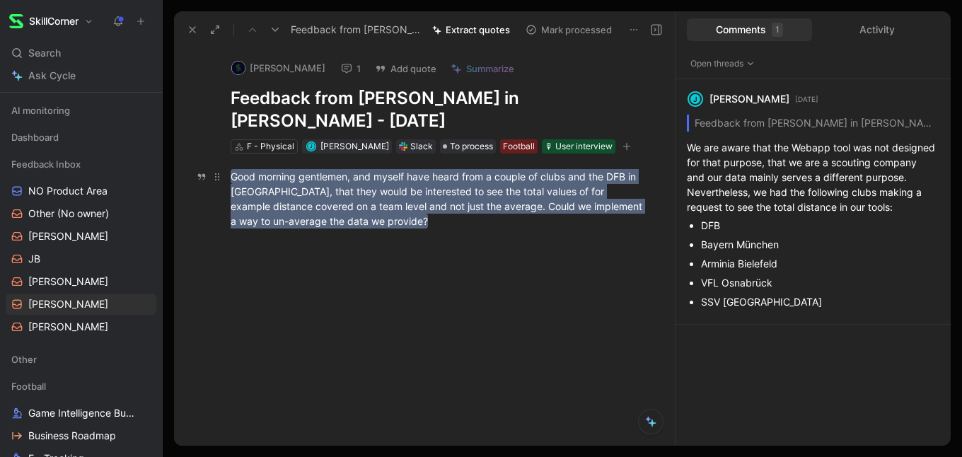
click at [535, 196] on mark "Good morning gentlemen, and myself have heard from a couple of clubs and the DF…" at bounding box center [438, 198] width 414 height 59
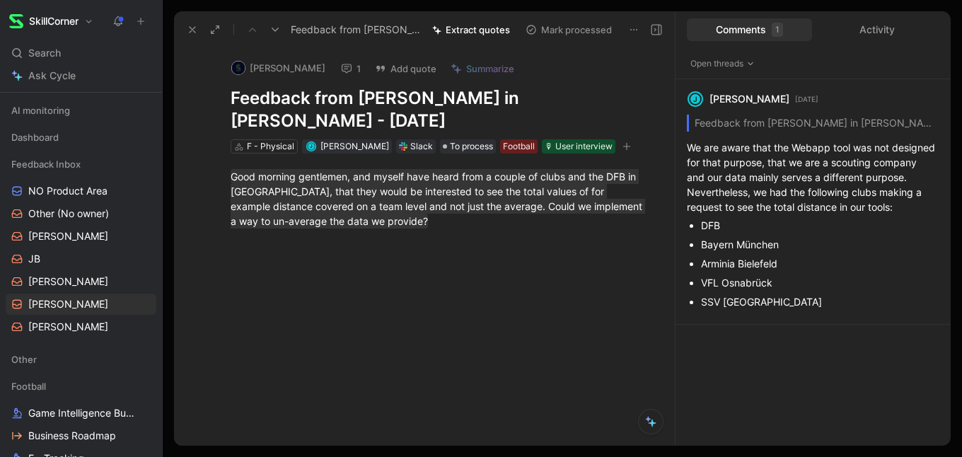
click at [663, 28] on button at bounding box center [656, 30] width 20 height 20
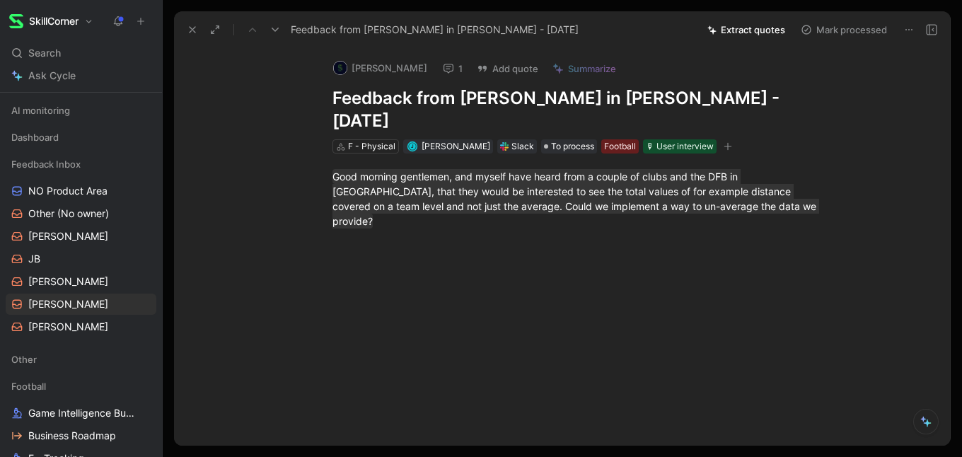
click at [723, 142] on icon "button" at bounding box center [727, 146] width 8 height 8
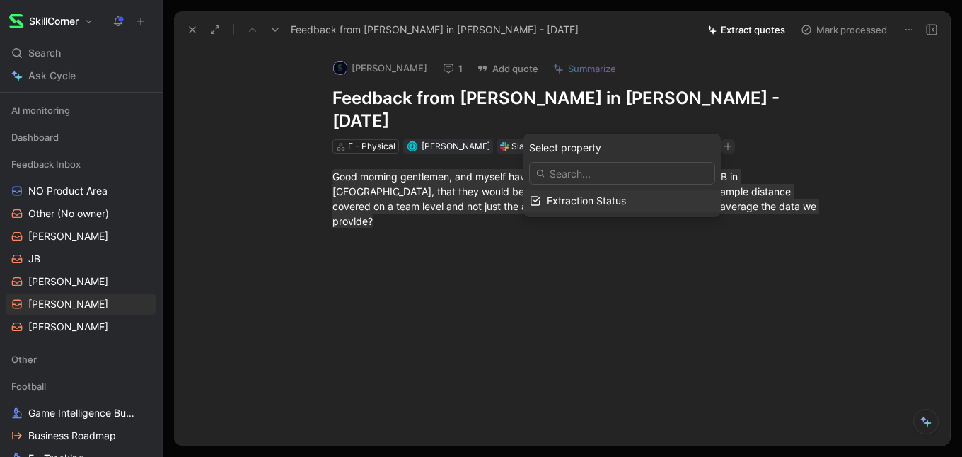
click at [626, 195] on span "Extraction Status" at bounding box center [586, 200] width 79 height 12
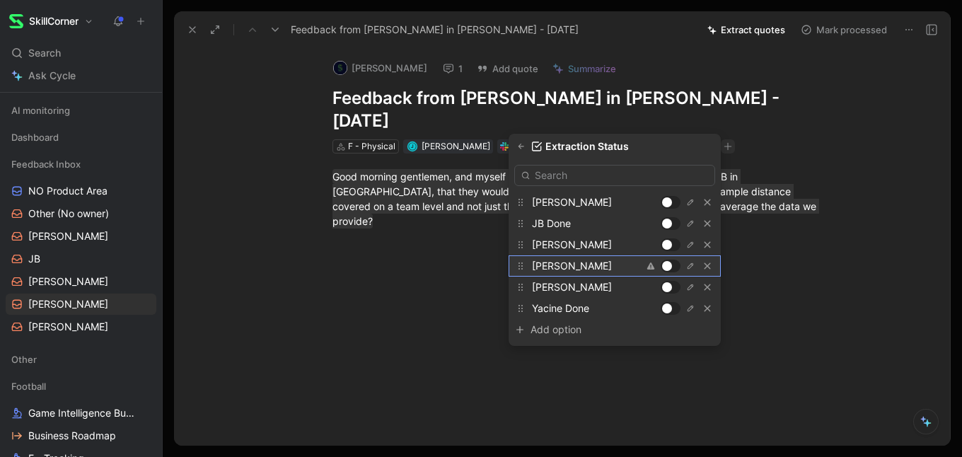
click at [670, 267] on div at bounding box center [667, 266] width 10 height 10
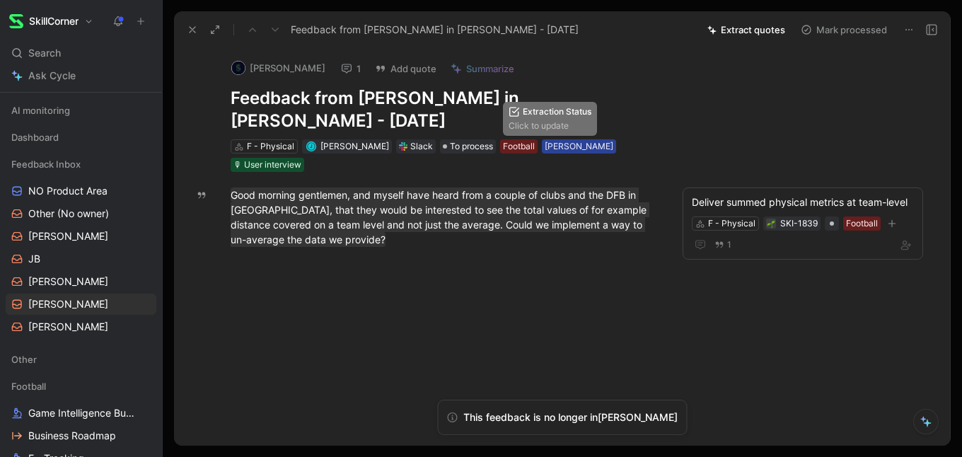
click at [544, 140] on div "[PERSON_NAME]" at bounding box center [578, 146] width 69 height 14
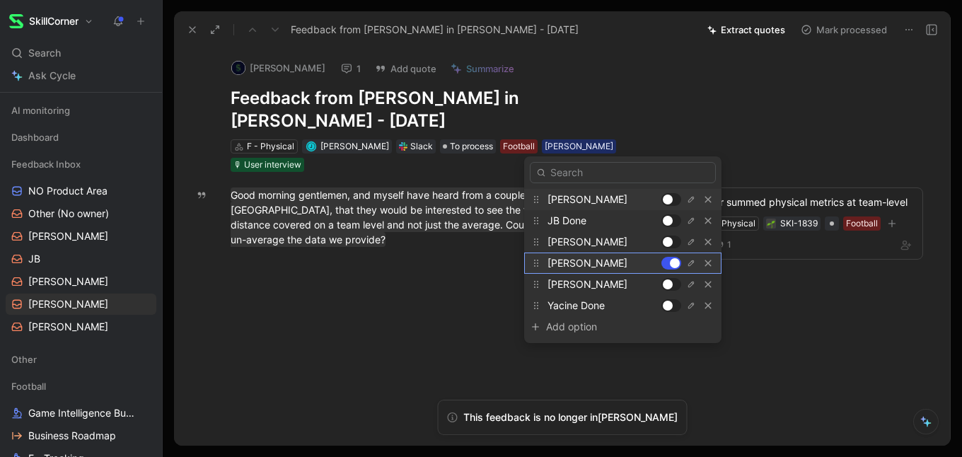
click at [670, 261] on div at bounding box center [675, 263] width 10 height 10
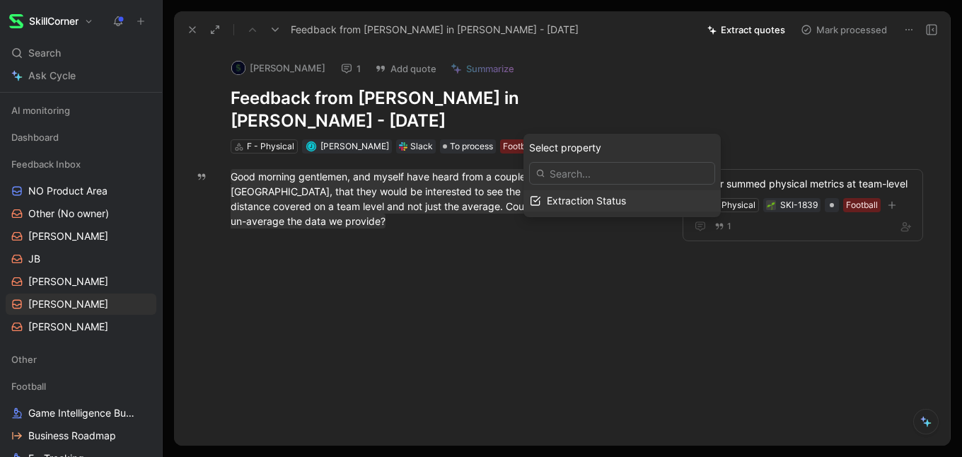
click at [588, 205] on span "Extraction Status" at bounding box center [586, 200] width 79 height 12
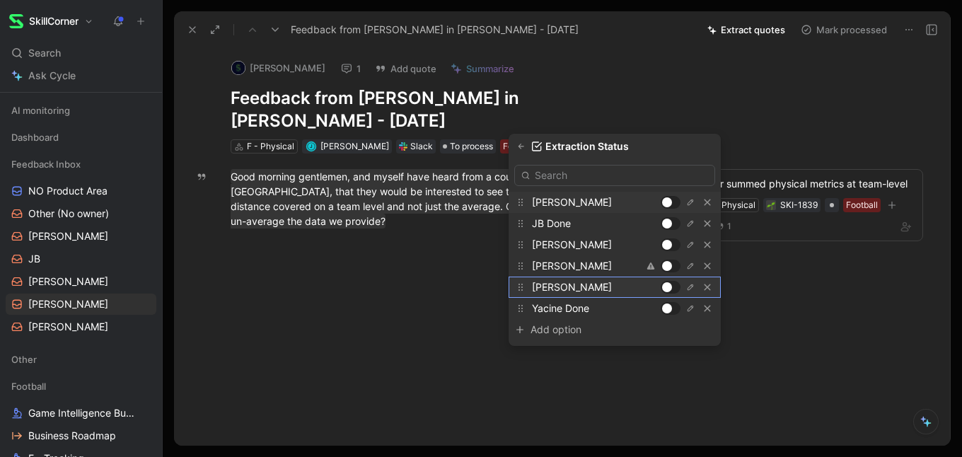
click at [668, 286] on div at bounding box center [667, 287] width 10 height 10
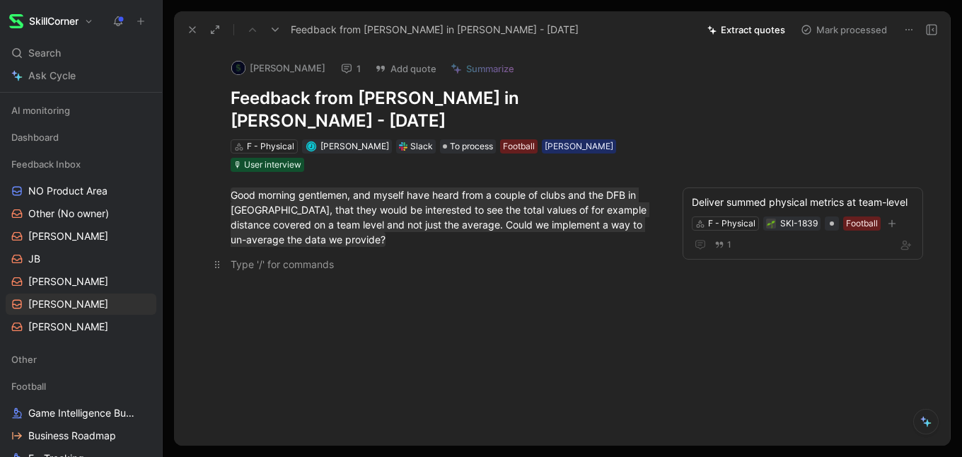
click at [397, 256] on p at bounding box center [443, 263] width 479 height 23
click at [467, 146] on span "To process" at bounding box center [471, 146] width 43 height 14
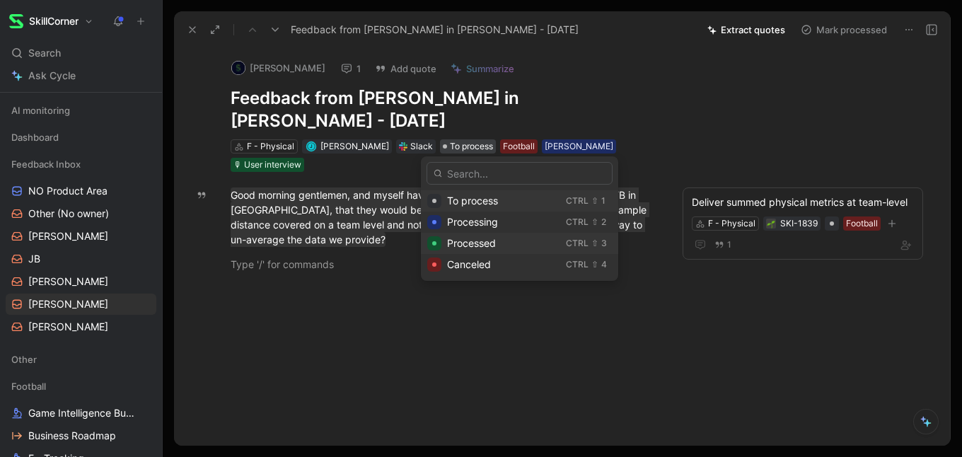
click at [467, 248] on span "Processed" at bounding box center [471, 243] width 49 height 12
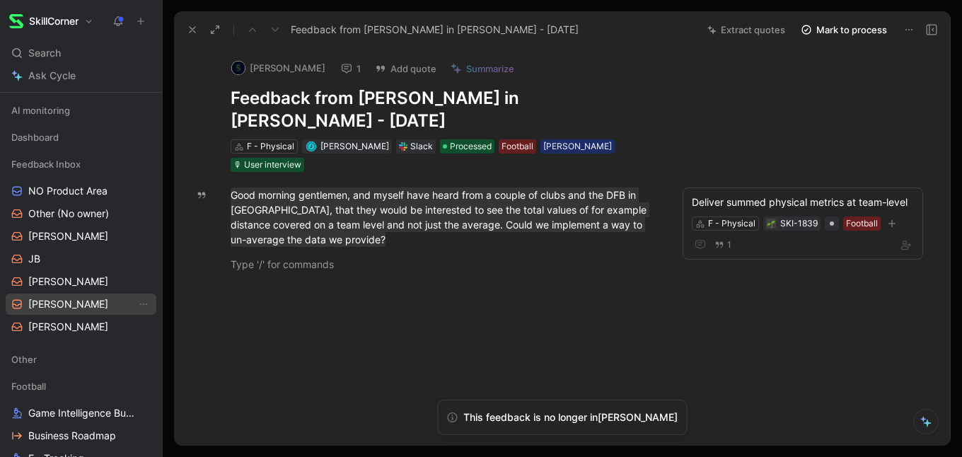
click at [34, 305] on span "[PERSON_NAME]" at bounding box center [68, 304] width 80 height 14
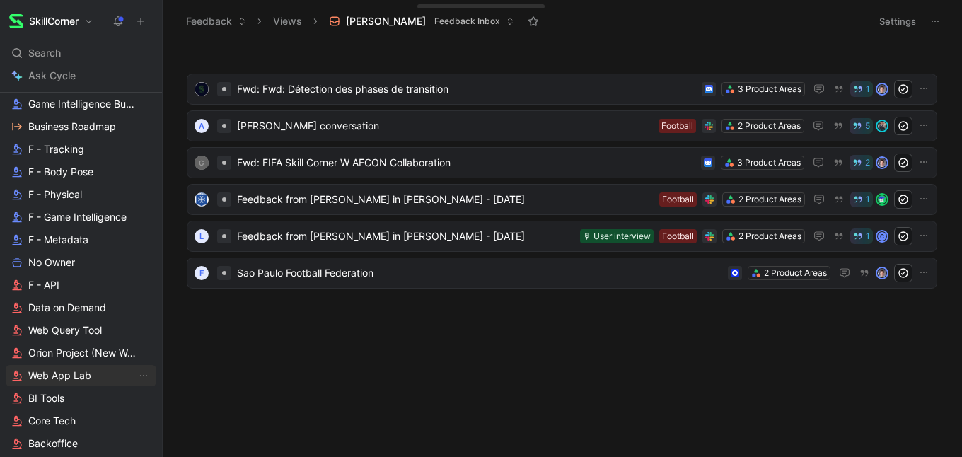
scroll to position [593, 0]
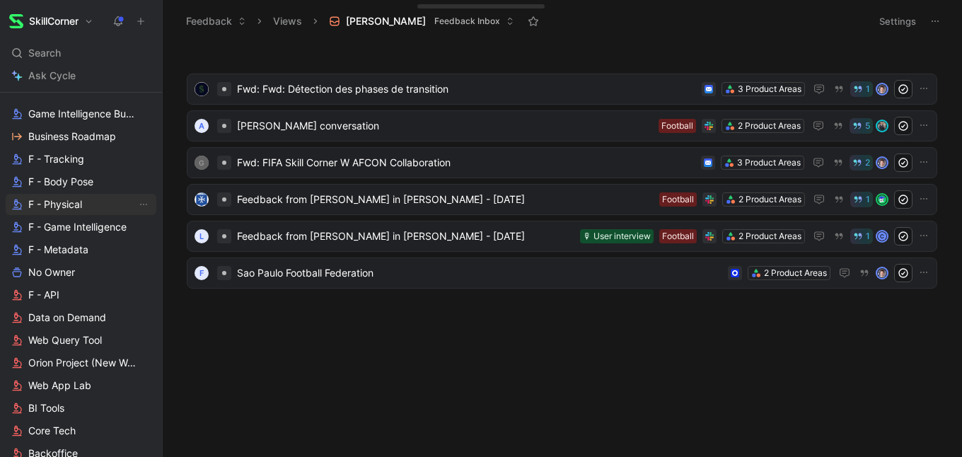
click at [70, 202] on span "F - Physical" at bounding box center [55, 204] width 54 height 14
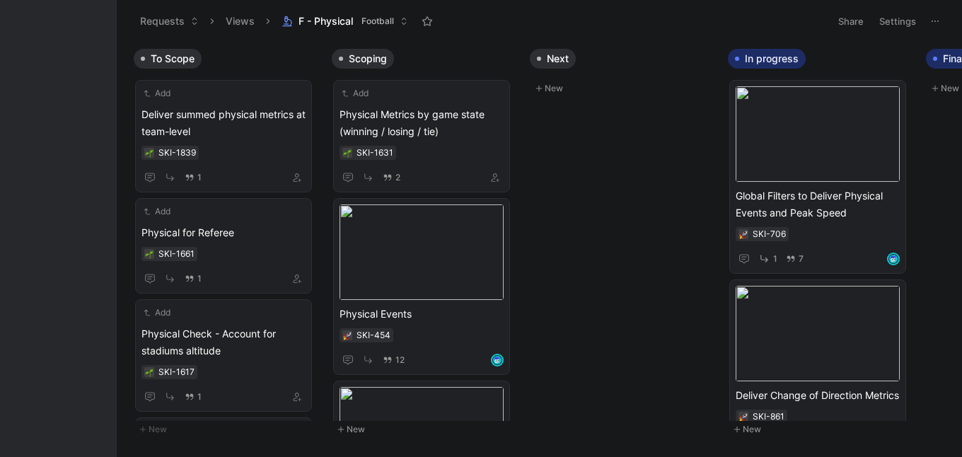
scroll to position [610, 0]
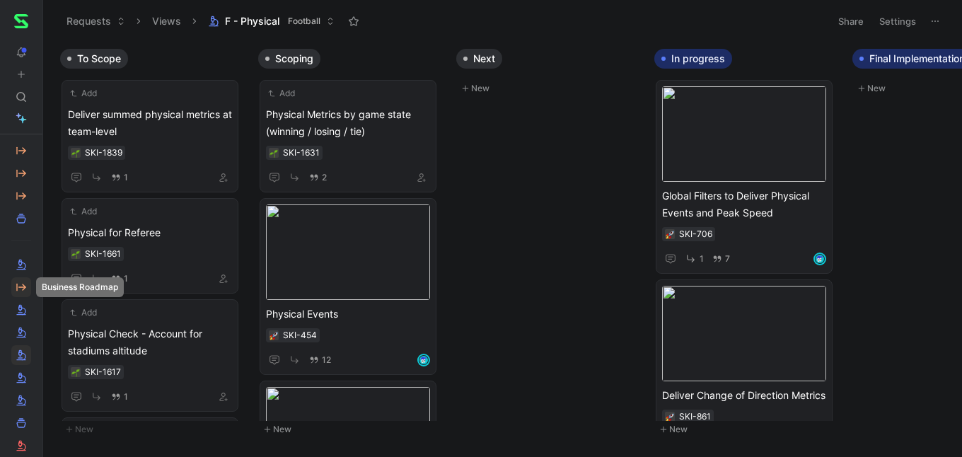
drag, startPoint x: 163, startPoint y: 268, endPoint x: 16, endPoint y: 293, distance: 150.0
click at [16, 293] on nav "To pick up a draggable item, press the space bar. While dragging, use the arrow…" at bounding box center [21, 228] width 42 height 457
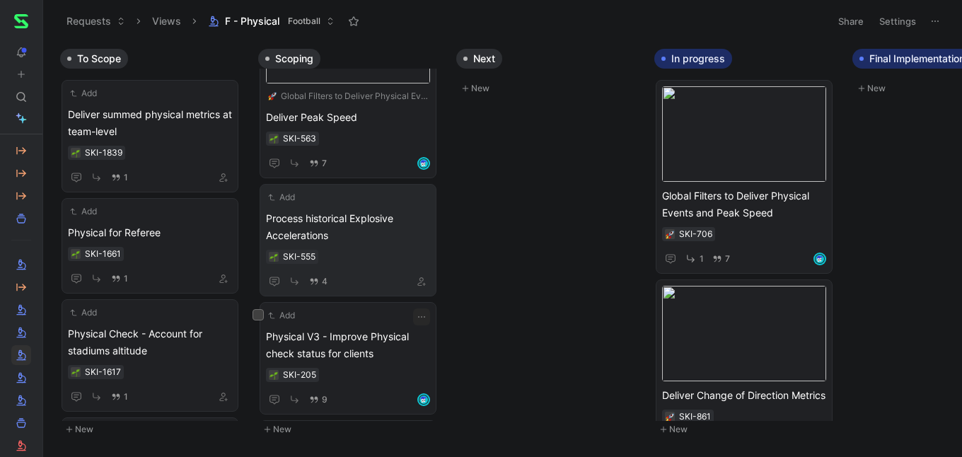
scroll to position [370, 0]
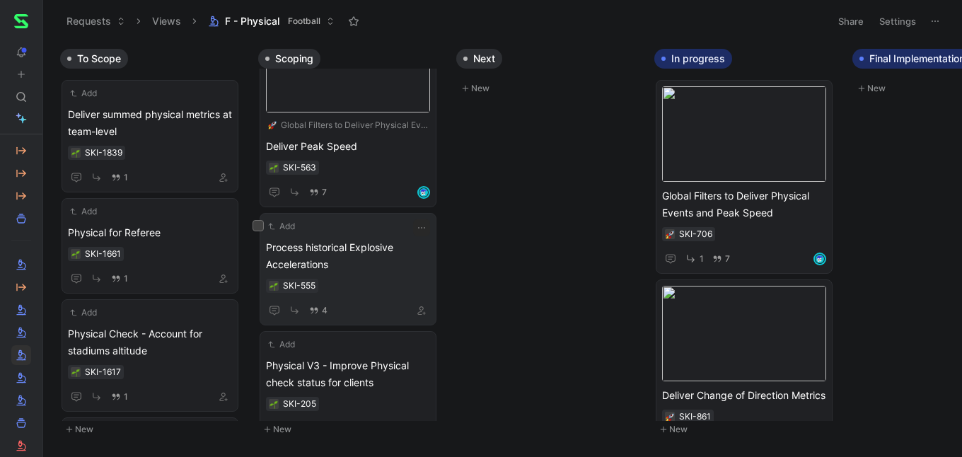
click at [359, 252] on span "Process historical Explosive Accelerations" at bounding box center [348, 256] width 164 height 34
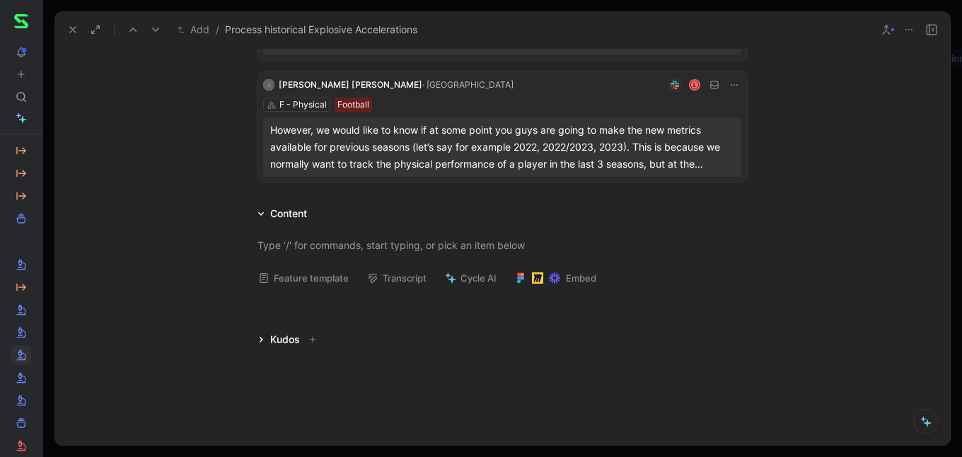
scroll to position [494, 0]
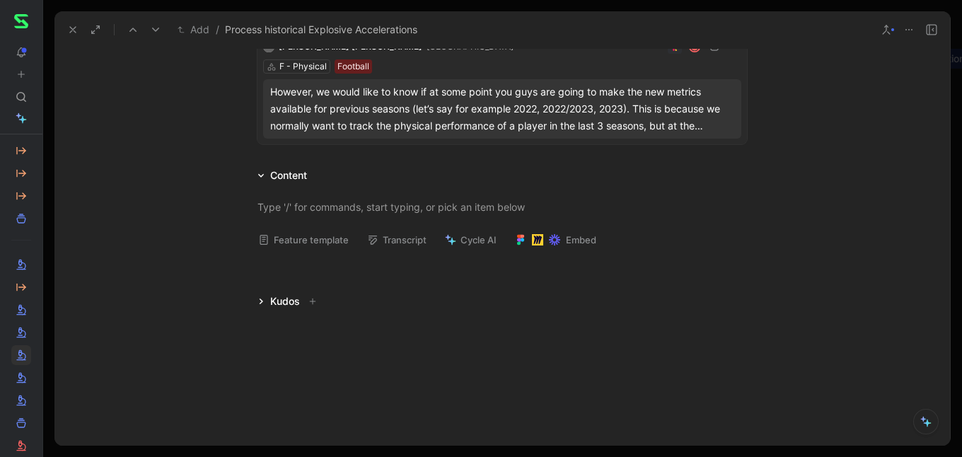
click at [73, 30] on use at bounding box center [73, 30] width 6 height 6
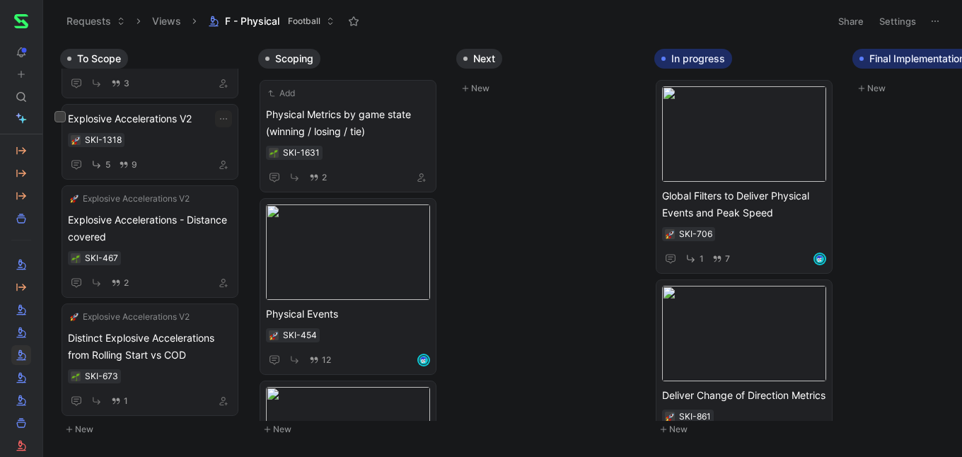
scroll to position [462, 0]
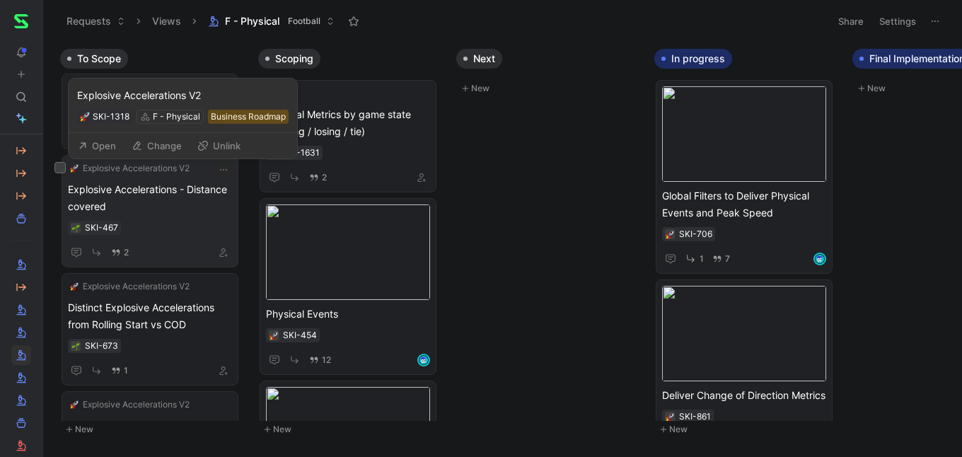
click at [146, 172] on span "Explosive Accelerations V2" at bounding box center [136, 168] width 107 height 14
click at [161, 206] on span "Explosive Accelerations - Distance covered" at bounding box center [150, 198] width 164 height 34
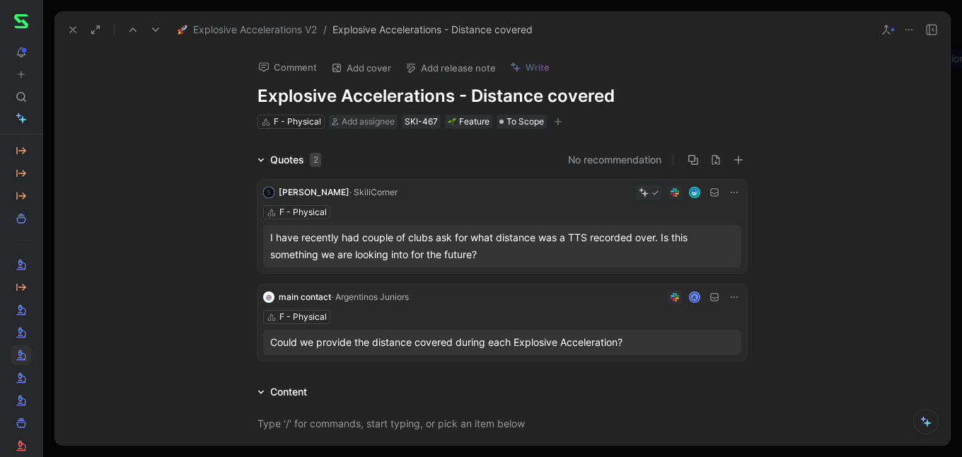
click at [76, 32] on icon at bounding box center [72, 29] width 11 height 11
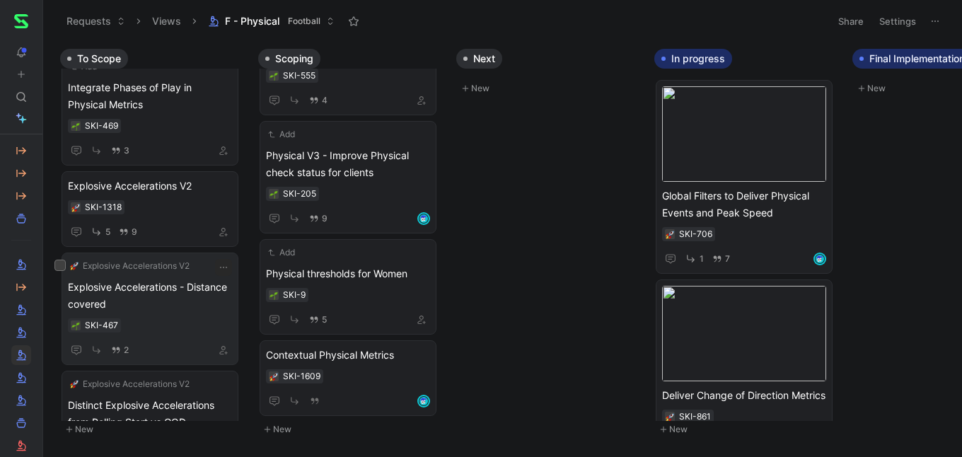
scroll to position [356, 0]
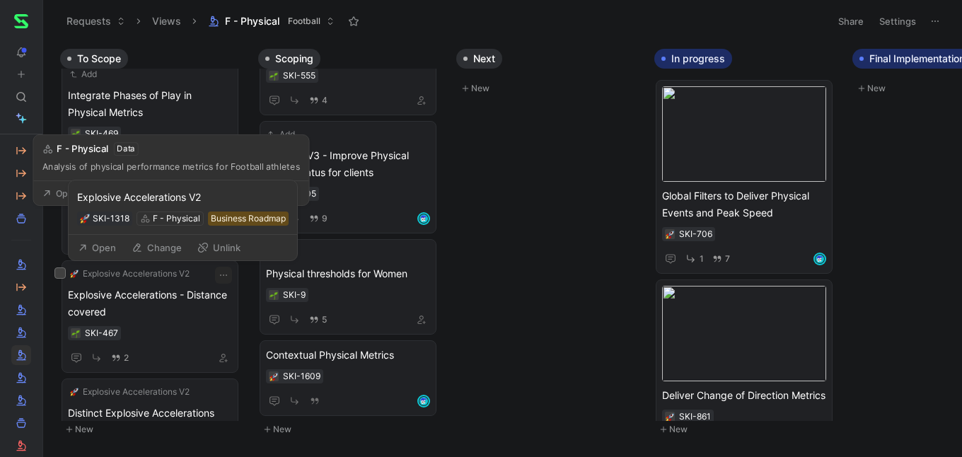
click at [144, 199] on div "Explosive Accelerations V2" at bounding box center [182, 197] width 211 height 17
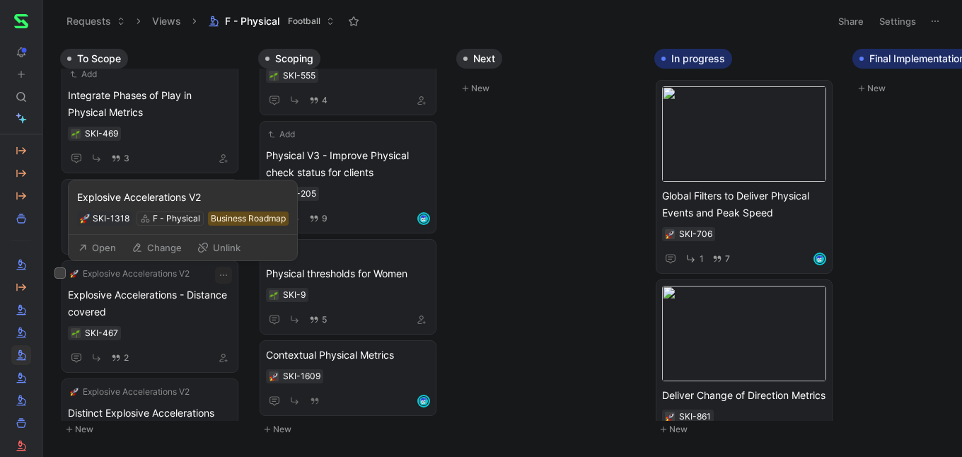
click at [122, 227] on div "Explosive Accelerations V2 SKI-1318 F - Physical Business Roadmap" at bounding box center [183, 207] width 228 height 54
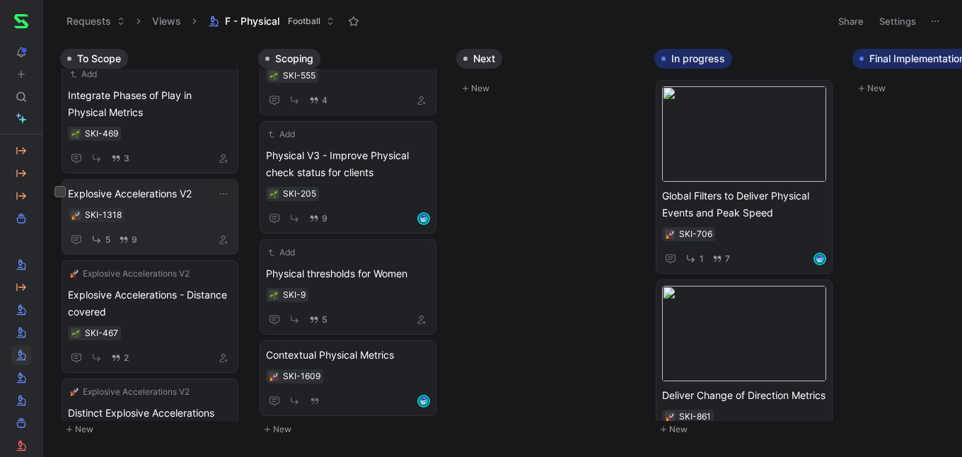
click at [211, 210] on div "SKI-1318" at bounding box center [150, 215] width 164 height 14
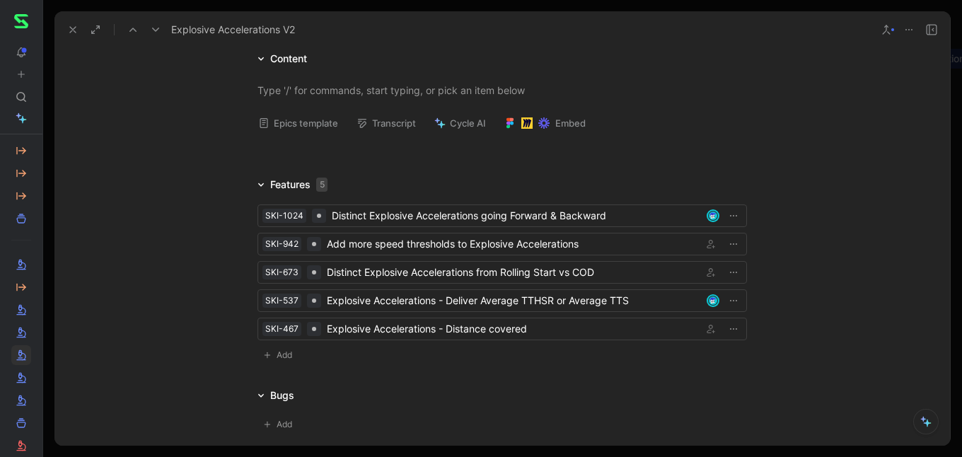
scroll to position [1172, 0]
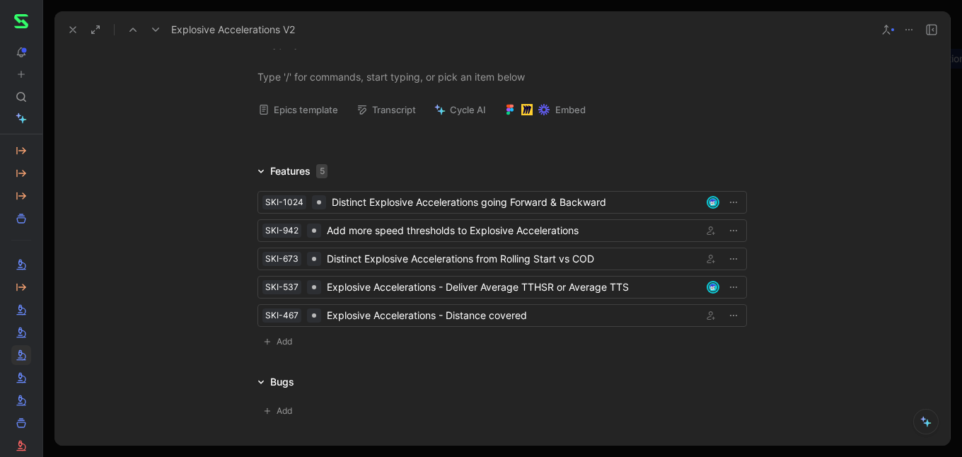
click at [74, 32] on icon at bounding box center [72, 29] width 11 height 11
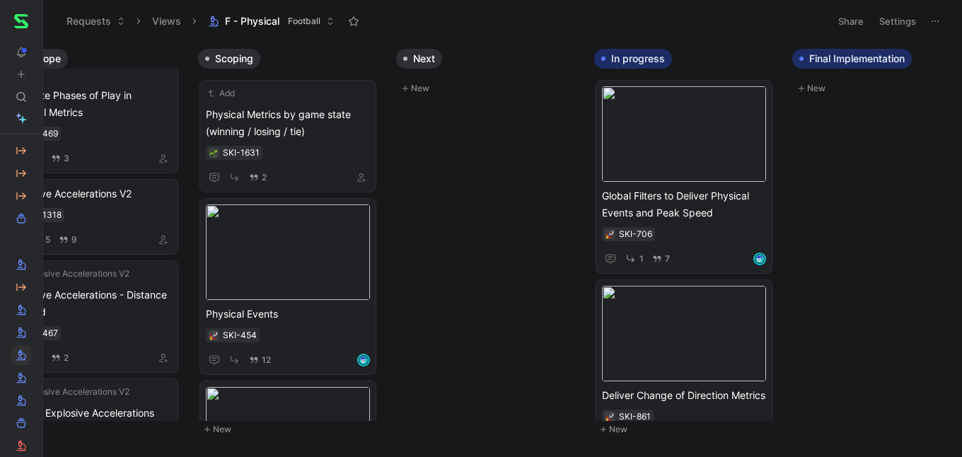
scroll to position [0, 62]
click at [670, 203] on span "Global Filters to Deliver Physical Events and Peak Speed" at bounding box center [682, 204] width 164 height 34
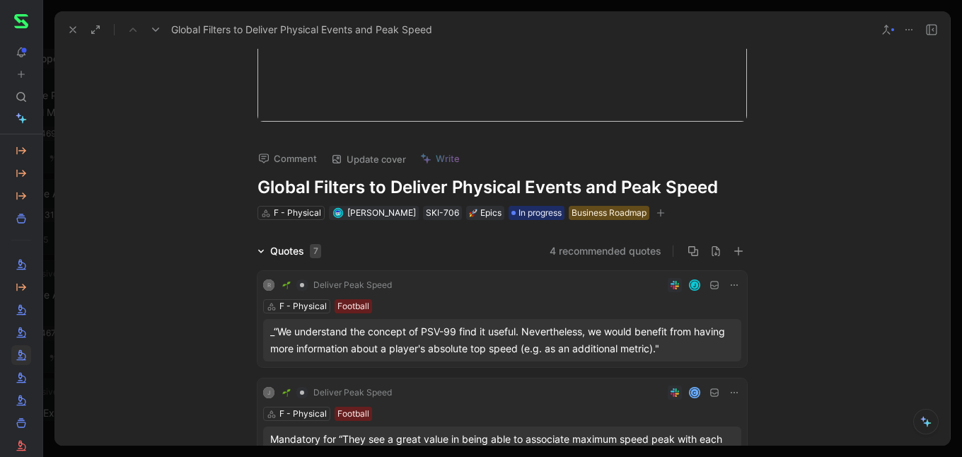
scroll to position [103, 0]
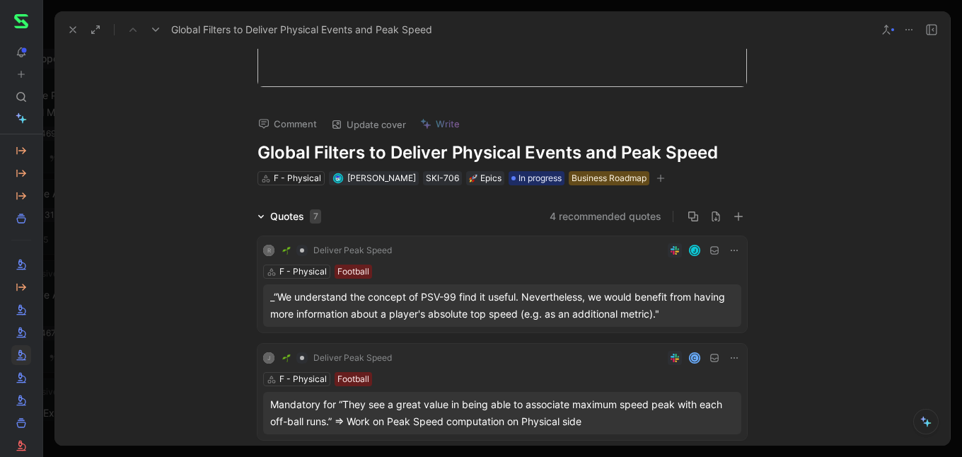
click at [71, 20] on button at bounding box center [73, 30] width 20 height 20
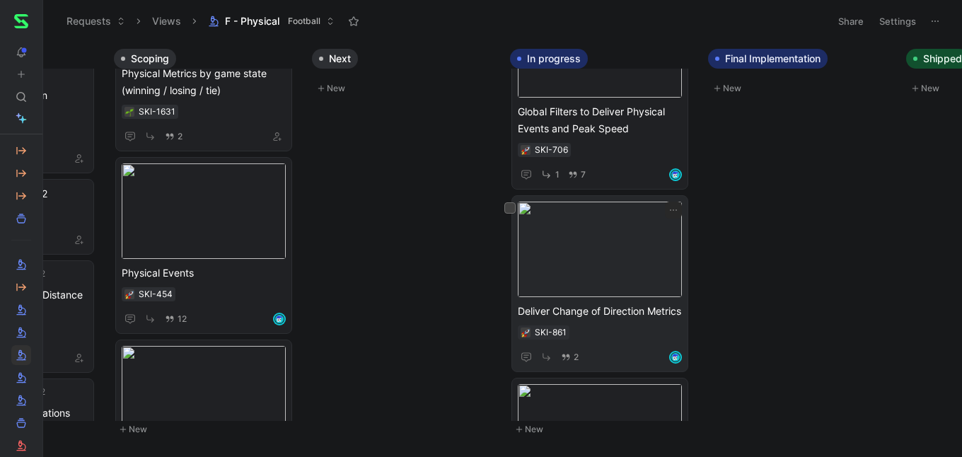
scroll to position [85, 0]
click at [604, 313] on span "Deliver Change of Direction Metrics" at bounding box center [600, 310] width 164 height 17
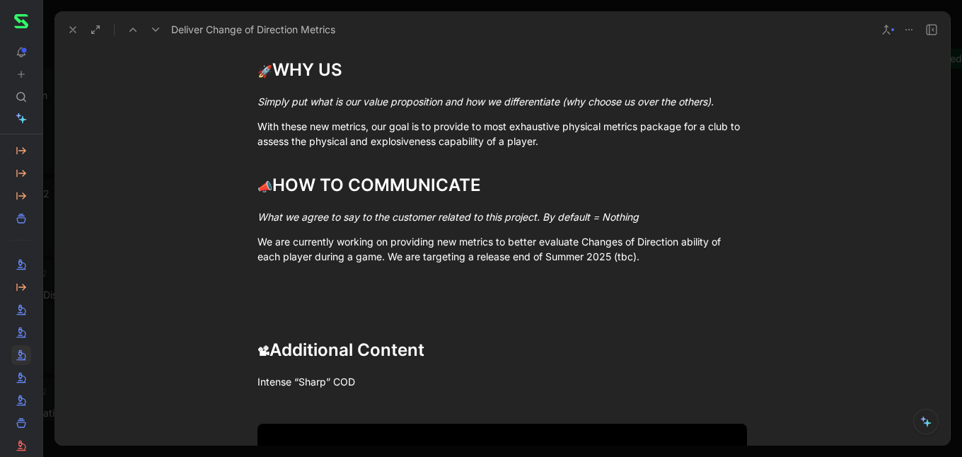
scroll to position [1817, 0]
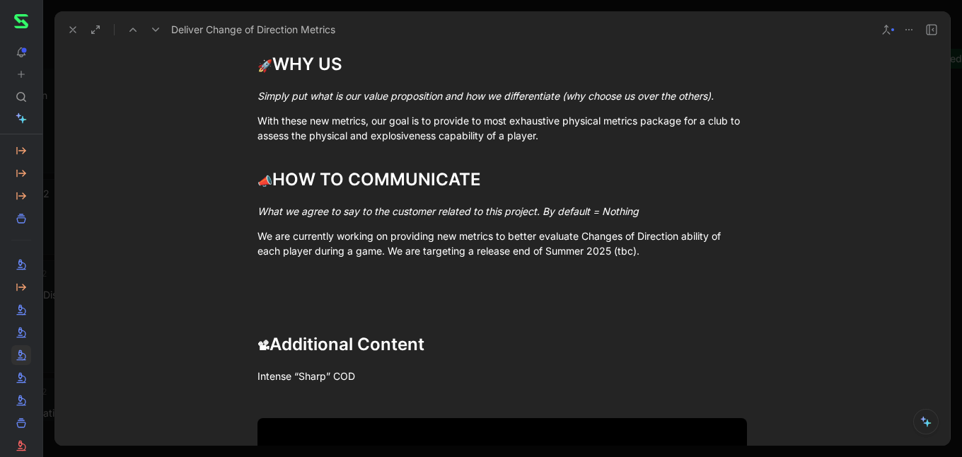
click at [76, 30] on icon at bounding box center [72, 29] width 11 height 11
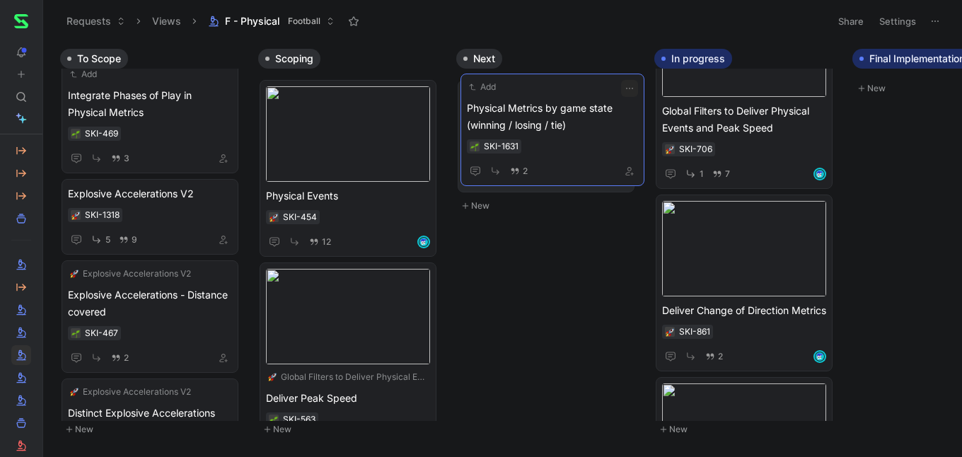
drag, startPoint x: 354, startPoint y: 124, endPoint x: 555, endPoint y: 118, distance: 200.9
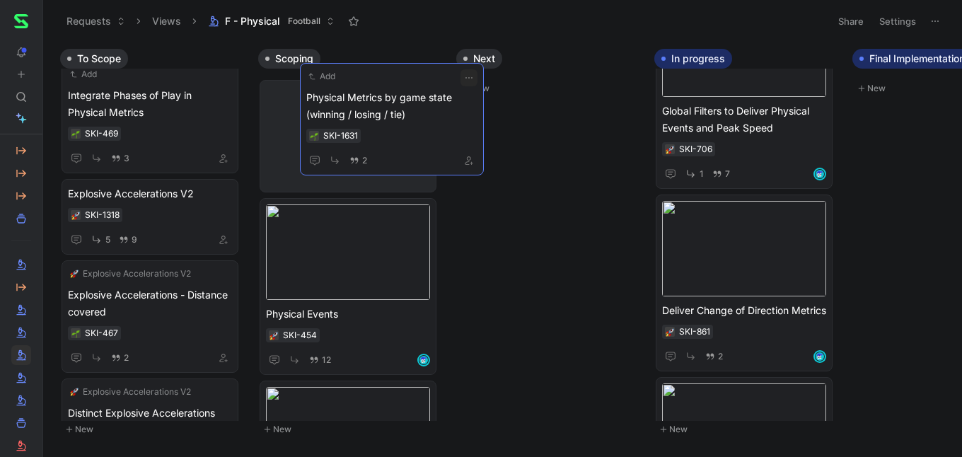
drag, startPoint x: 554, startPoint y: 137, endPoint x: 388, endPoint y: 119, distance: 167.2
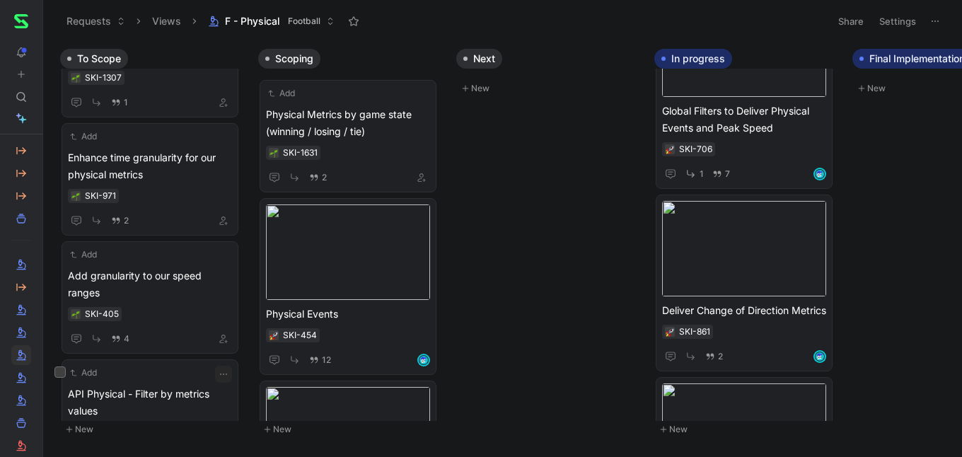
scroll to position [1203, 0]
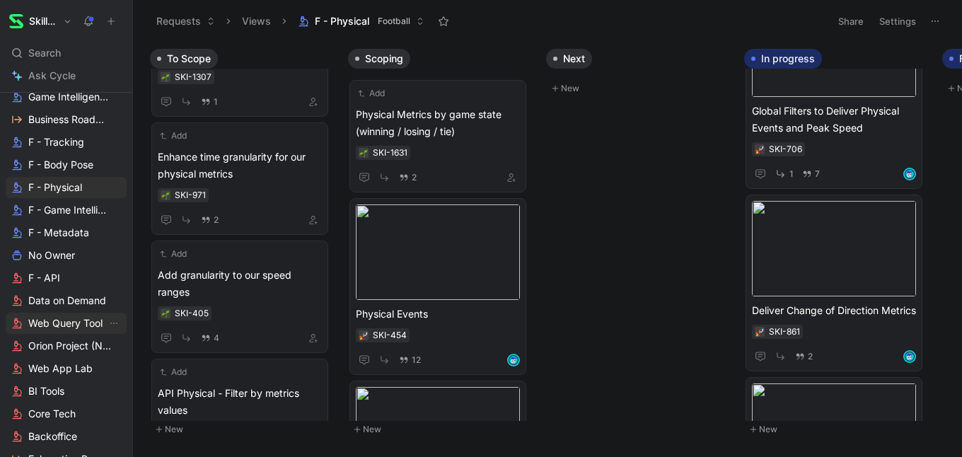
click at [40, 315] on nav "SkillCorner Search ⌘ K Ask Cycle Workspace Home G then H Feedback G then F Requ…" at bounding box center [66, 228] width 132 height 457
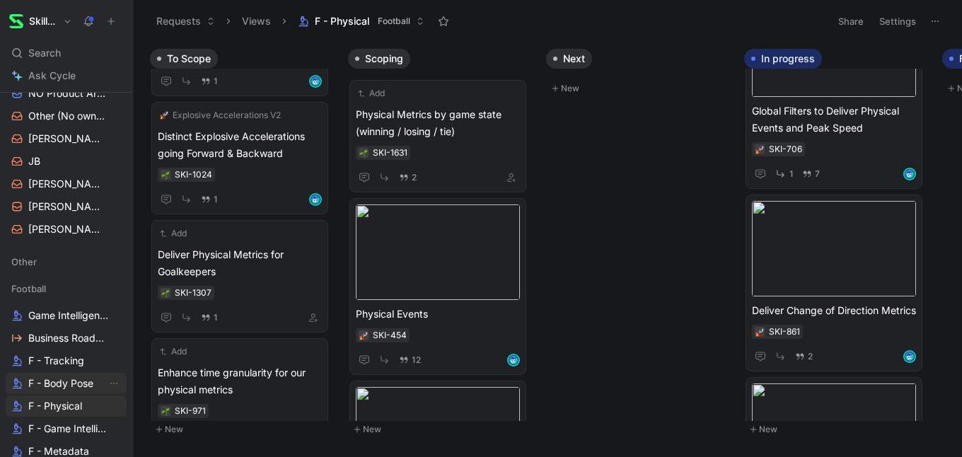
scroll to position [391, 0]
click at [37, 224] on span "[PERSON_NAME]" at bounding box center [67, 230] width 78 height 14
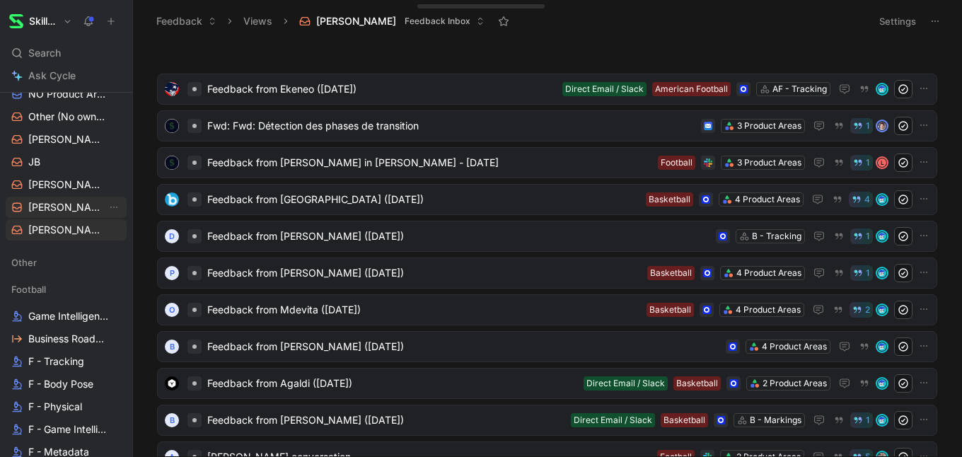
click at [46, 201] on span "[PERSON_NAME]" at bounding box center [67, 207] width 78 height 14
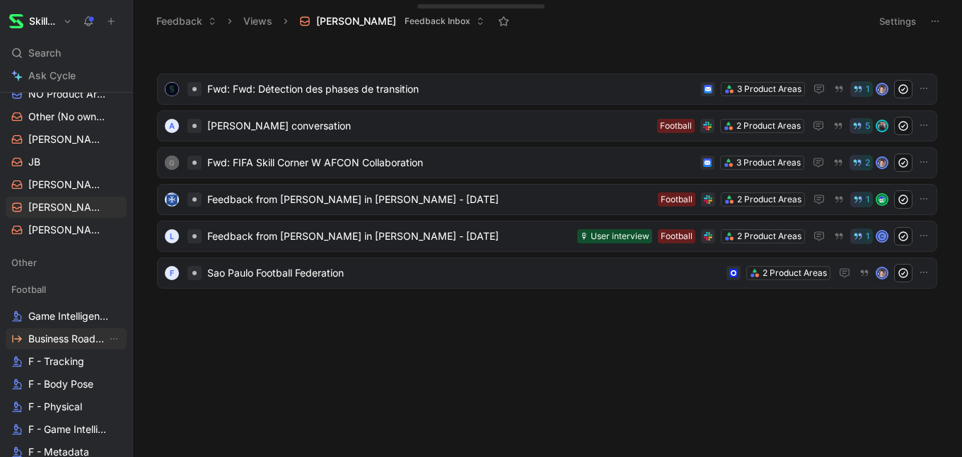
scroll to position [485, 0]
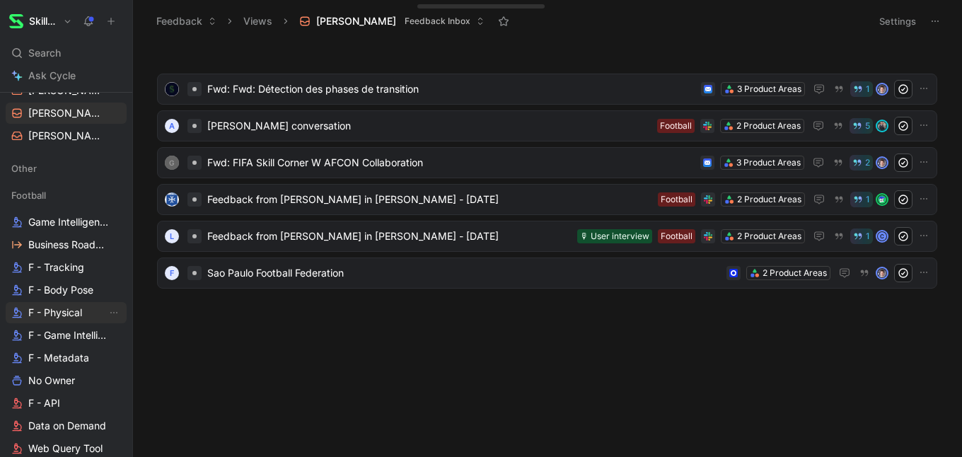
click at [71, 319] on span "F - Physical" at bounding box center [55, 312] width 54 height 14
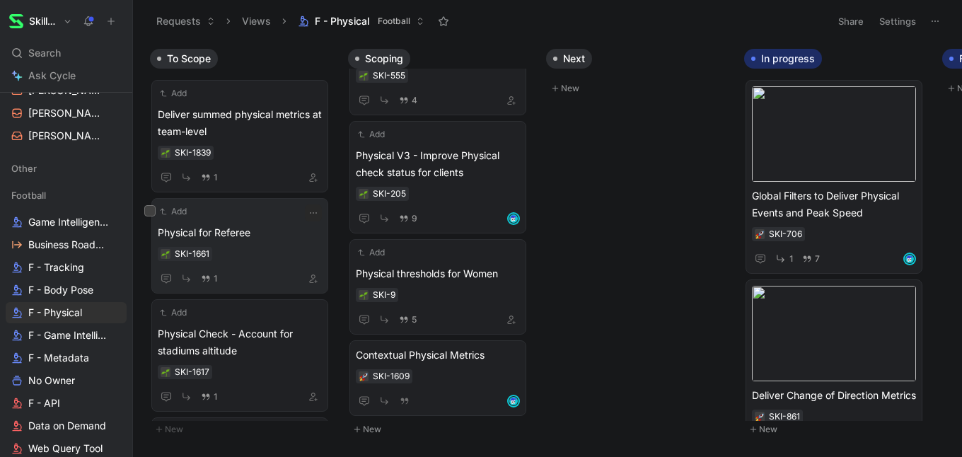
click at [269, 253] on div "SKI-1661" at bounding box center [240, 254] width 164 height 14
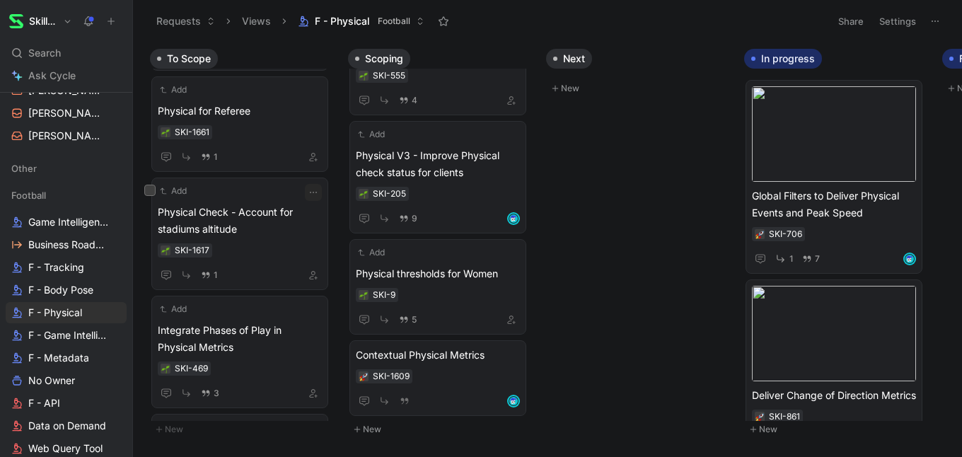
scroll to position [121, 0]
click at [110, 16] on icon at bounding box center [111, 21] width 10 height 10
click at [611, 304] on body "SkillCorner Search ⌘ K Ask Cycle Workspace Home G then H Feedback G then F Requ…" at bounding box center [481, 228] width 962 height 457
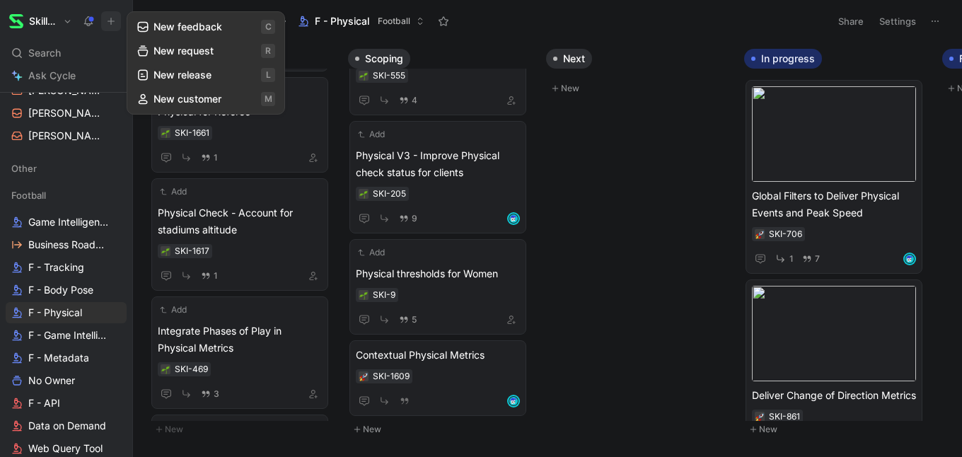
click at [140, 170] on div "To Scope Add Deliver summed physical metrics at team-level SKI-1839 1 Add Physi…" at bounding box center [547, 249] width 829 height 414
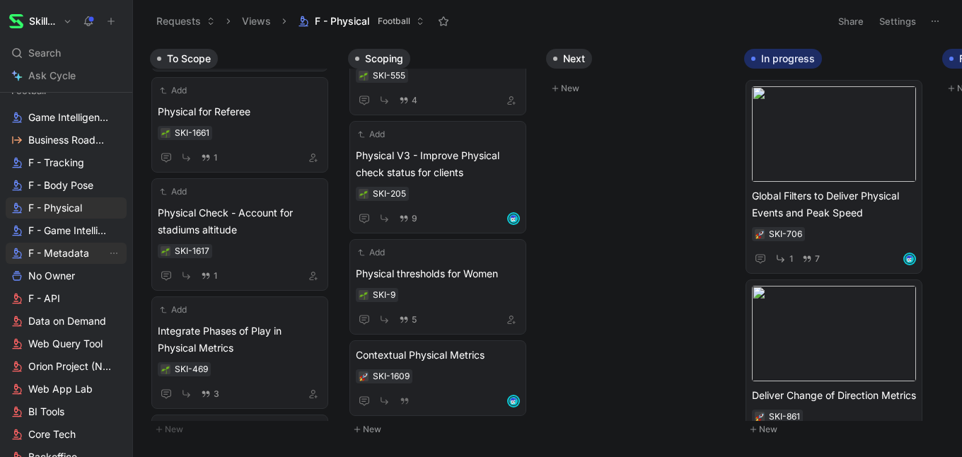
scroll to position [588, 0]
click at [48, 212] on span "F - Physical" at bounding box center [55, 209] width 54 height 14
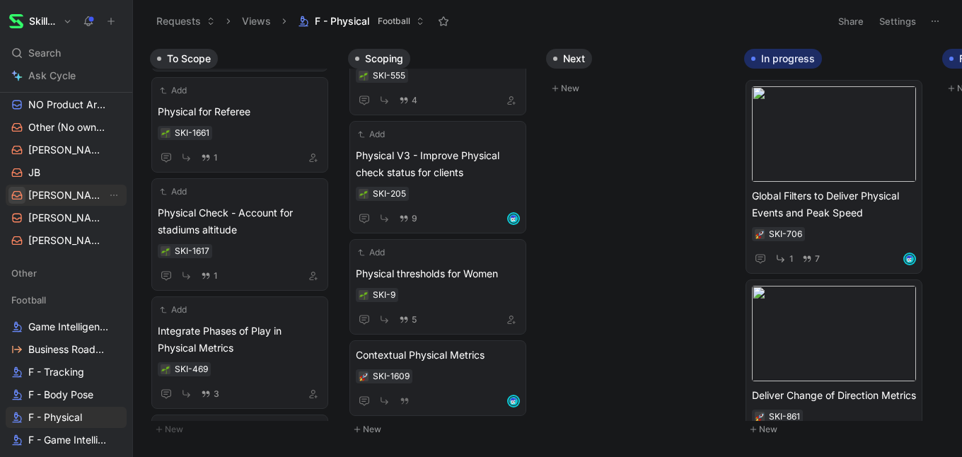
scroll to position [366, 0]
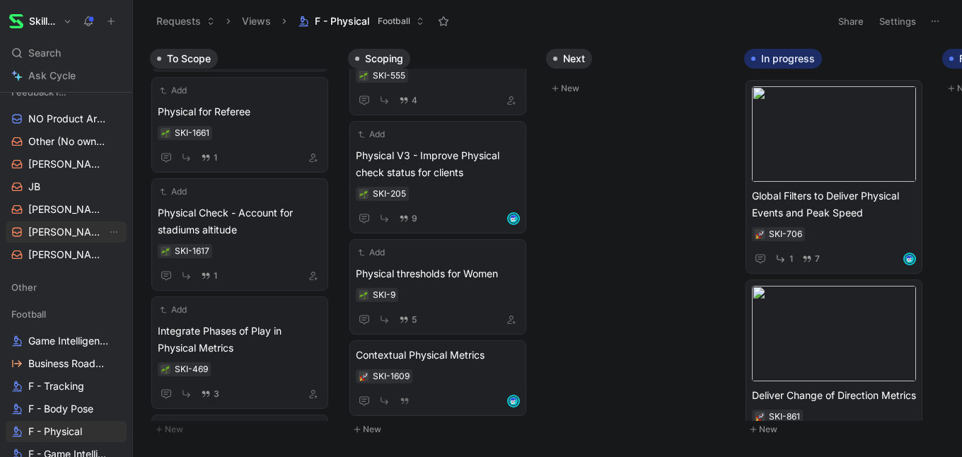
click at [54, 226] on span "[PERSON_NAME]" at bounding box center [67, 232] width 78 height 14
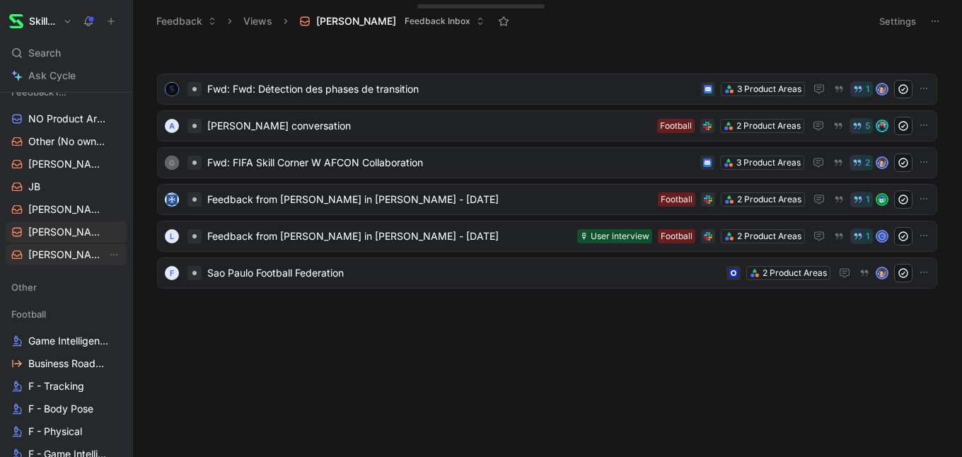
click at [62, 255] on span "[PERSON_NAME]" at bounding box center [67, 254] width 78 height 14
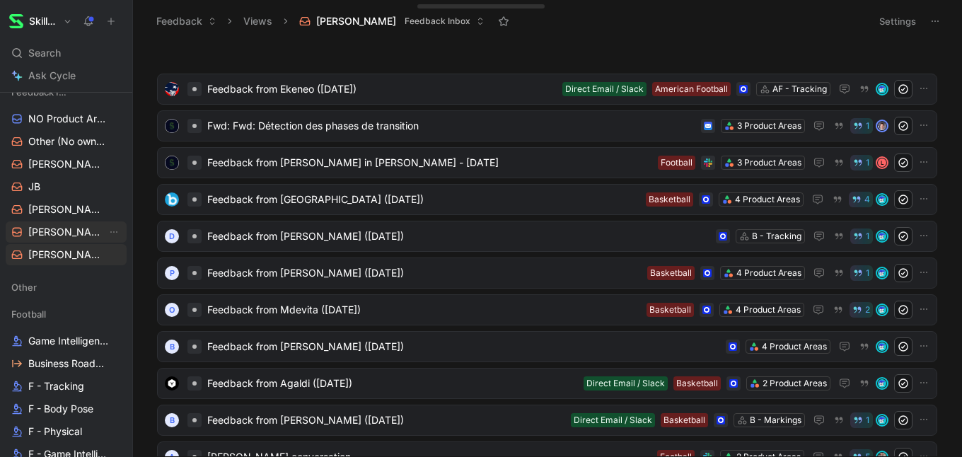
click at [66, 236] on link "[PERSON_NAME]" at bounding box center [66, 231] width 121 height 21
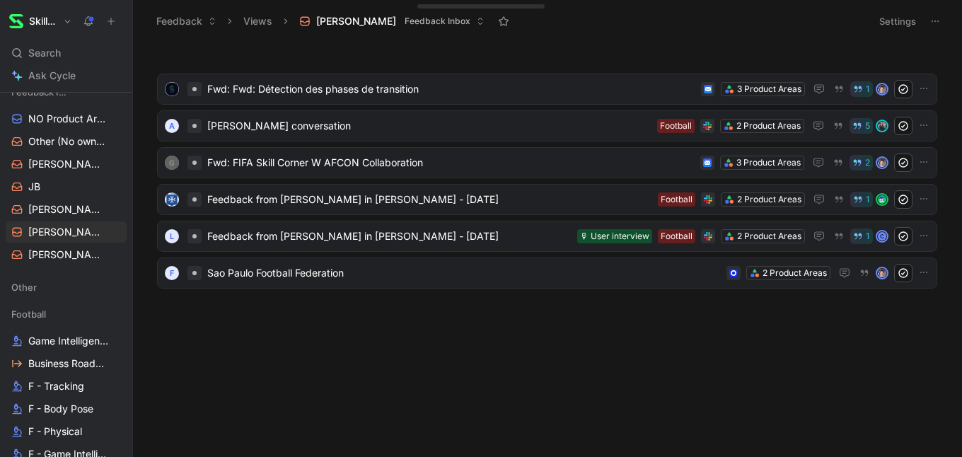
click at [281, 313] on body "SkillCorner Search ⌘ K Ask Cycle Workspace Home G then H Feedback G then F Requ…" at bounding box center [481, 228] width 962 height 457
click at [62, 363] on span "Business Roadmap" at bounding box center [67, 363] width 78 height 14
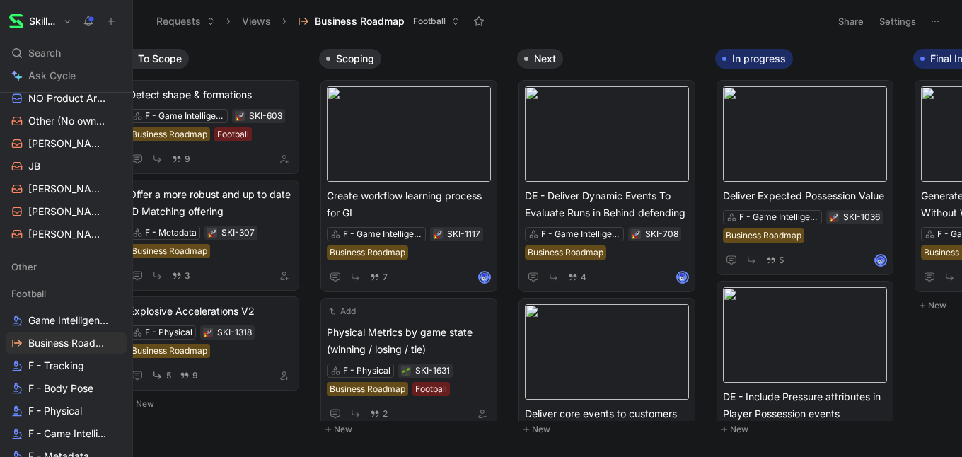
scroll to position [388, 0]
click at [47, 233] on span "[PERSON_NAME]" at bounding box center [67, 233] width 78 height 14
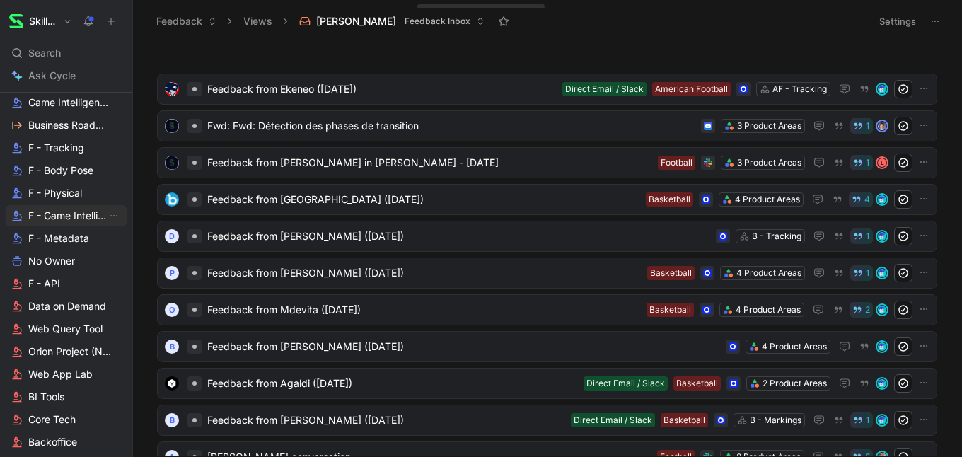
scroll to position [602, 0]
click at [60, 205] on link "F - Physical" at bounding box center [66, 195] width 121 height 21
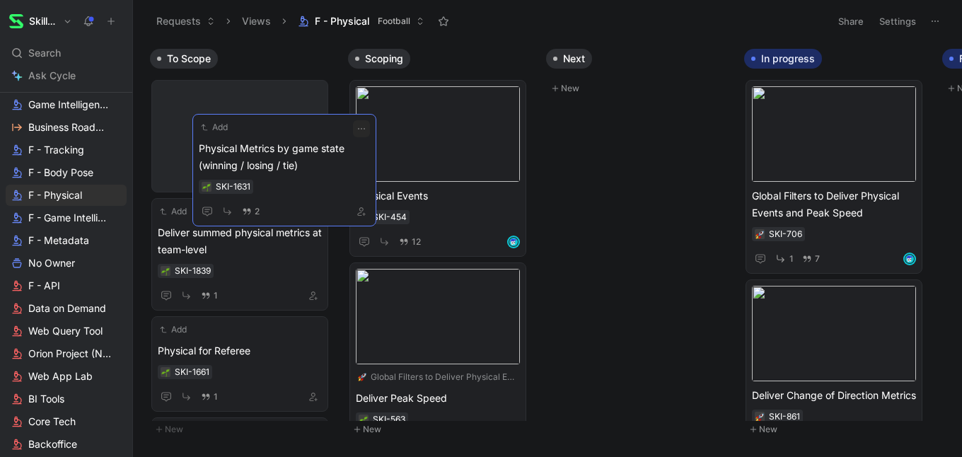
drag, startPoint x: 412, startPoint y: 137, endPoint x: 255, endPoint y: 172, distance: 161.4
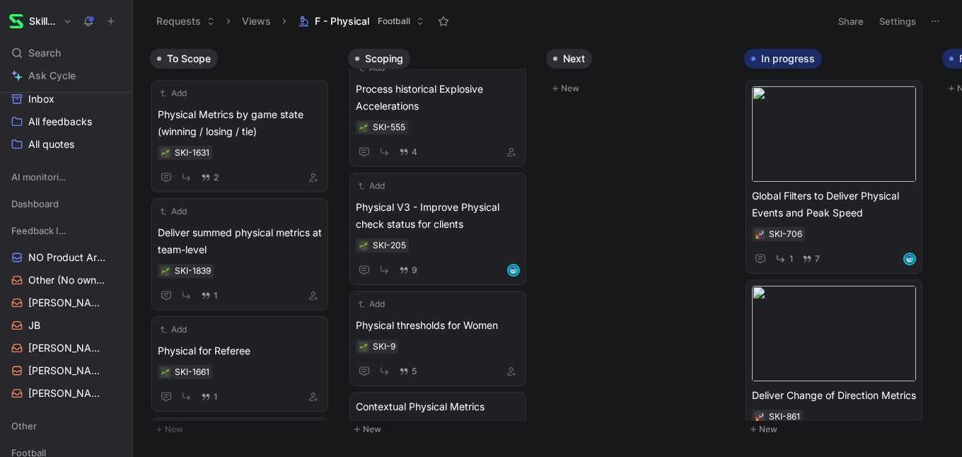
scroll to position [222, 0]
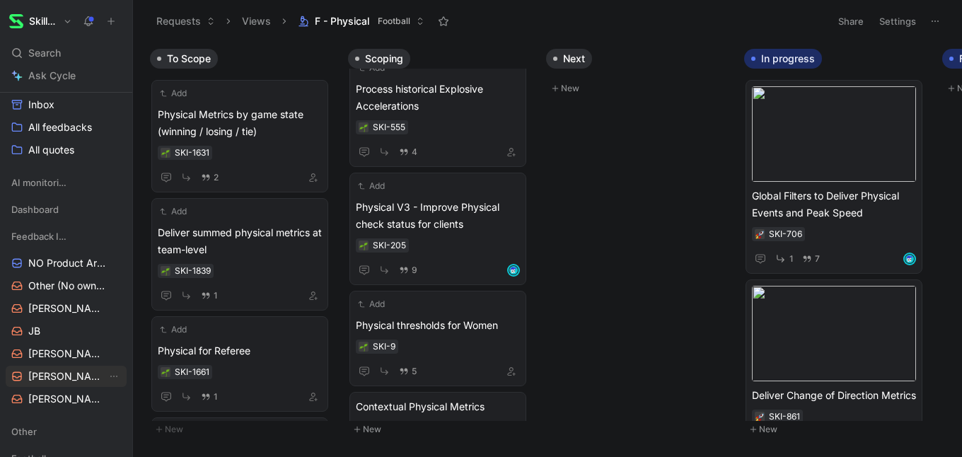
click at [49, 373] on span "[PERSON_NAME]" at bounding box center [67, 376] width 78 height 14
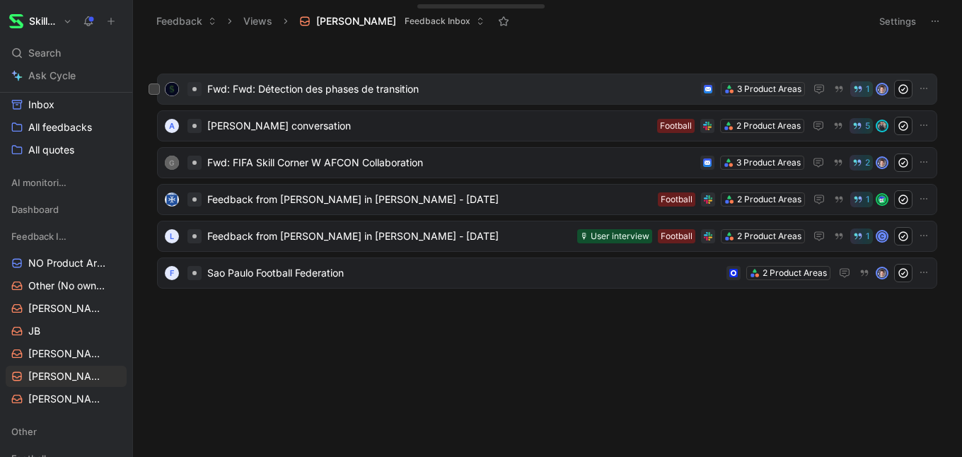
click at [653, 87] on span "Fwd: Fwd: Détection des phases de transition" at bounding box center [451, 89] width 488 height 17
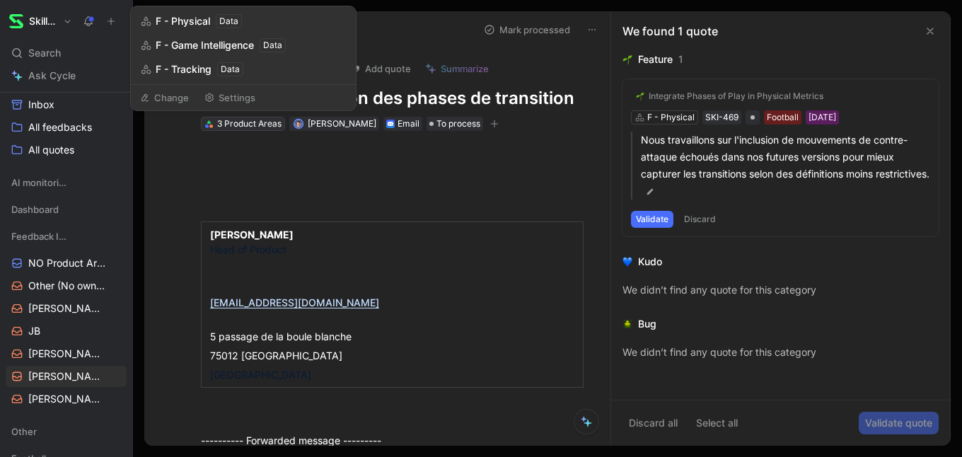
click at [264, 122] on div "3 Product Areas" at bounding box center [249, 124] width 64 height 14
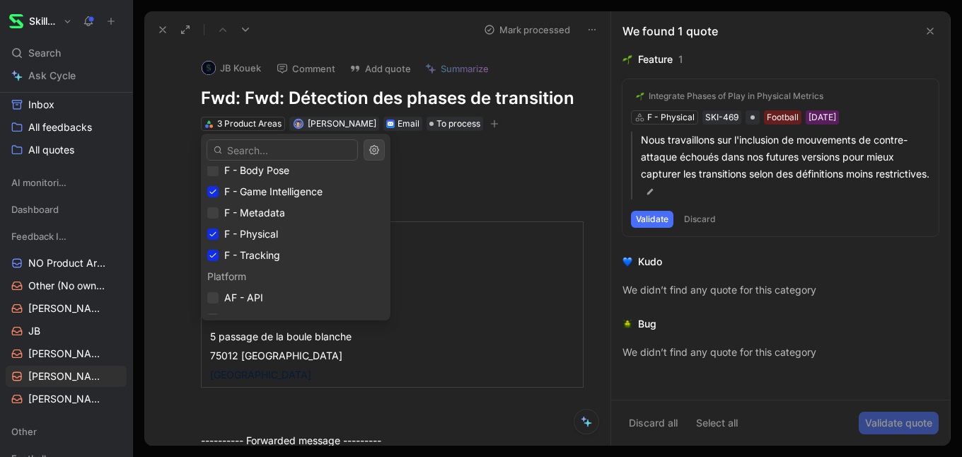
scroll to position [331, 0]
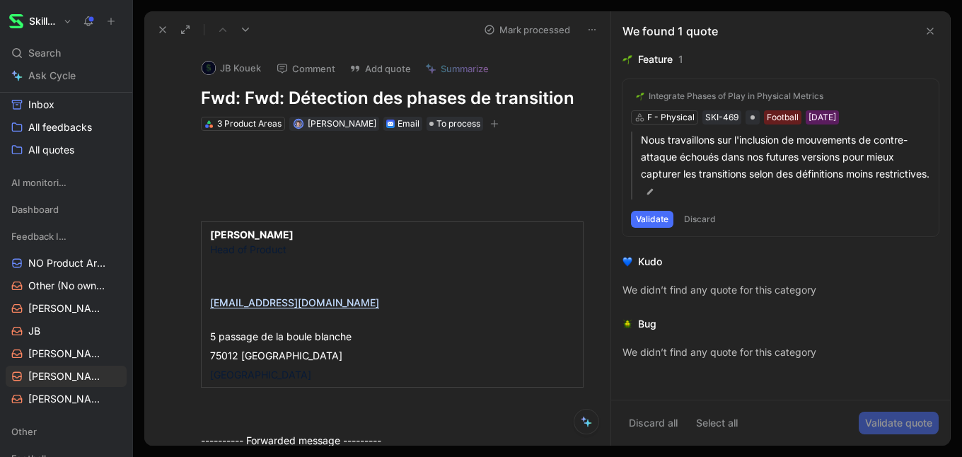
click at [937, 33] on button at bounding box center [929, 31] width 17 height 17
